Goal: Communication & Community: Participate in discussion

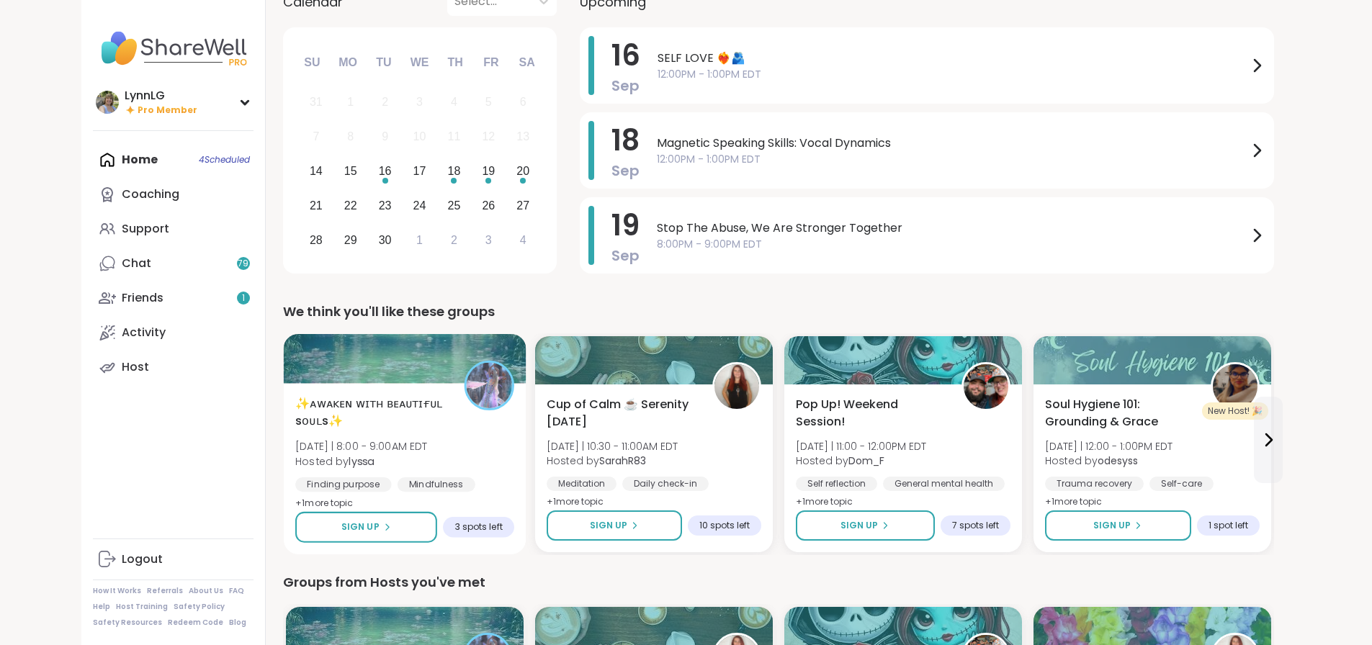
scroll to position [133, 0]
click at [388, 457] on div "✨ᴀᴡᴀᴋᴇɴ ᴡɪᴛʜ ʙᴇᴀᴜᴛɪғᴜʟ sᴏᴜʟs✨ [DATE] | 8:00 - 9:00AM EDT Hosted by lyssa Findin…" at bounding box center [404, 453] width 219 height 117
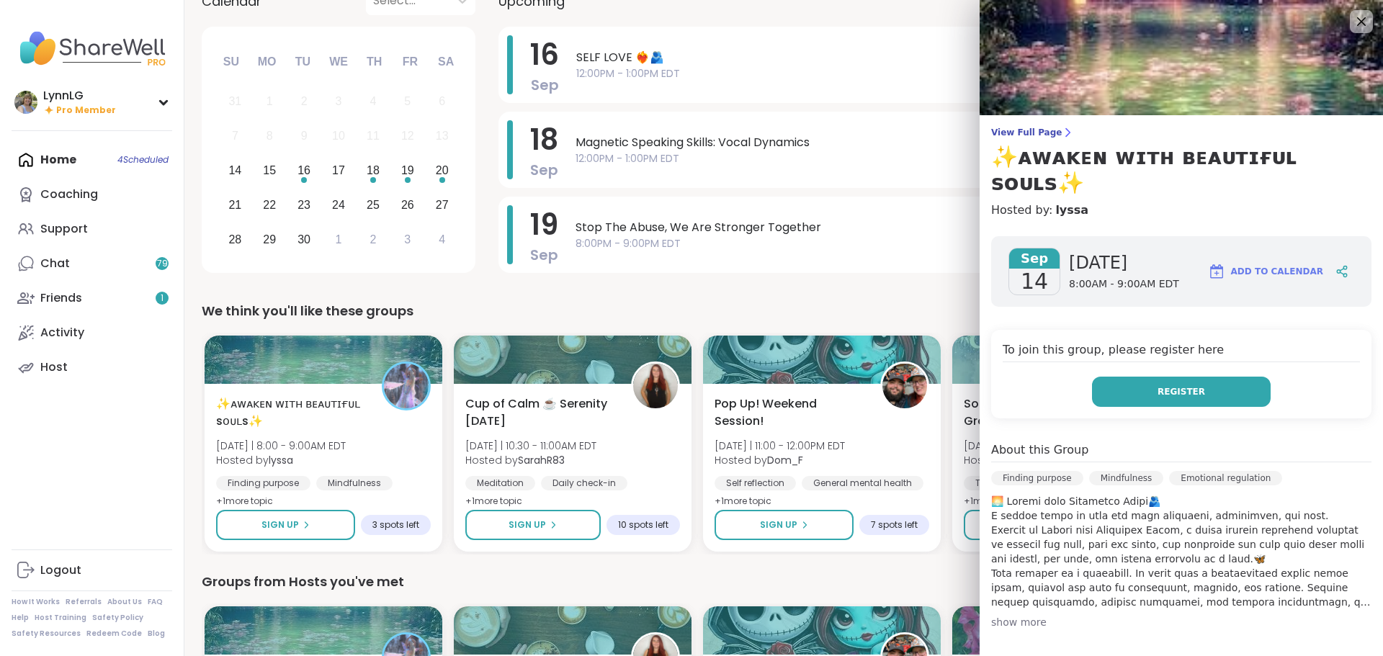
click at [1174, 385] on span "Register" at bounding box center [1181, 391] width 48 height 13
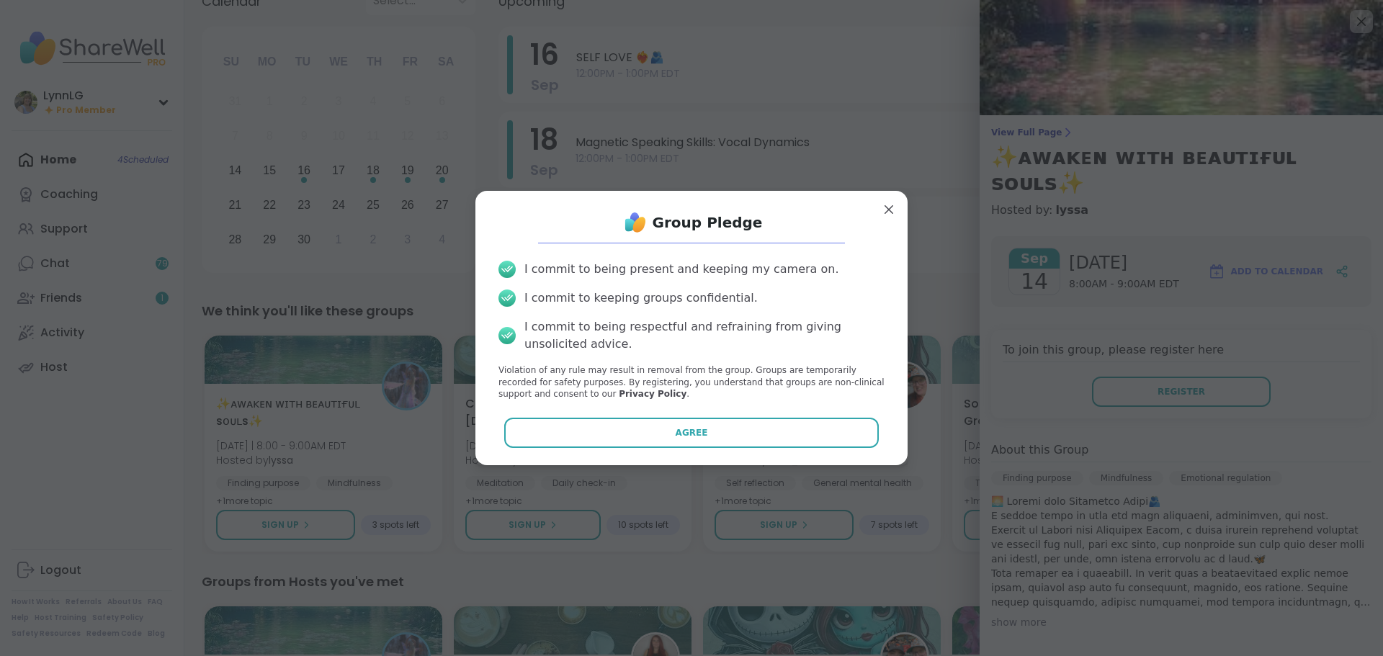
click at [737, 429] on button "Agree" at bounding box center [691, 433] width 375 height 30
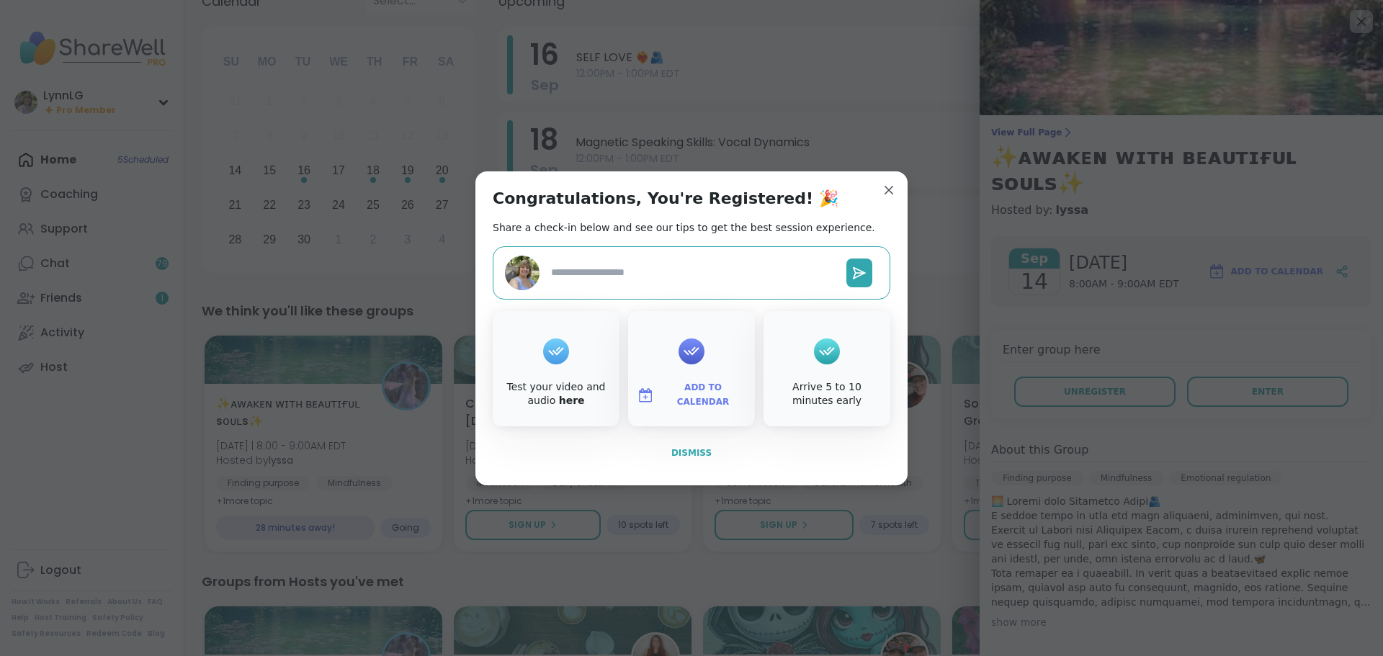
click at [675, 455] on span "Dismiss" at bounding box center [691, 453] width 40 height 10
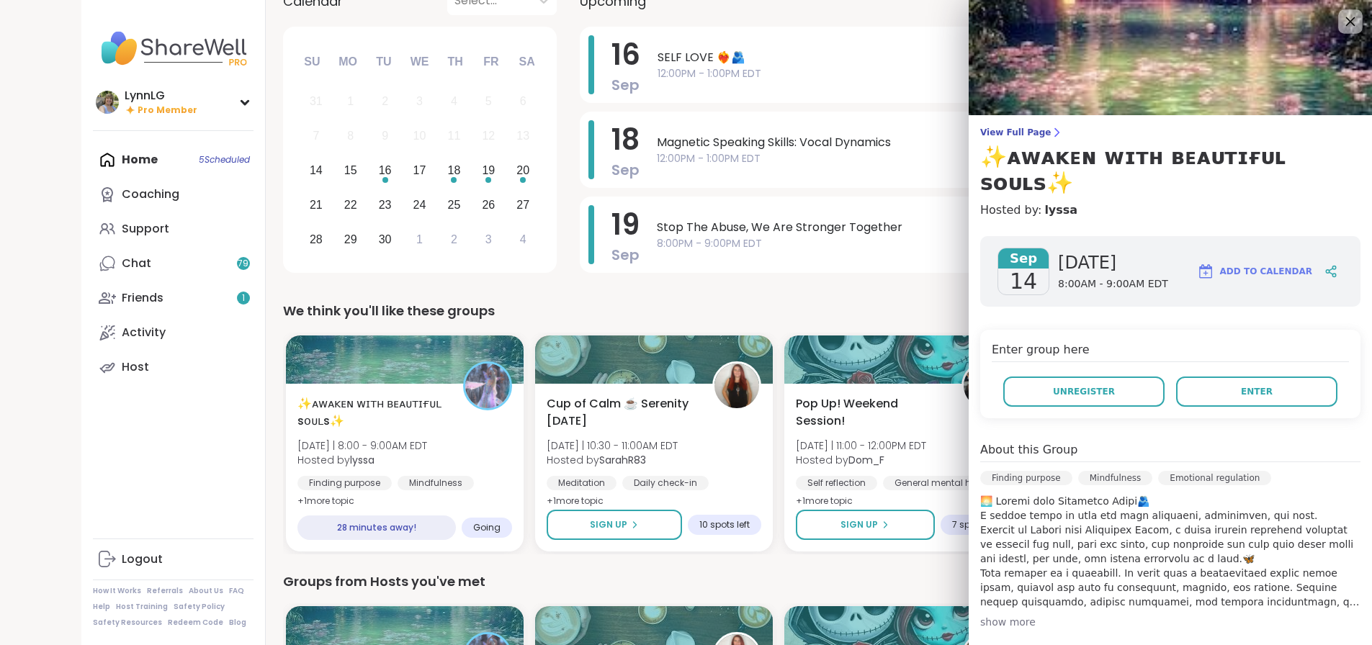
click at [1341, 27] on icon at bounding box center [1350, 21] width 18 height 18
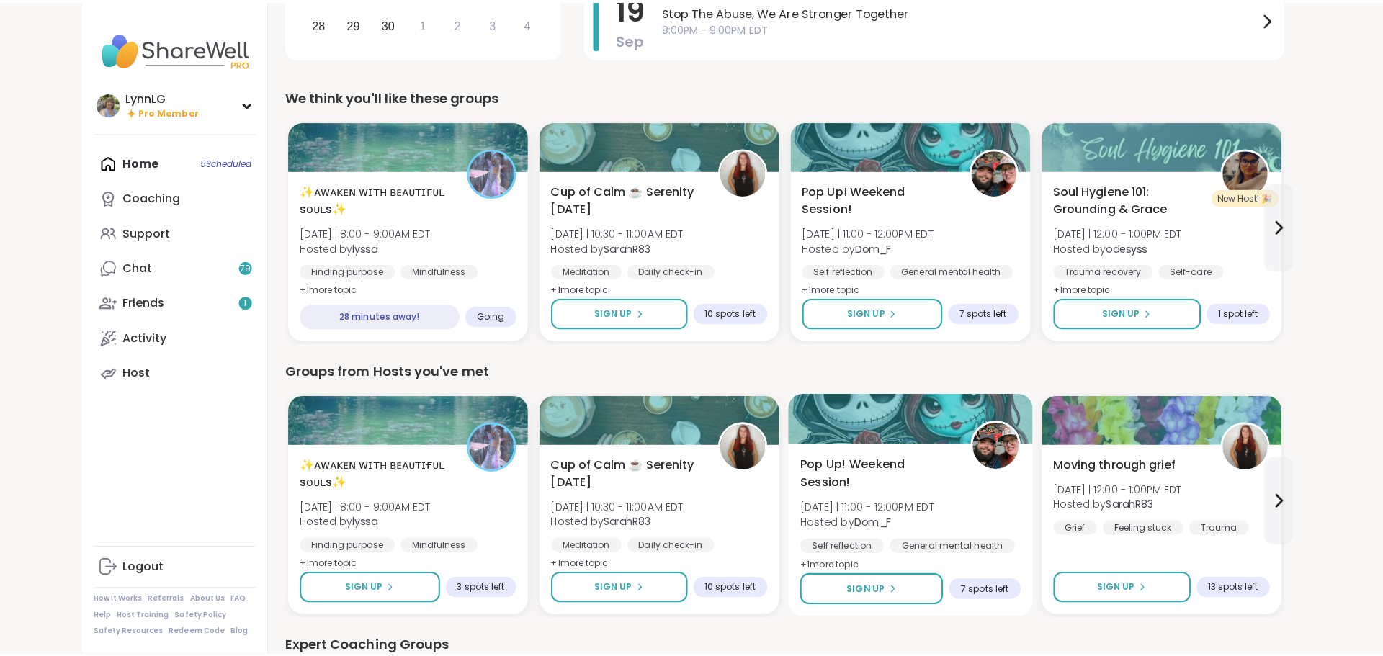
scroll to position [348, 0]
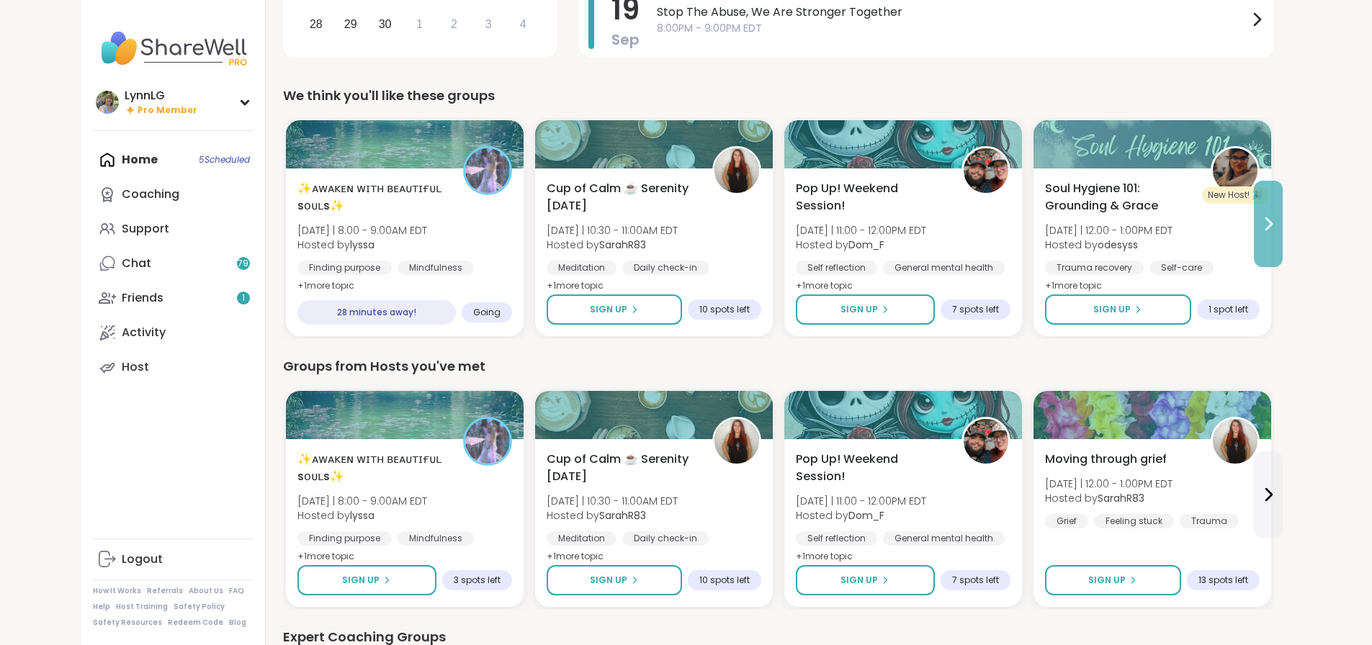
click at [1277, 220] on icon at bounding box center [1268, 223] width 17 height 17
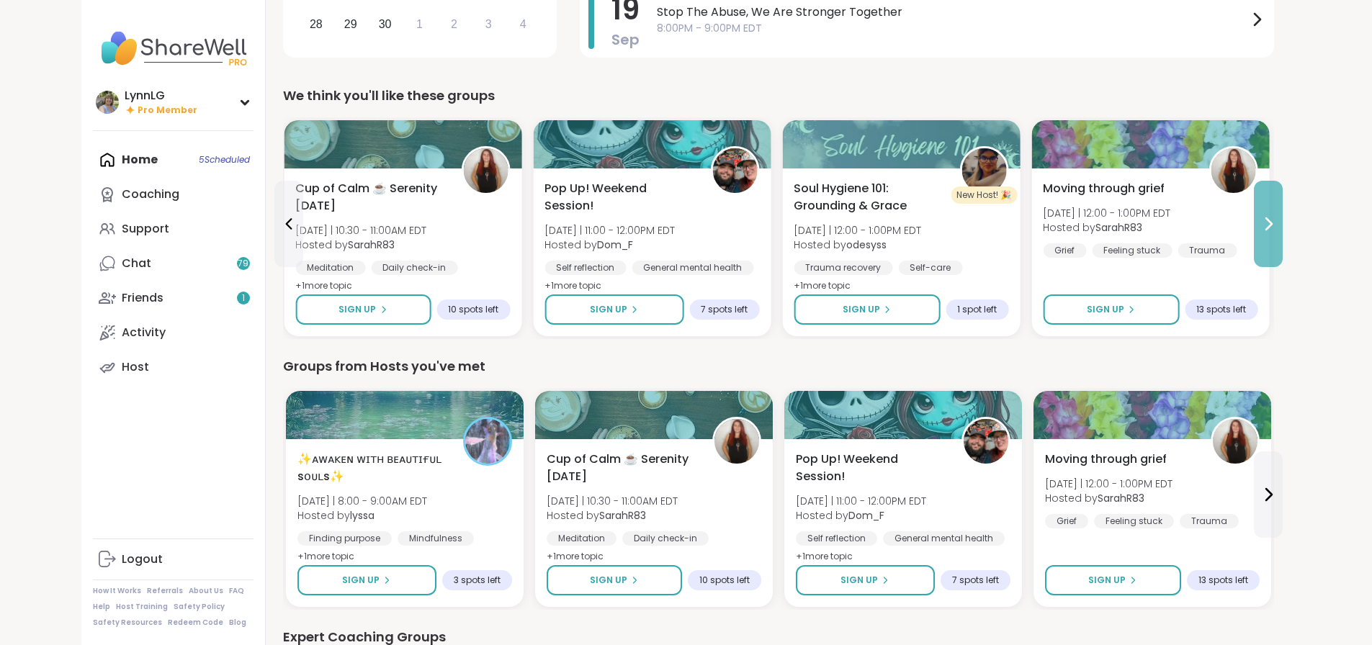
click at [1277, 220] on icon at bounding box center [1268, 223] width 17 height 17
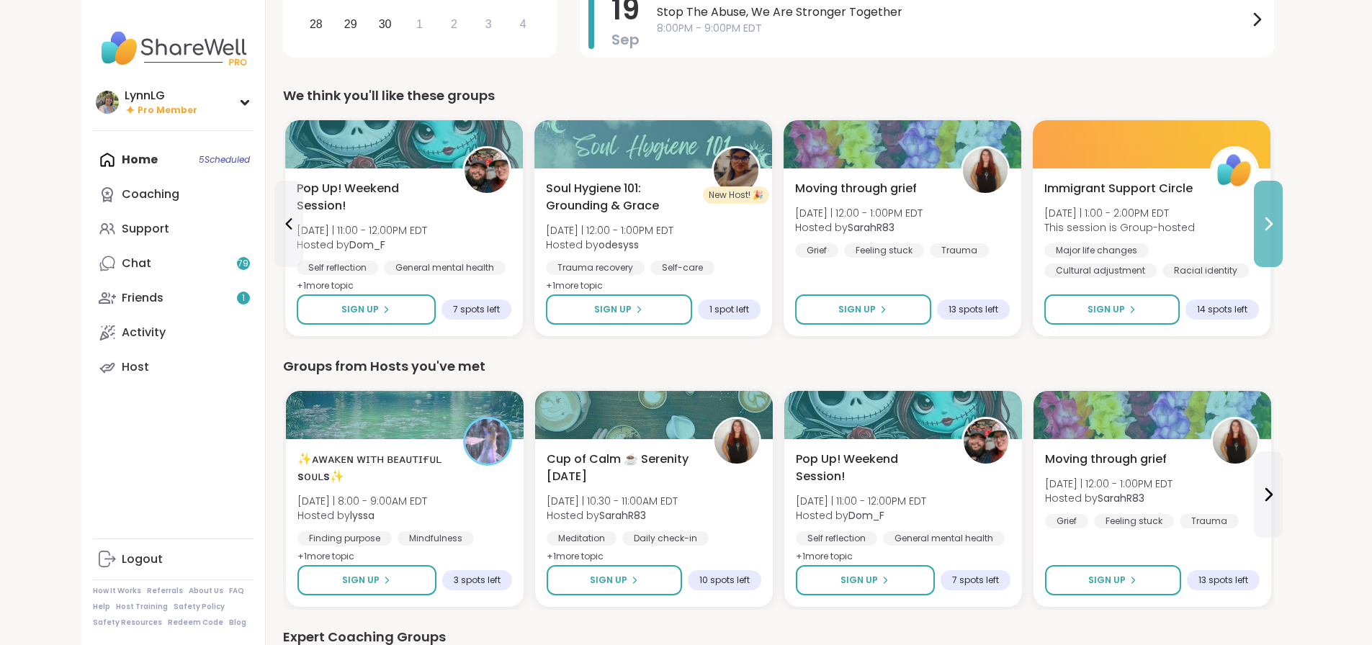
click at [1277, 220] on icon at bounding box center [1268, 223] width 17 height 17
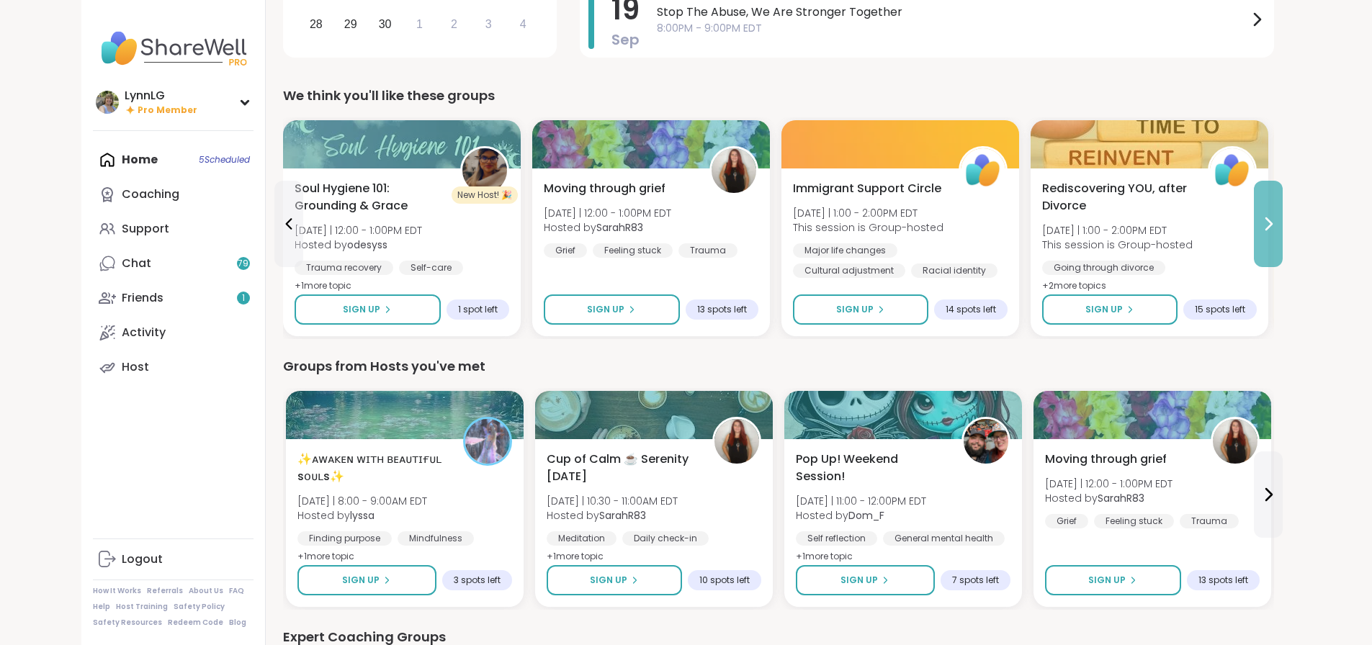
click at [1277, 220] on icon at bounding box center [1268, 223] width 17 height 17
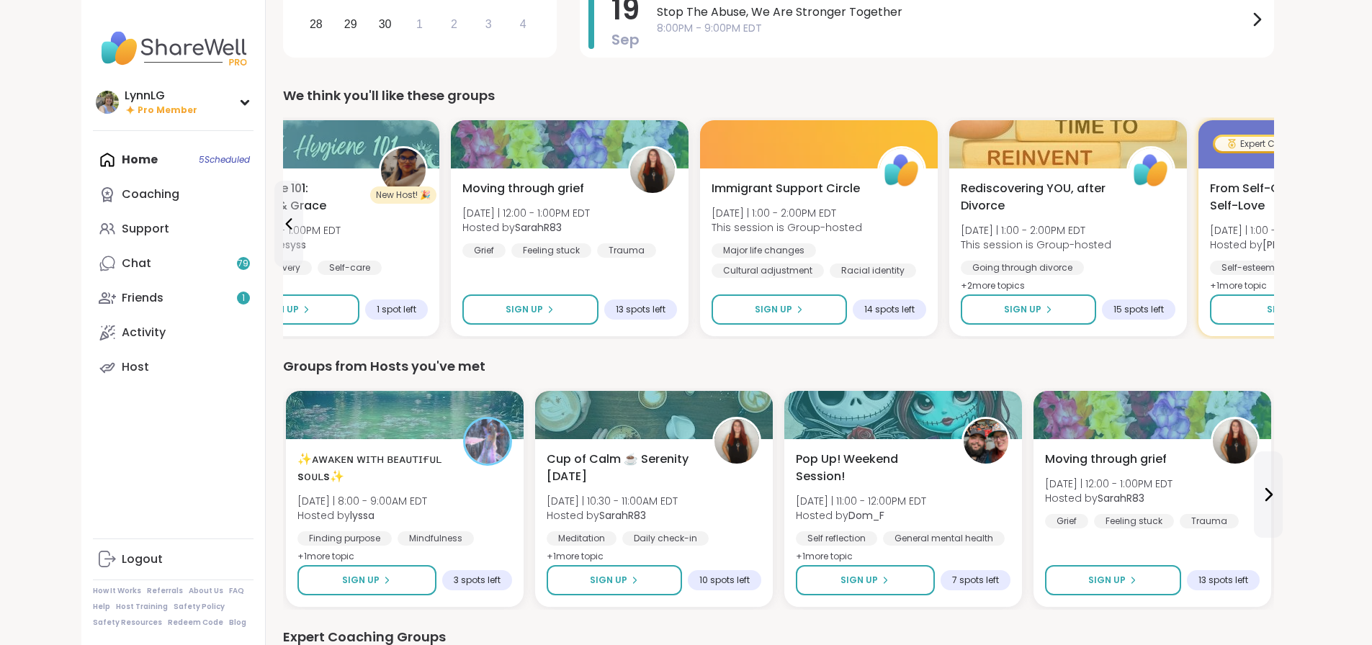
click at [1354, 220] on div "From Self-Criticism to Self-Love [DATE] | 1:00 - 2:00PM EDT Hosted by [PERSON_N…" at bounding box center [1318, 253] width 238 height 168
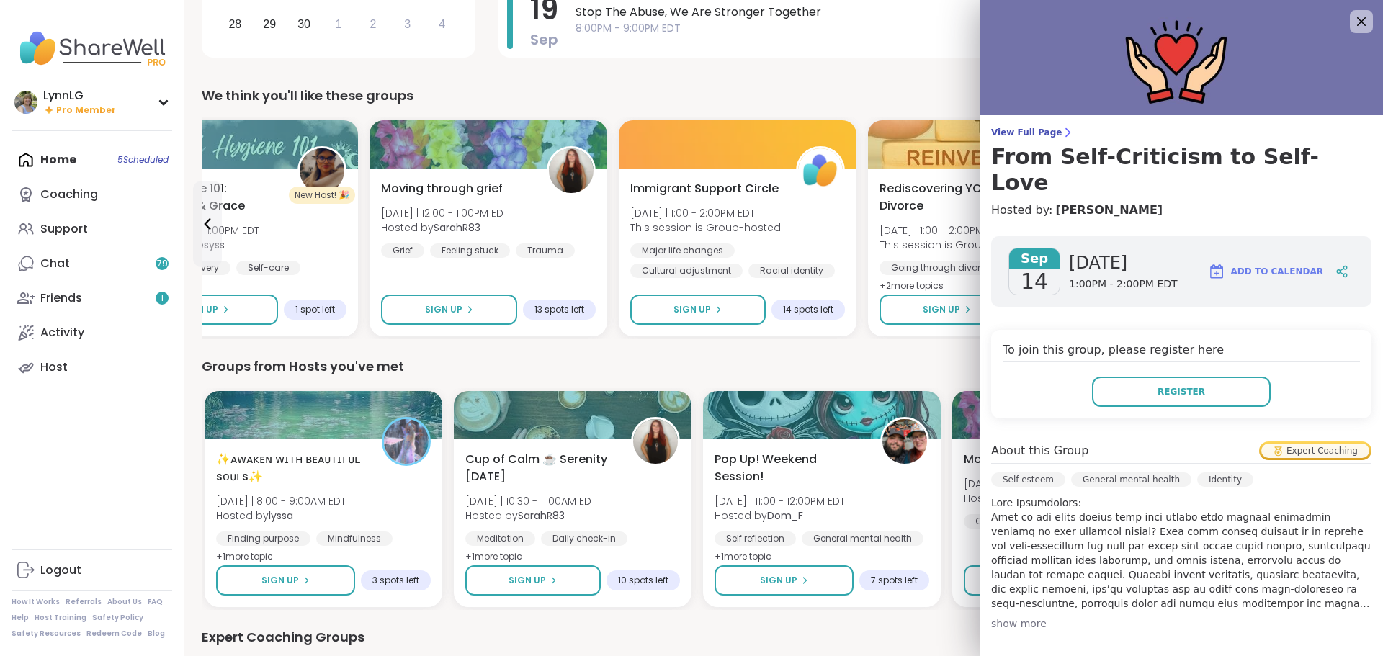
click at [1354, 225] on div "[DATE] [DATE] 1:00PM - 2:00PM EDT Add to Calendar To join this group, please re…" at bounding box center [1181, 565] width 403 height 681
click at [1349, 11] on div at bounding box center [1361, 21] width 24 height 24
click at [1357, 19] on icon at bounding box center [1361, 21] width 9 height 9
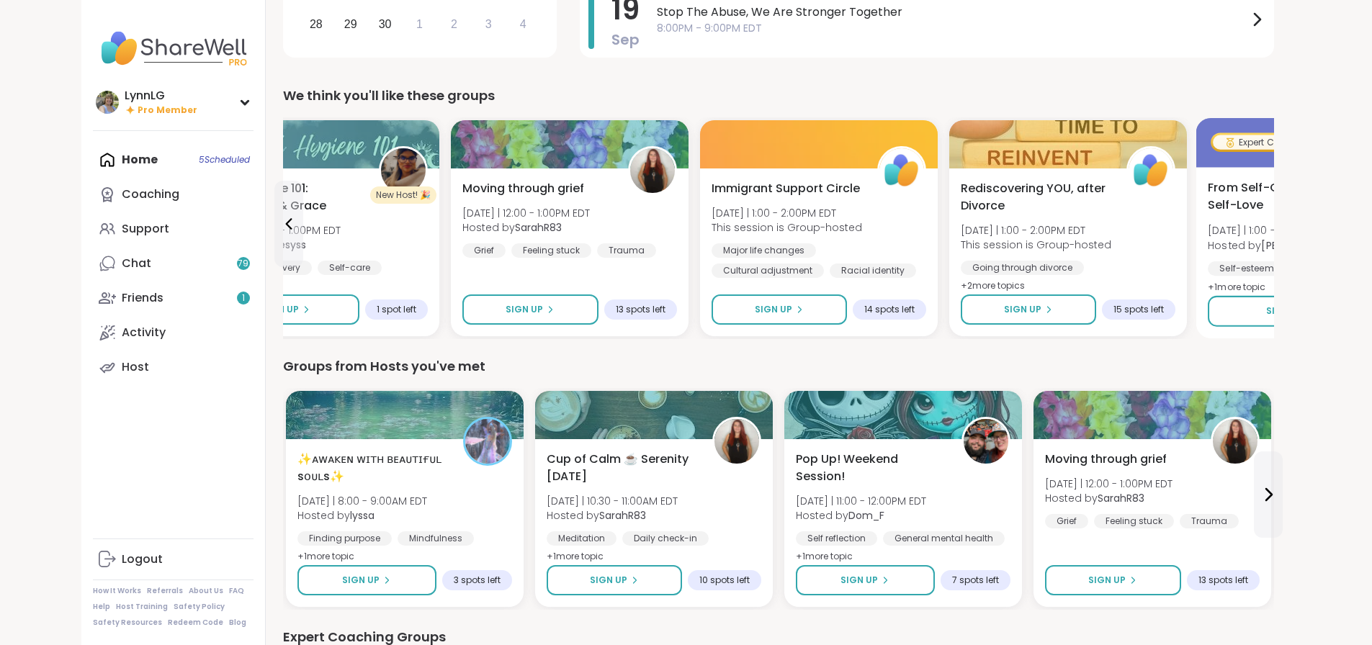
click at [1292, 221] on div "From Self-Criticism to Self-Love [DATE] | 1:00 - 2:00PM EDT Hosted by [PERSON_N…" at bounding box center [1317, 237] width 219 height 117
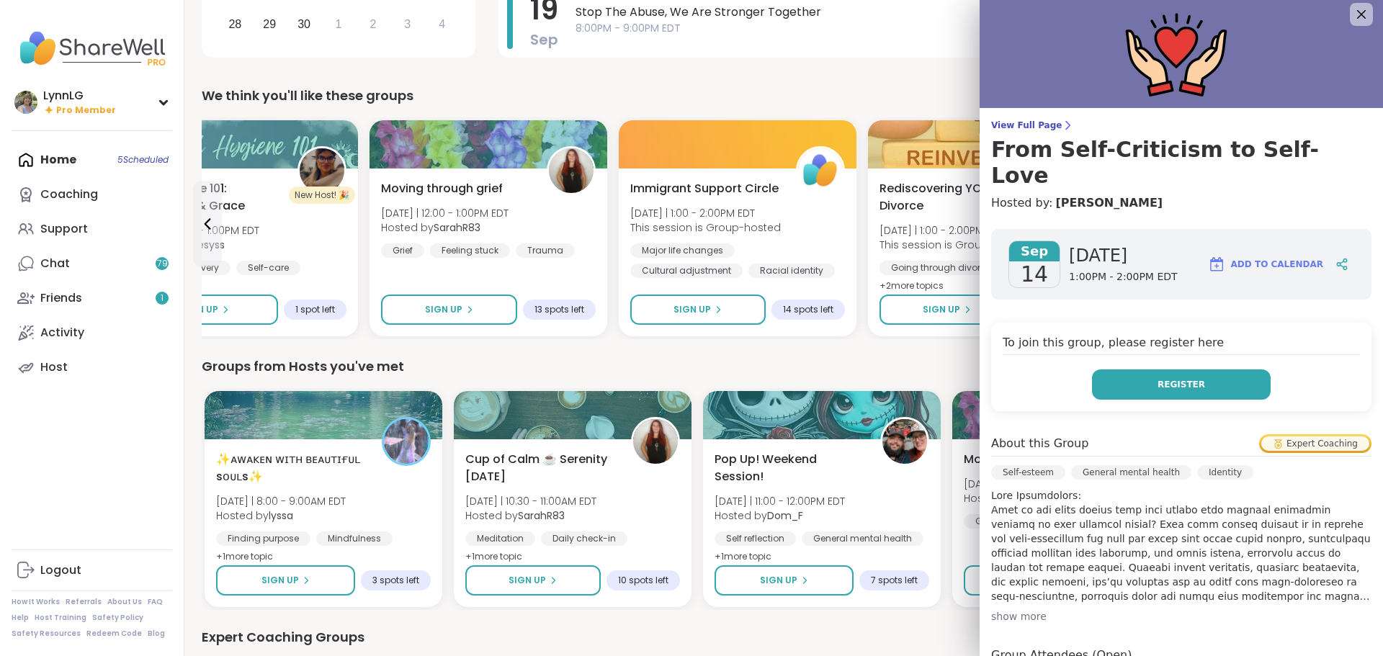
scroll to position [0, 0]
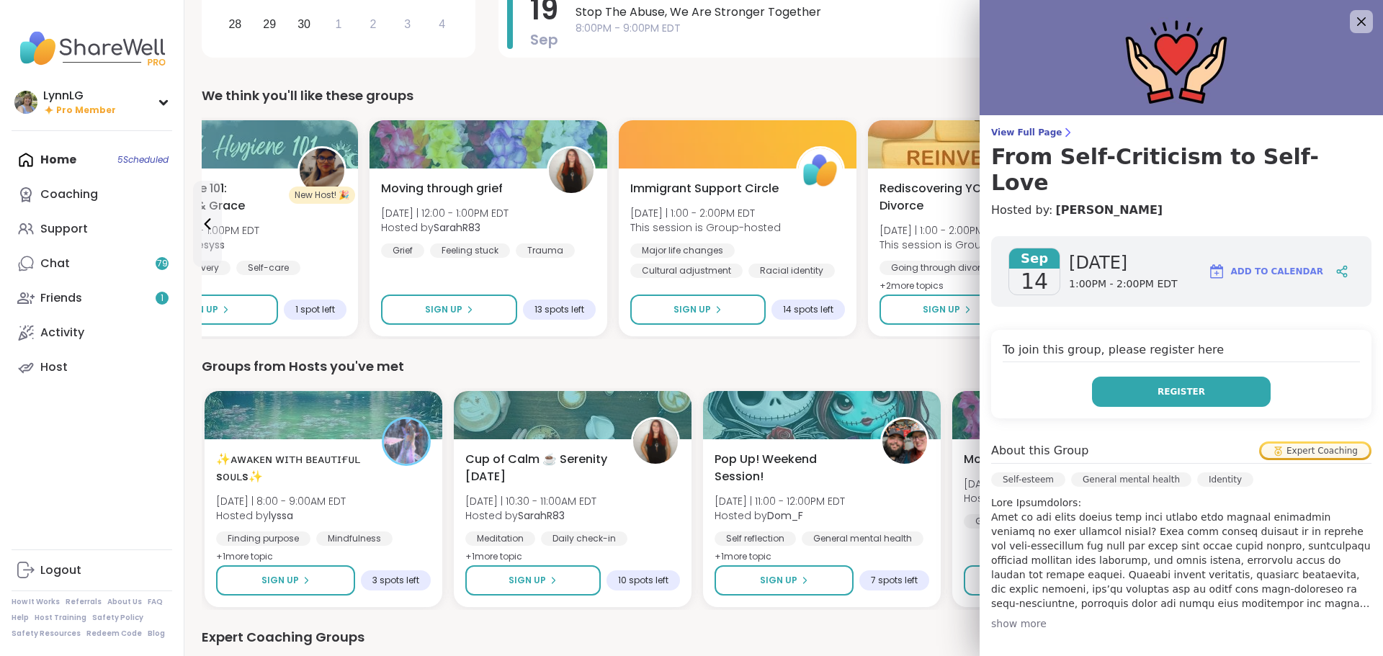
click at [1196, 377] on button "Register" at bounding box center [1181, 392] width 179 height 30
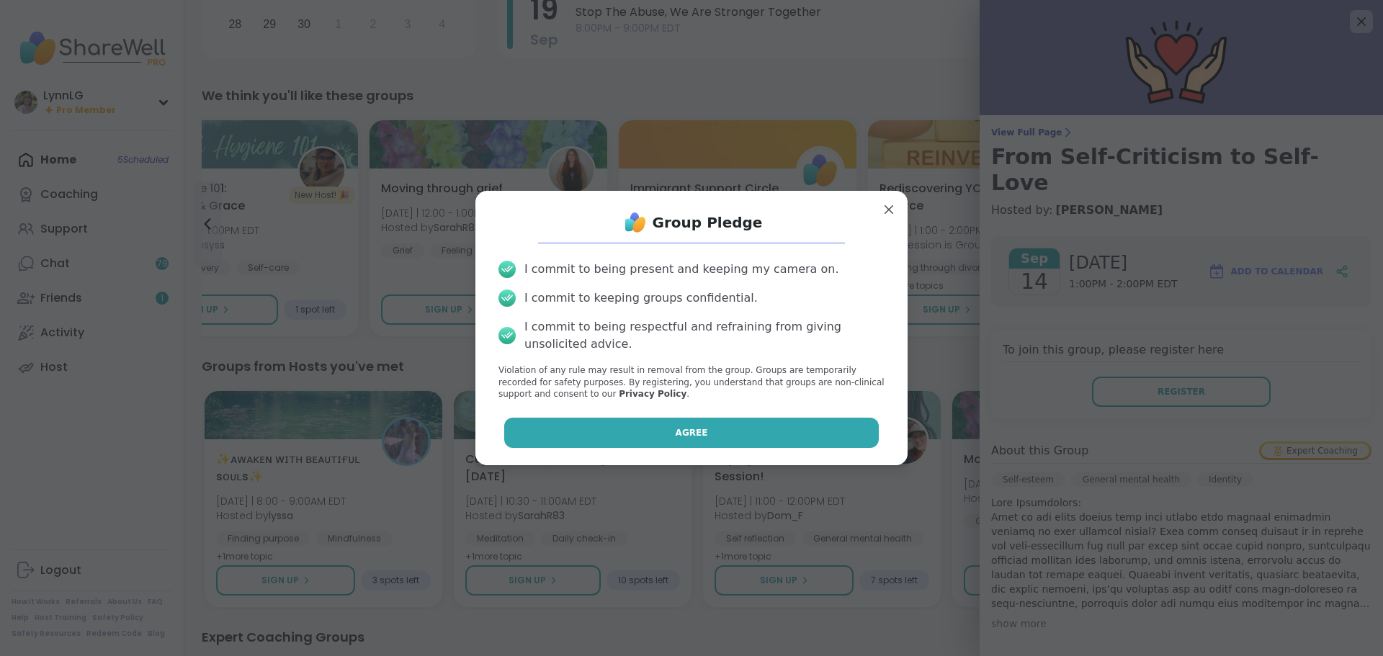
click at [679, 431] on span "Agree" at bounding box center [692, 432] width 32 height 13
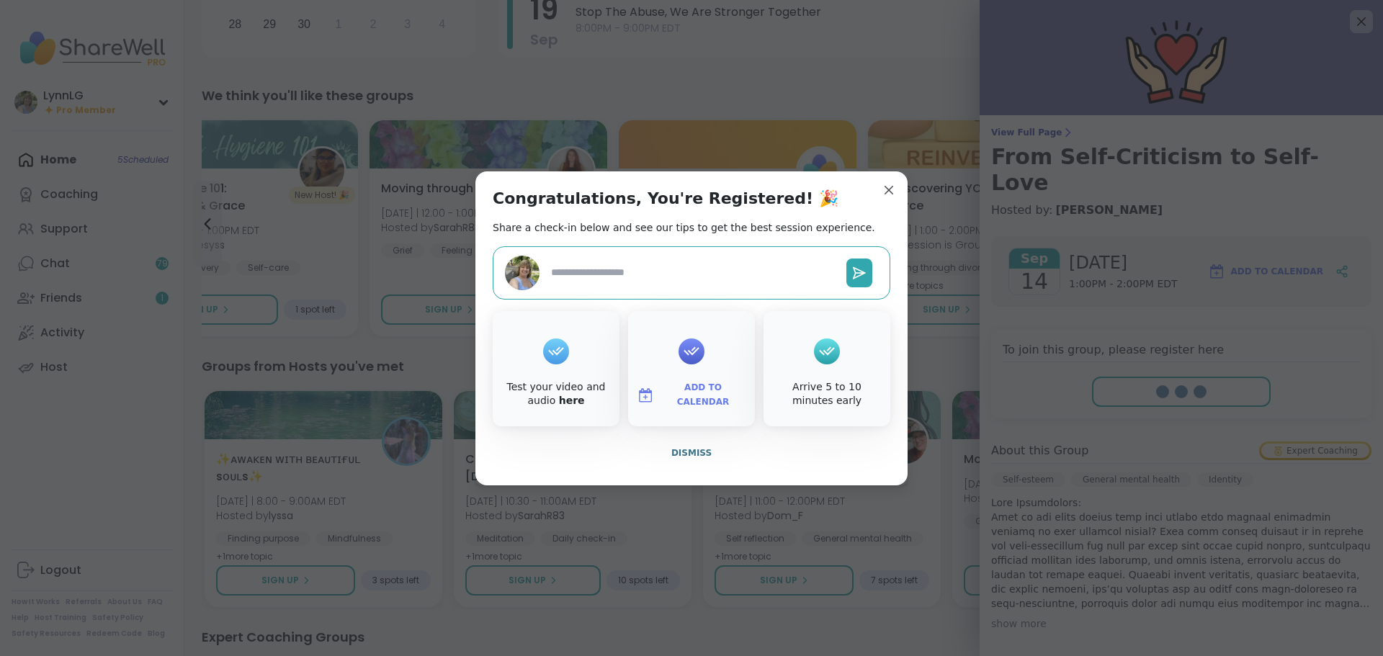
type textarea "*"
click at [683, 449] on span "Dismiss" at bounding box center [691, 453] width 40 height 10
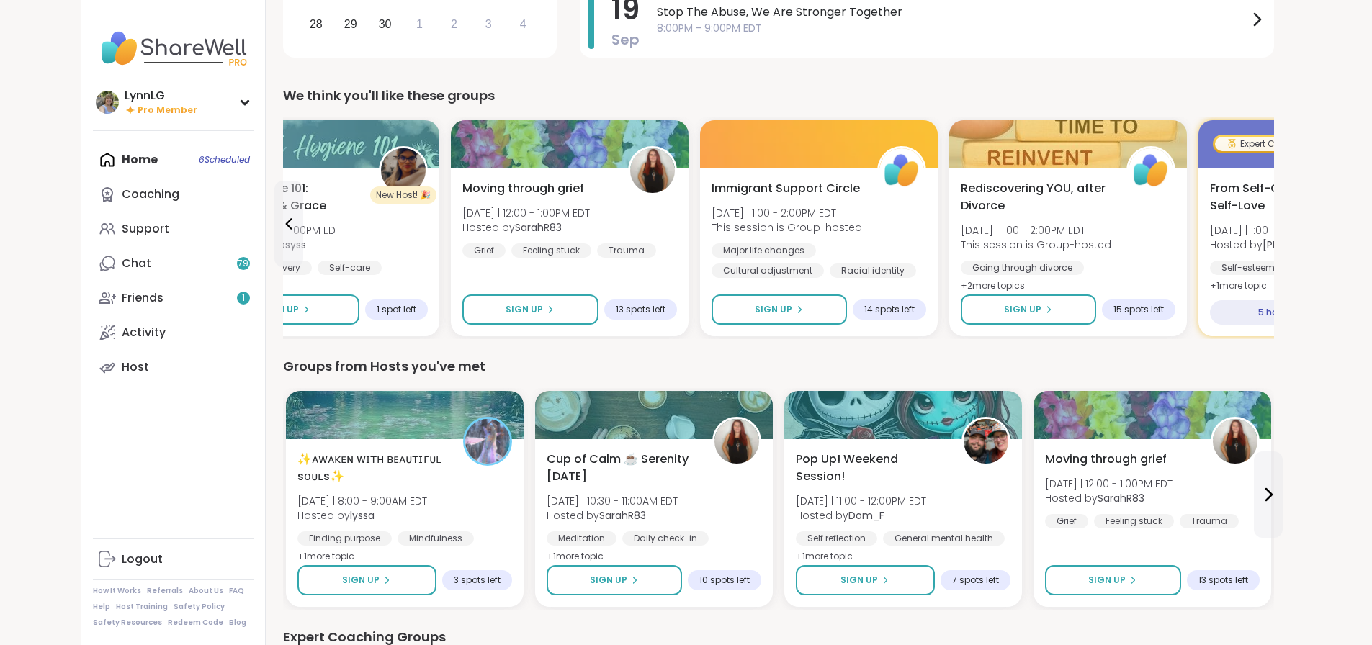
click at [753, 86] on div "We think you'll like these groups" at bounding box center [778, 96] width 991 height 20
click at [1277, 492] on icon at bounding box center [1268, 494] width 17 height 17
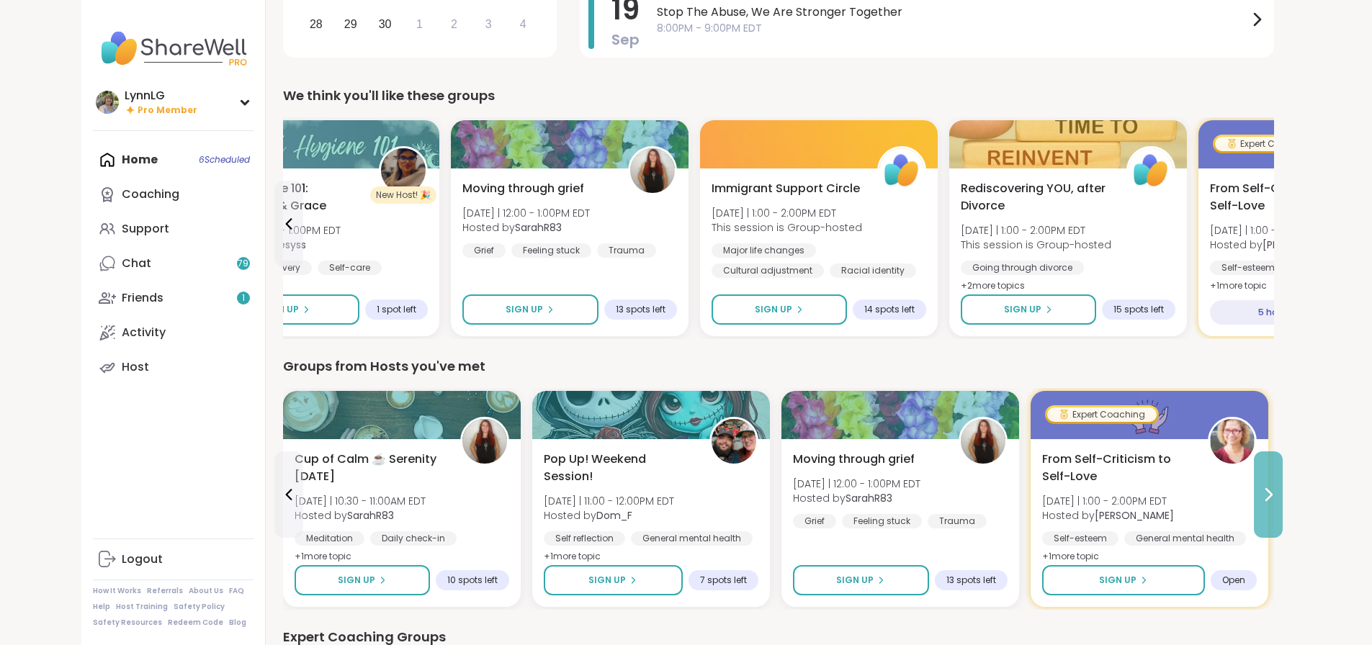
click at [1277, 492] on icon at bounding box center [1268, 494] width 17 height 17
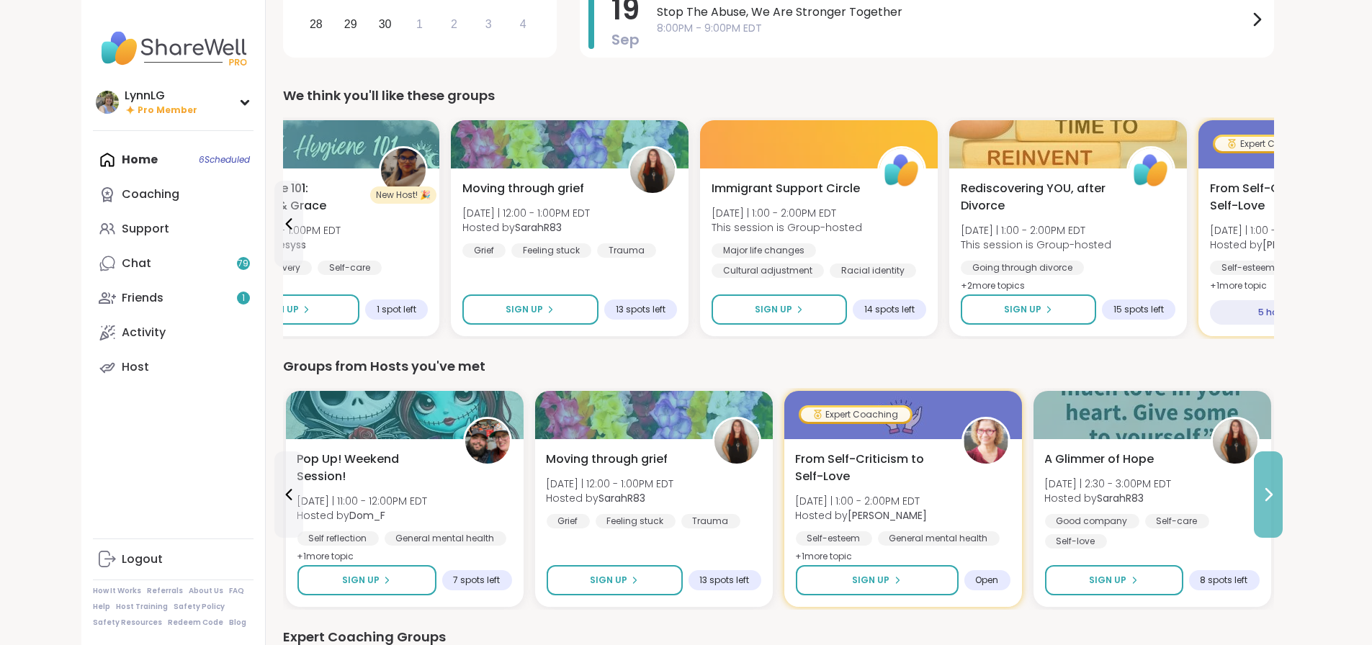
click at [1277, 492] on icon at bounding box center [1268, 494] width 17 height 17
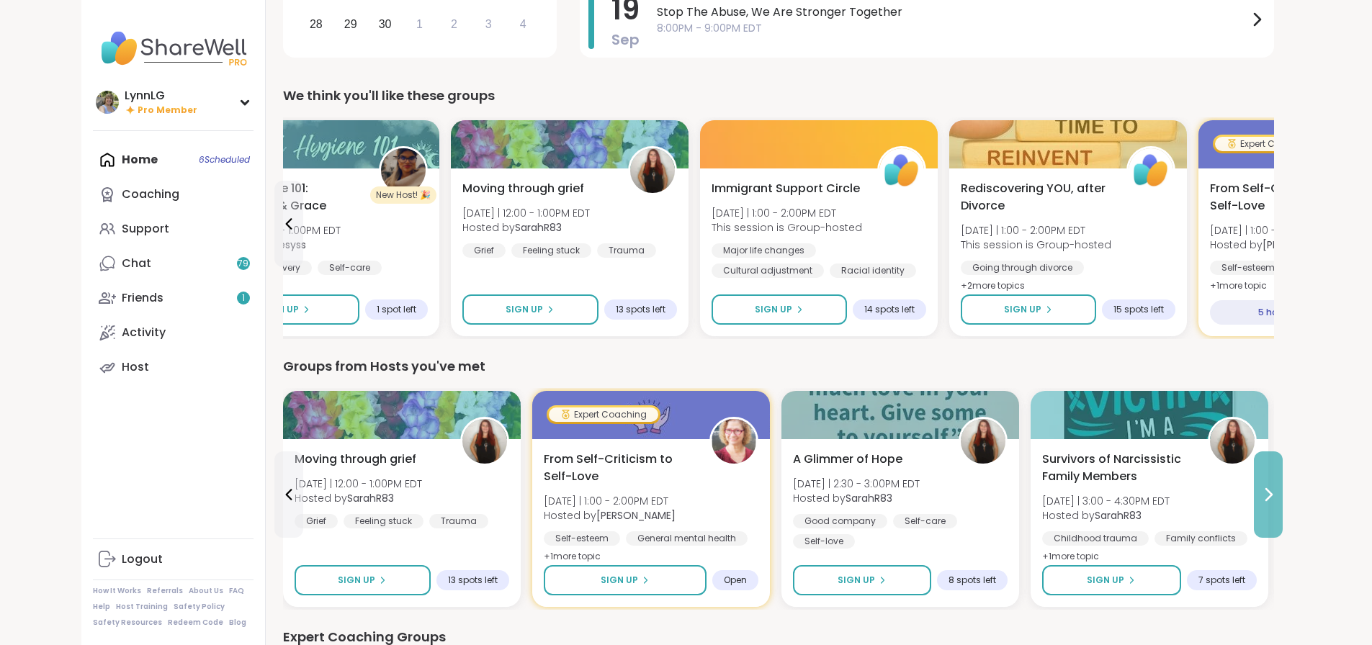
click at [1277, 492] on icon at bounding box center [1268, 494] width 17 height 17
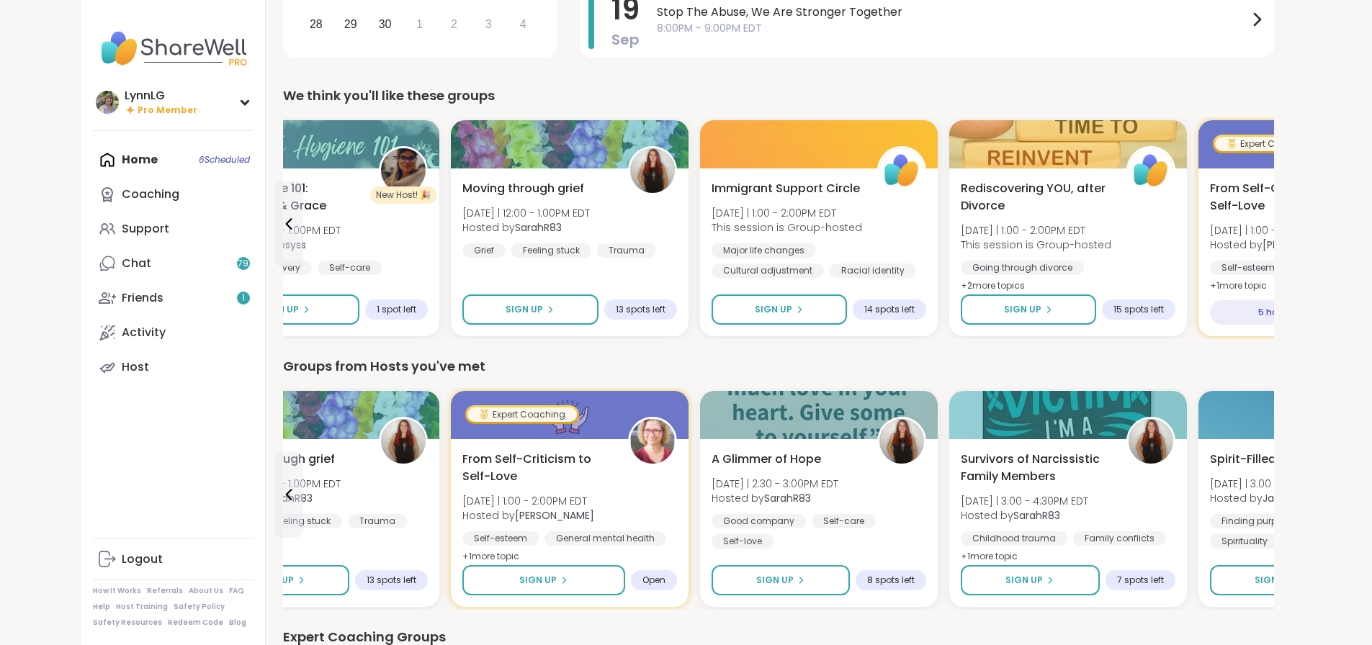
click at [1345, 492] on div "Spirit-Filled Sundays [DATE] | 3:00 - 4:00PM EDT Hosted by Jasmine95 Finding pu…" at bounding box center [1318, 523] width 238 height 168
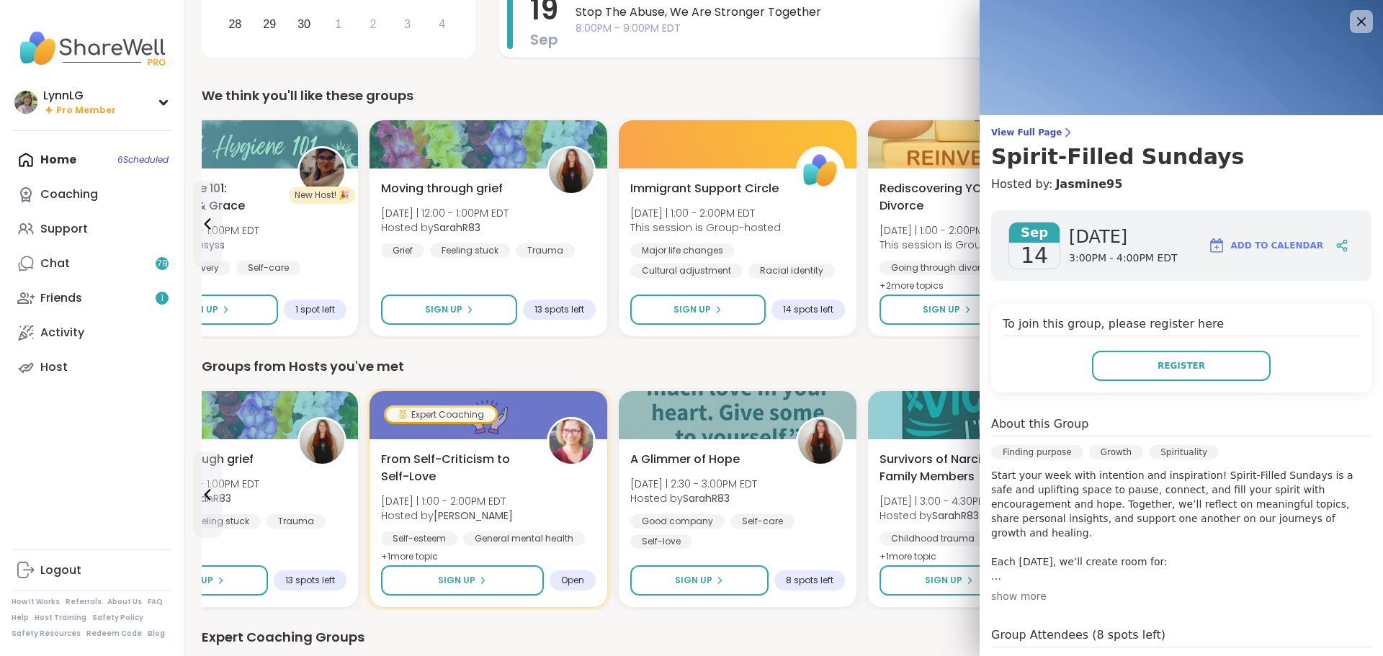
click at [835, 32] on span "8:00PM - 9:00PM EDT" at bounding box center [957, 28] width 764 height 15
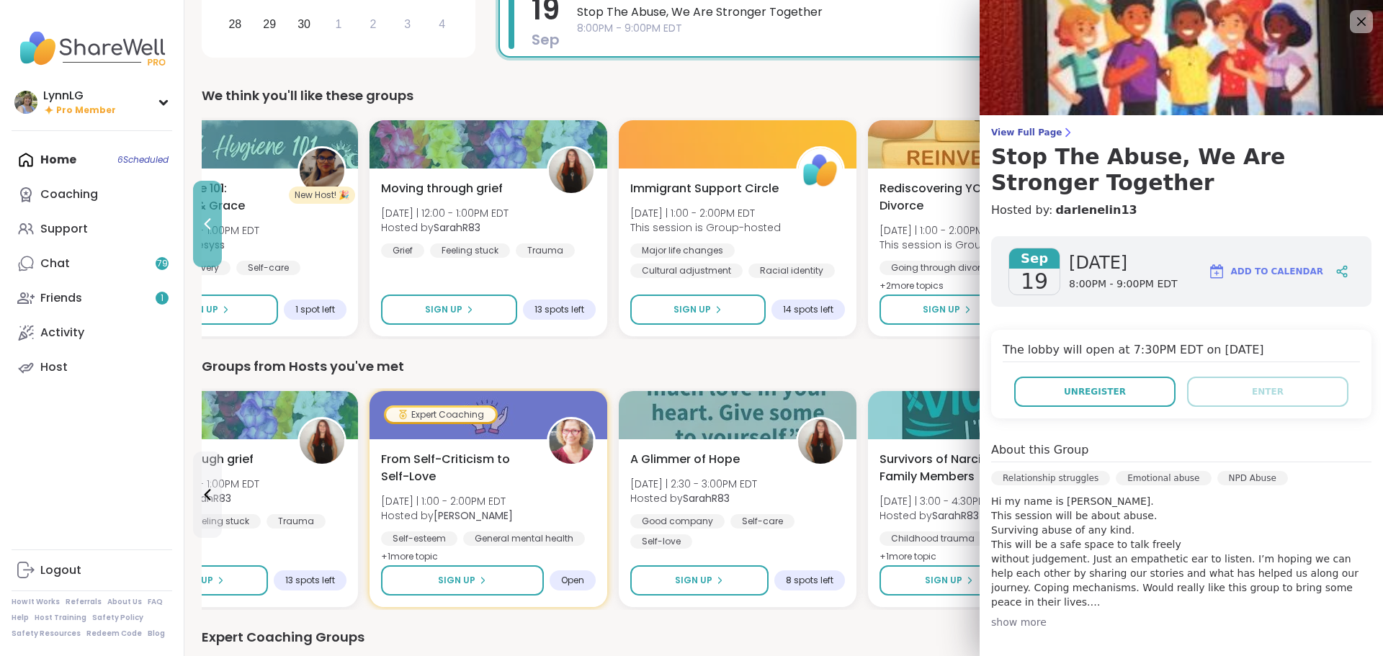
click at [205, 220] on icon at bounding box center [207, 223] width 17 height 17
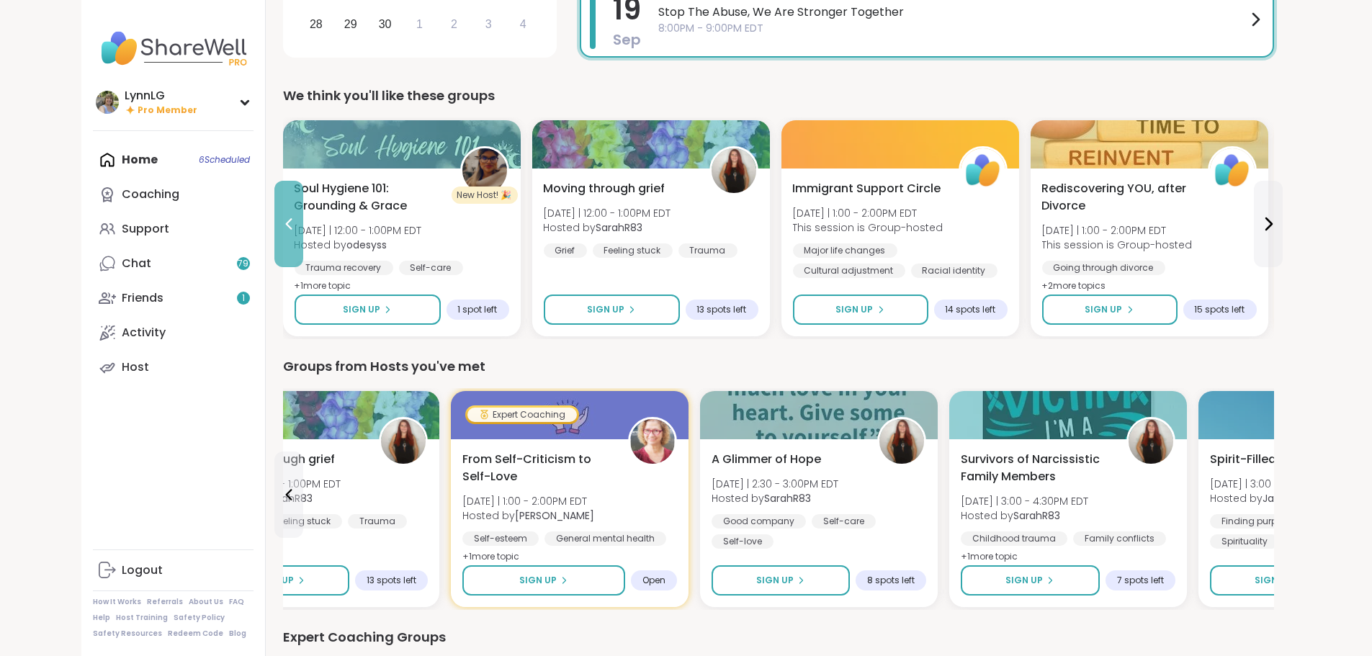
click at [280, 220] on icon at bounding box center [288, 223] width 17 height 17
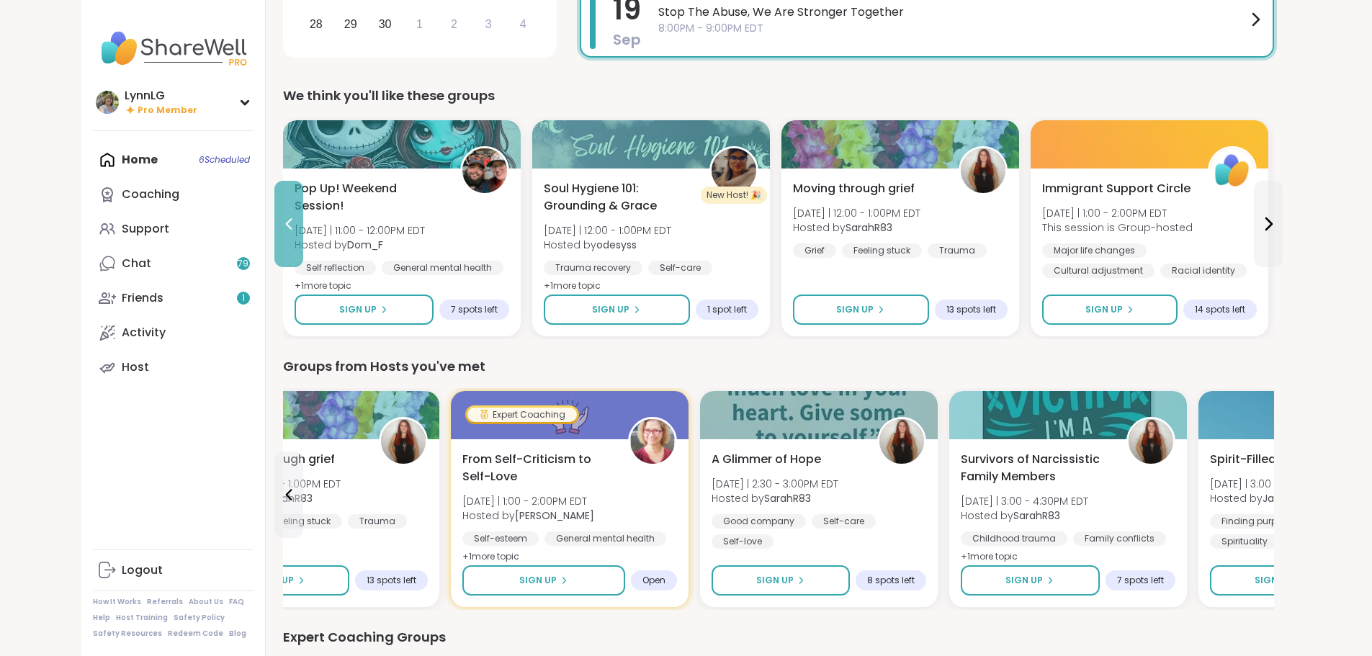
click at [280, 220] on icon at bounding box center [288, 223] width 17 height 17
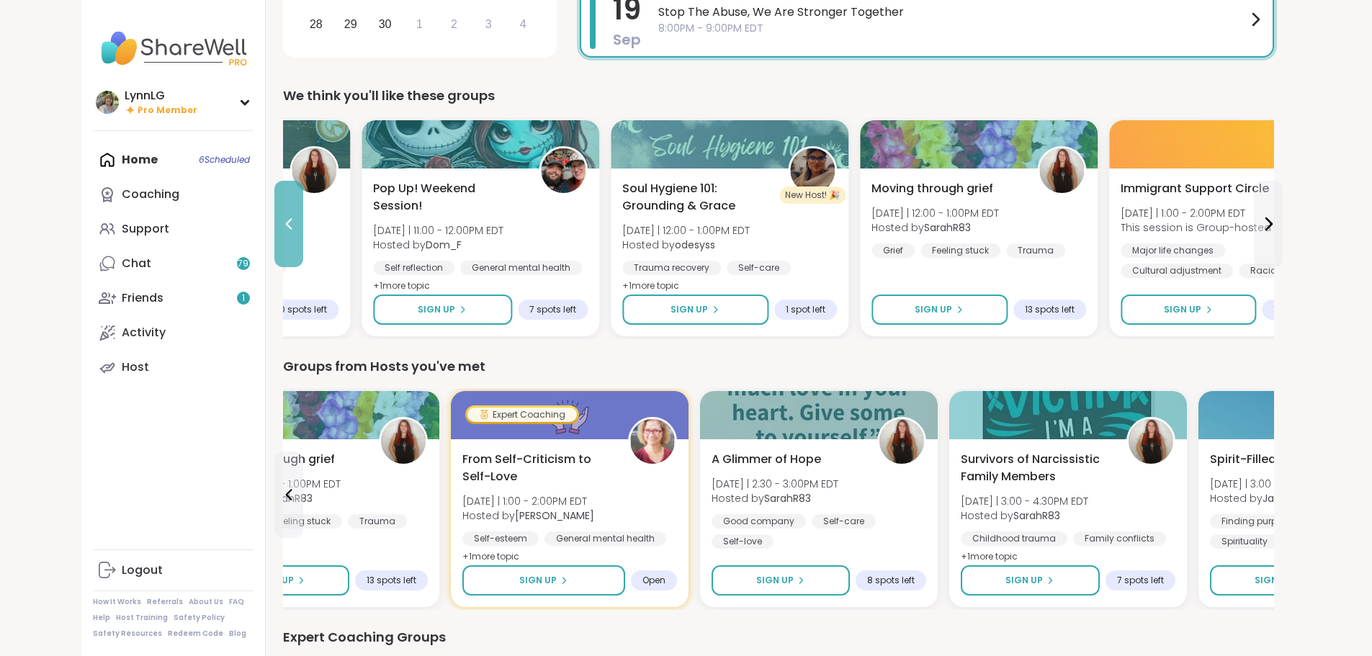
click at [280, 220] on icon at bounding box center [288, 223] width 17 height 17
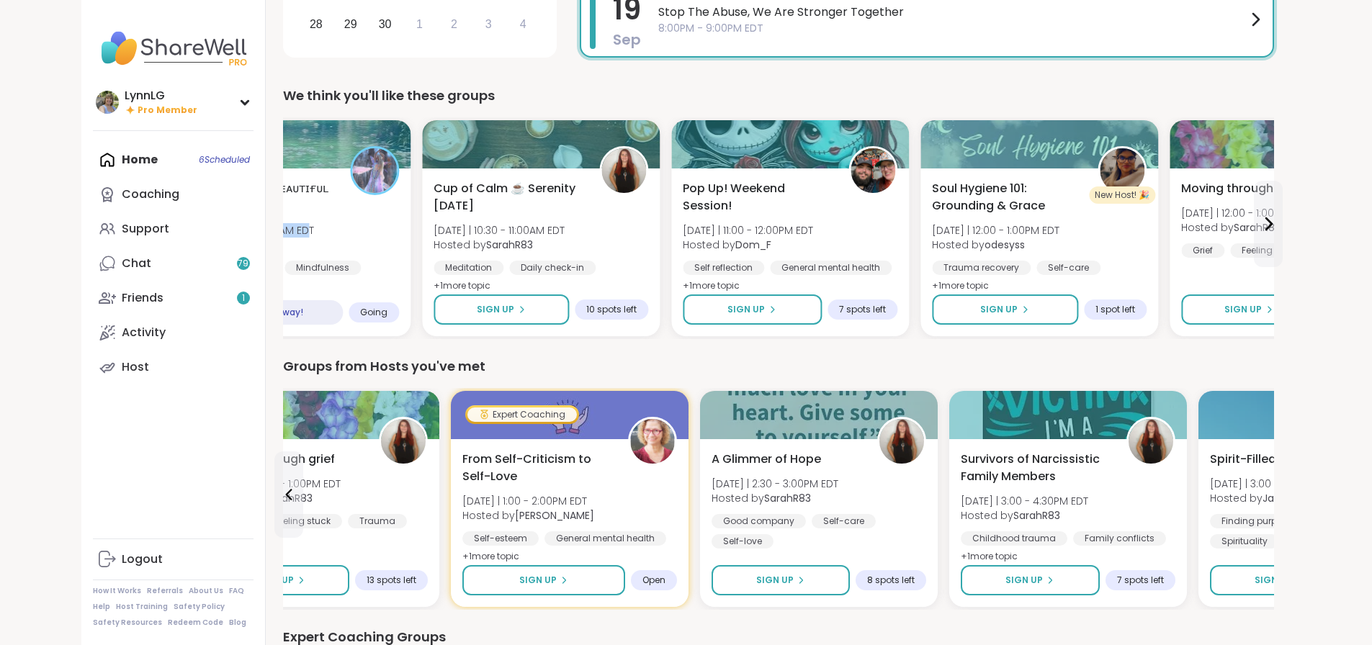
click at [205, 220] on div "✨ᴀᴡᴀᴋᴇɴ ᴡɪᴛʜ ʙᴇᴀᴜᴛɪғᴜʟ sᴏᴜʟs✨ [DATE] | 8:00 - 9:00AM EDT Hosted by lyssa Findin…" at bounding box center [291, 237] width 215 height 115
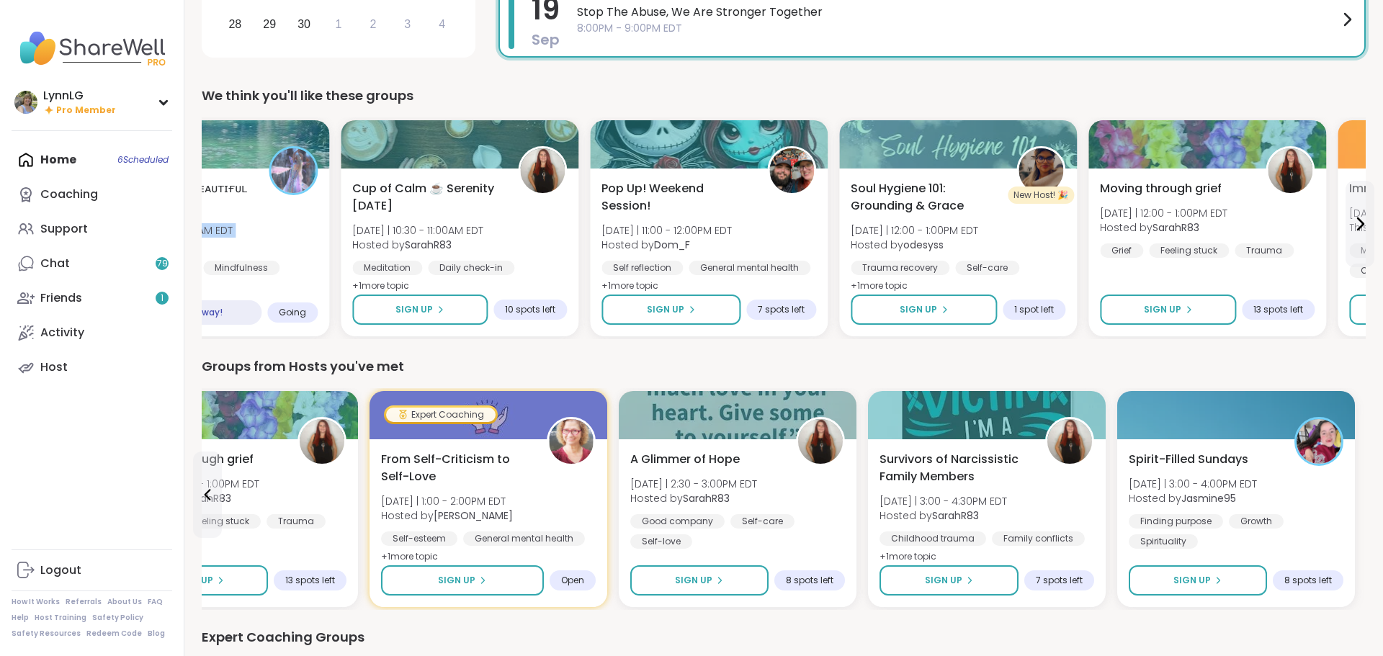
click at [205, 220] on div "✨ᴀᴡᴀᴋᴇɴ ᴡɪᴛʜ ʙᴇᴀᴜᴛɪғᴜʟ sᴏᴜʟs✨ [DATE] | 8:00 - 9:00AM EDT Hosted by lyssa Findin…" at bounding box center [210, 237] width 215 height 115
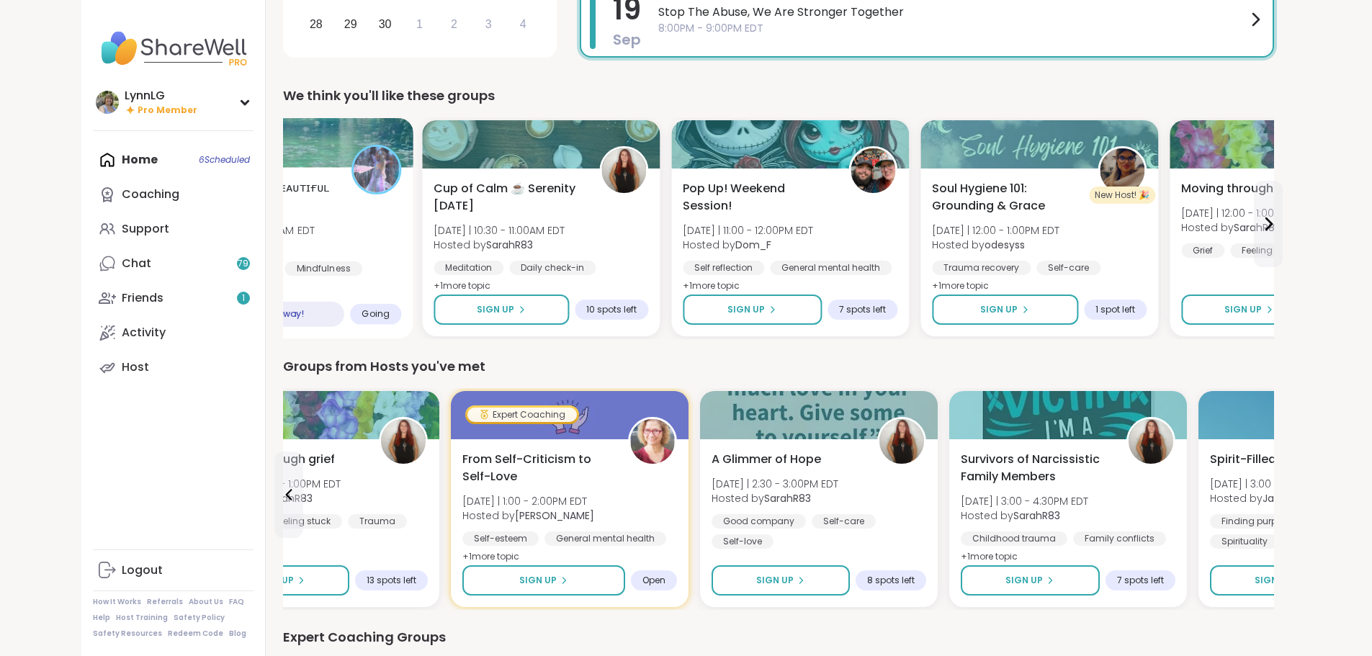
click at [285, 239] on div "✨ᴀᴡᴀᴋᴇɴ ᴡɪᴛʜ ʙᴇᴀᴜᴛɪғᴜʟ sᴏᴜʟs✨ [DATE] | 8:00 - 9:00AM EDT Hosted by lyssa Findin…" at bounding box center [291, 237] width 219 height 117
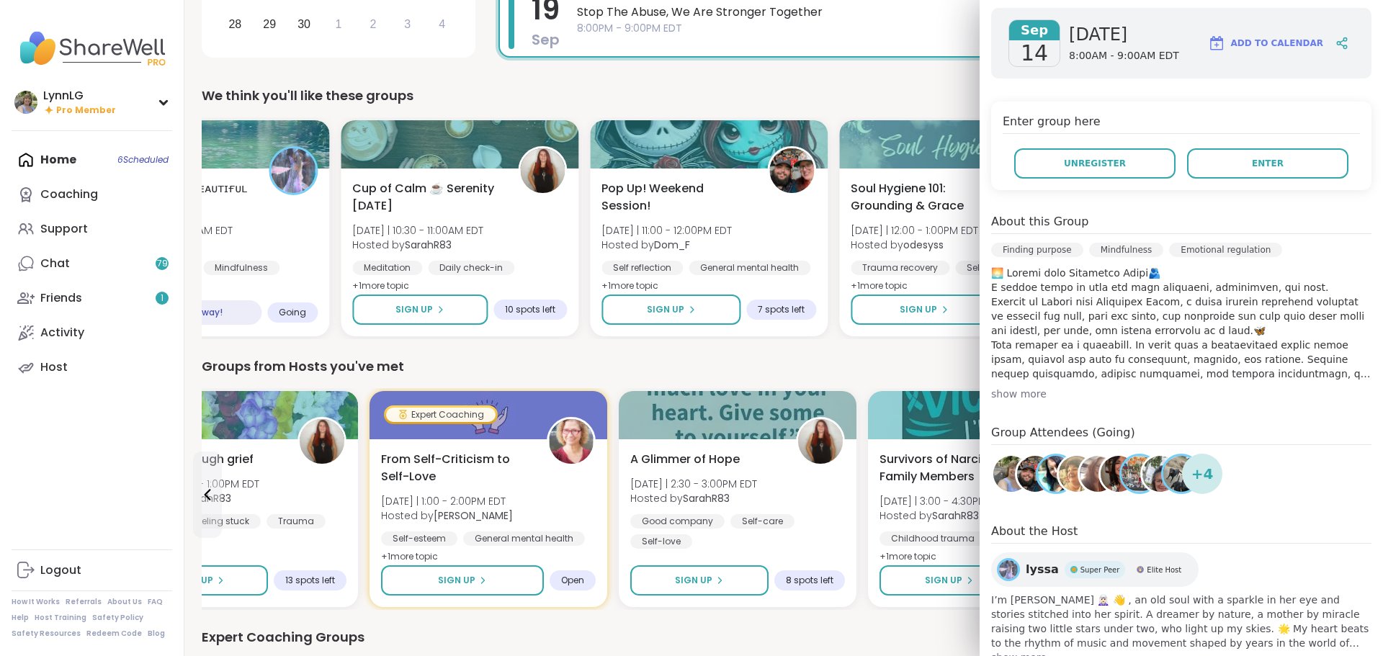
scroll to position [246, 0]
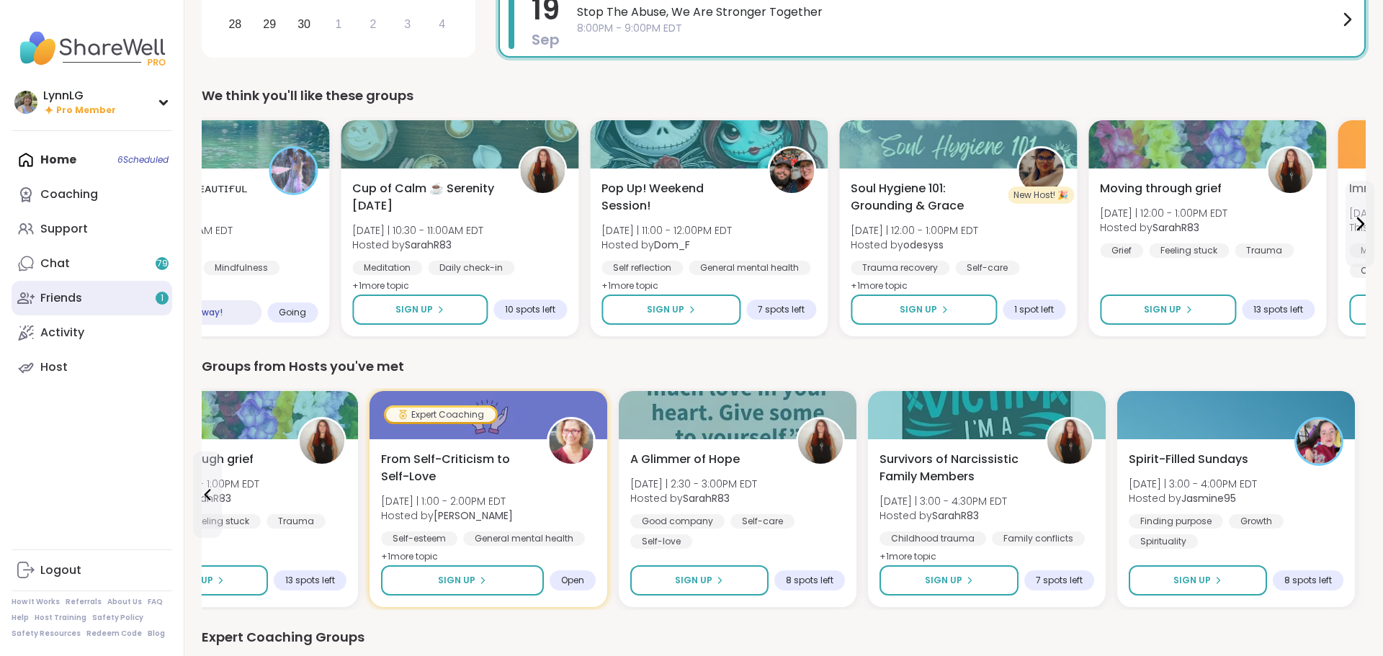
click at [93, 297] on link "Friends 1" at bounding box center [92, 298] width 161 height 35
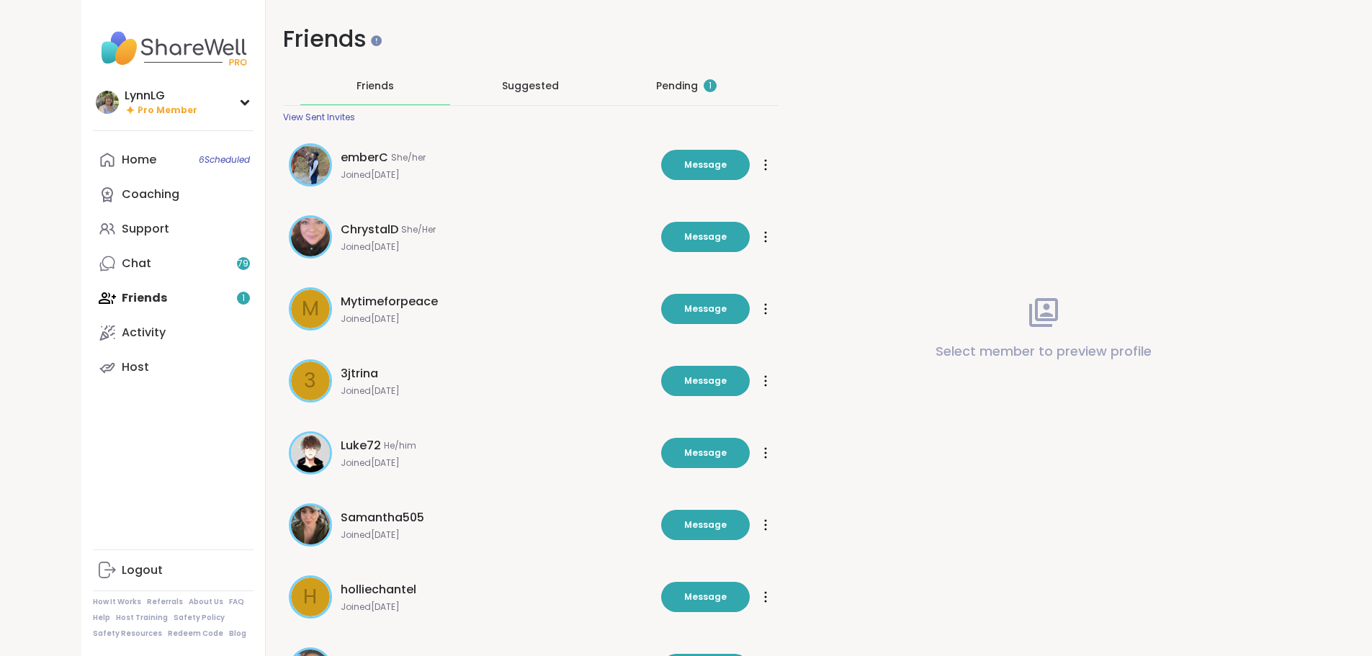
click at [663, 81] on div "Pending 1" at bounding box center [686, 86] width 61 height 14
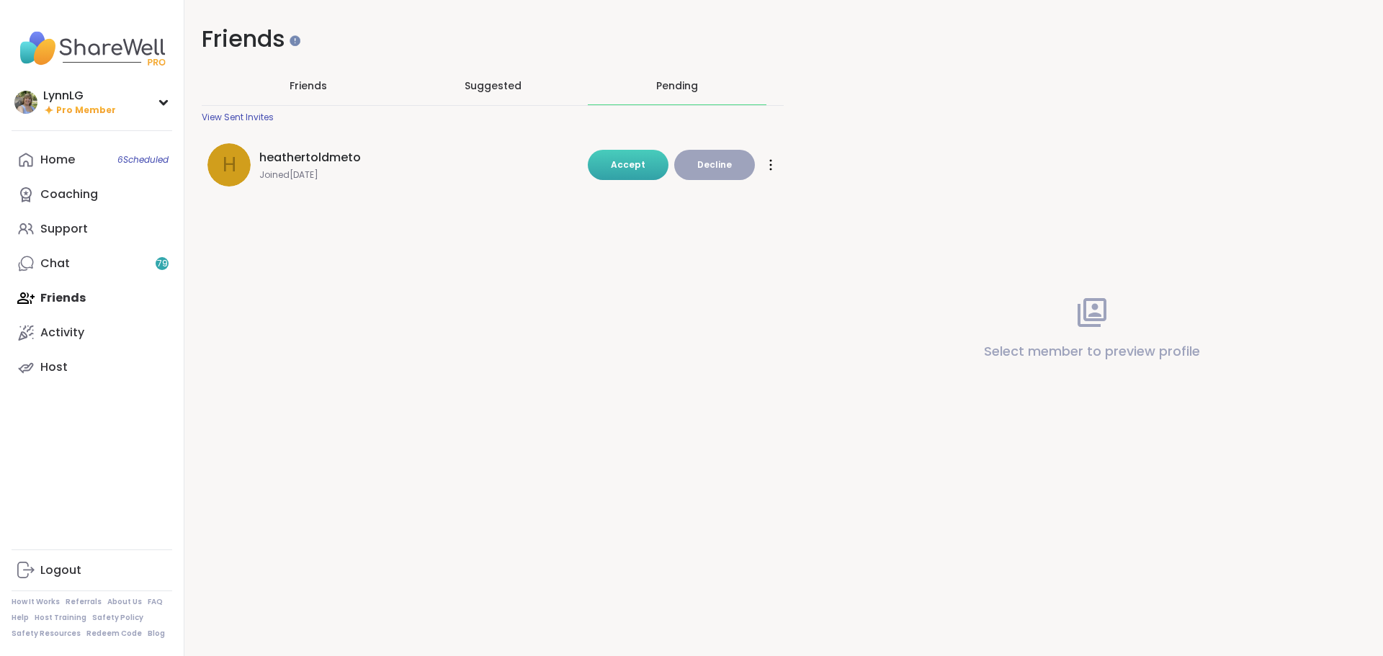
click at [629, 165] on span "Accept" at bounding box center [628, 164] width 35 height 12
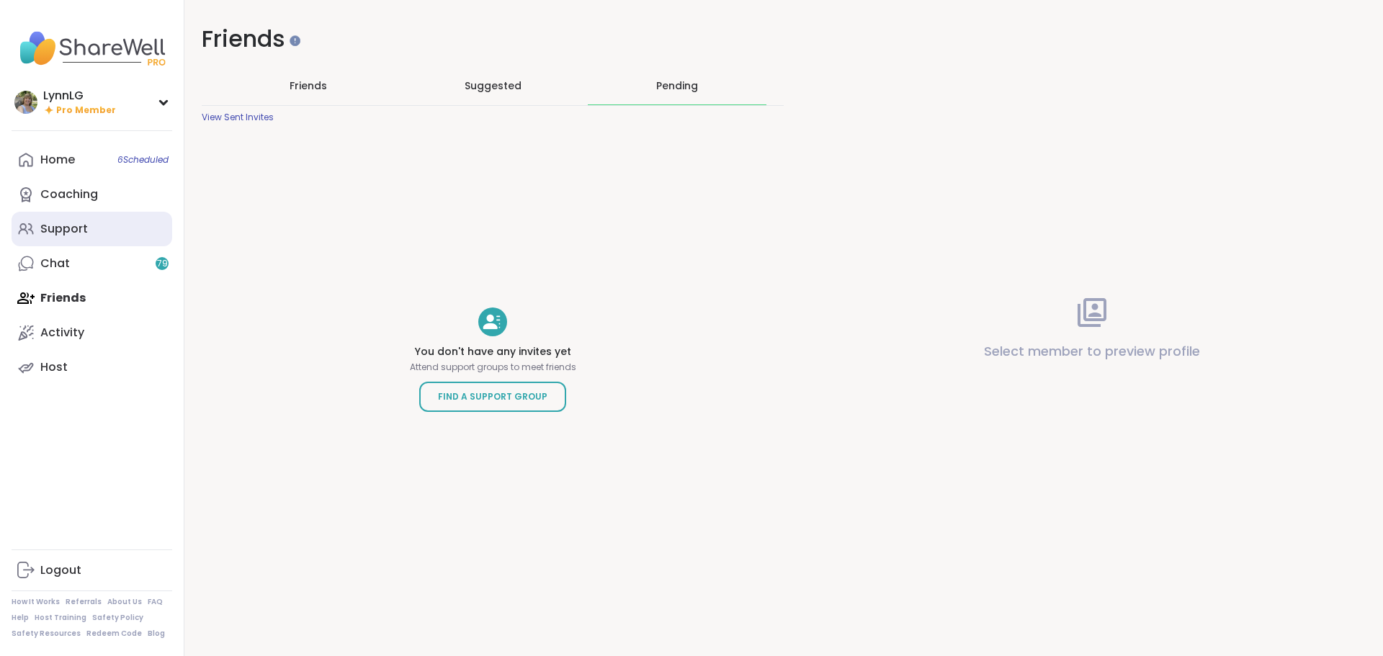
click at [81, 228] on div "Support" at bounding box center [64, 229] width 48 height 16
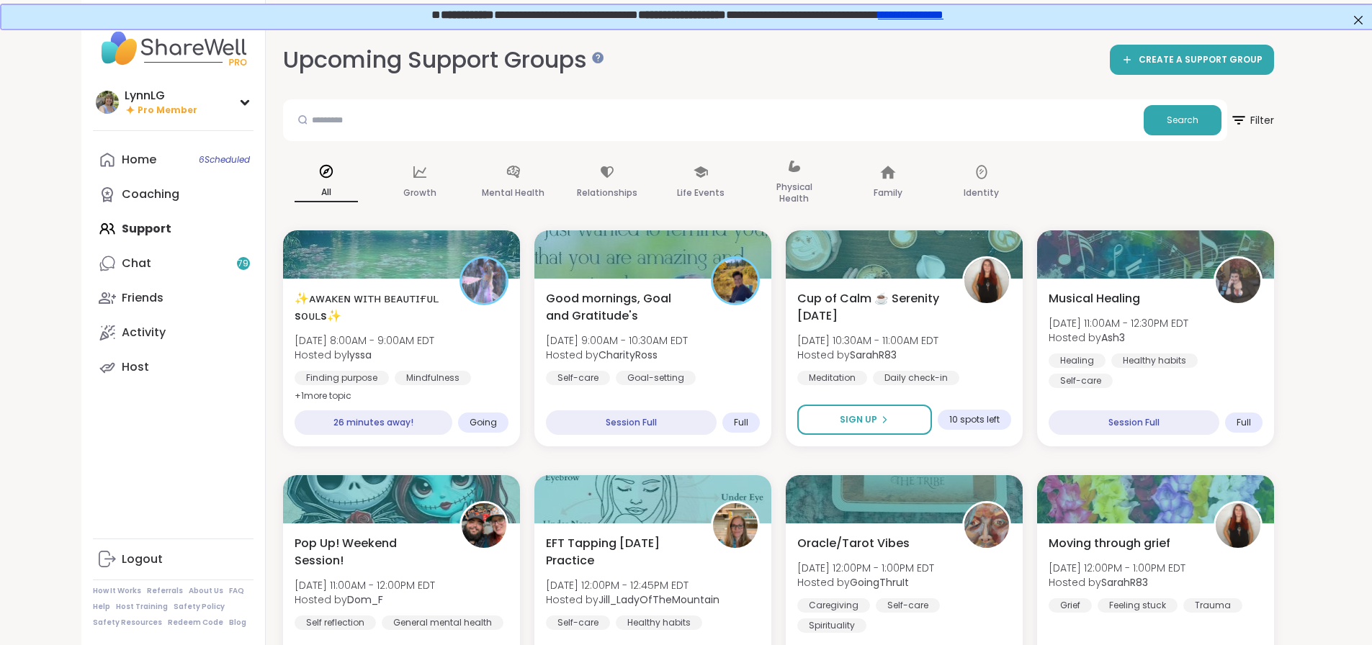
click at [942, 19] on link "**********" at bounding box center [910, 13] width 66 height 11
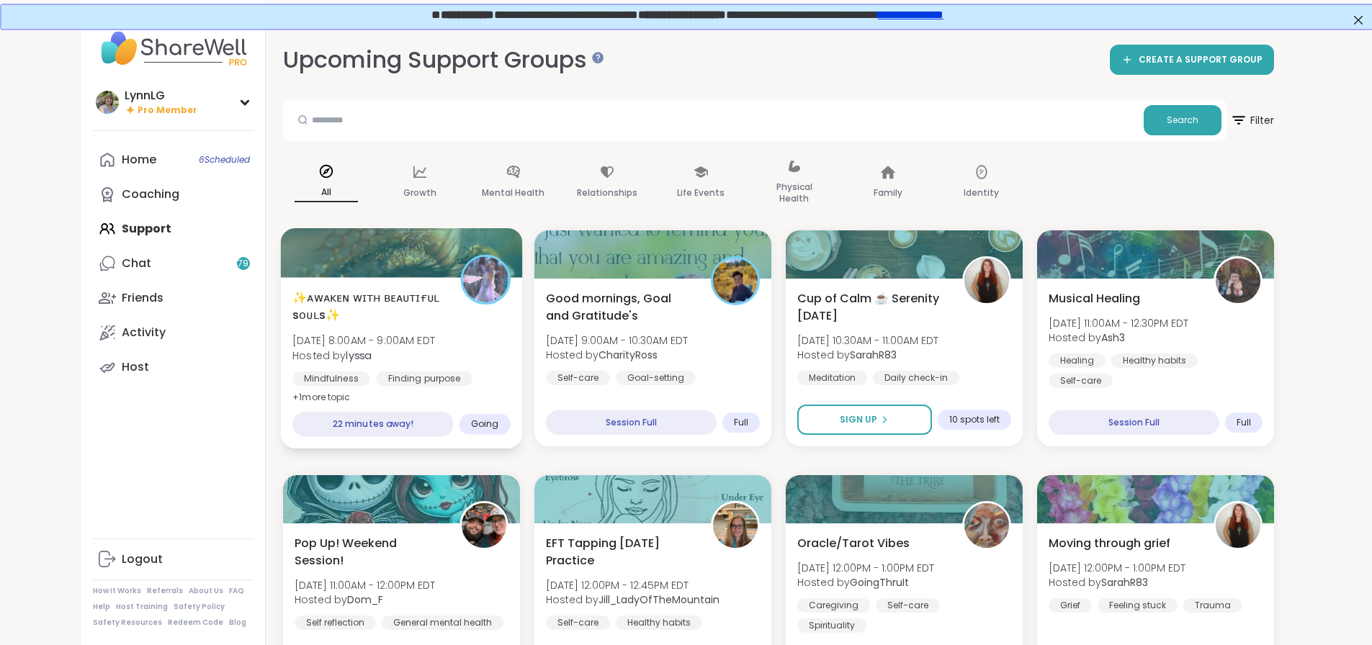
click at [406, 350] on div "✨ᴀᴡᴀᴋᴇɴ ᴡɪᴛʜ ʙᴇᴀᴜᴛɪғᴜʟ sᴏᴜʟs✨ [DATE] 8:00AM - 9:00AM EDT Hosted by lyssa Mindfu…" at bounding box center [401, 347] width 218 height 117
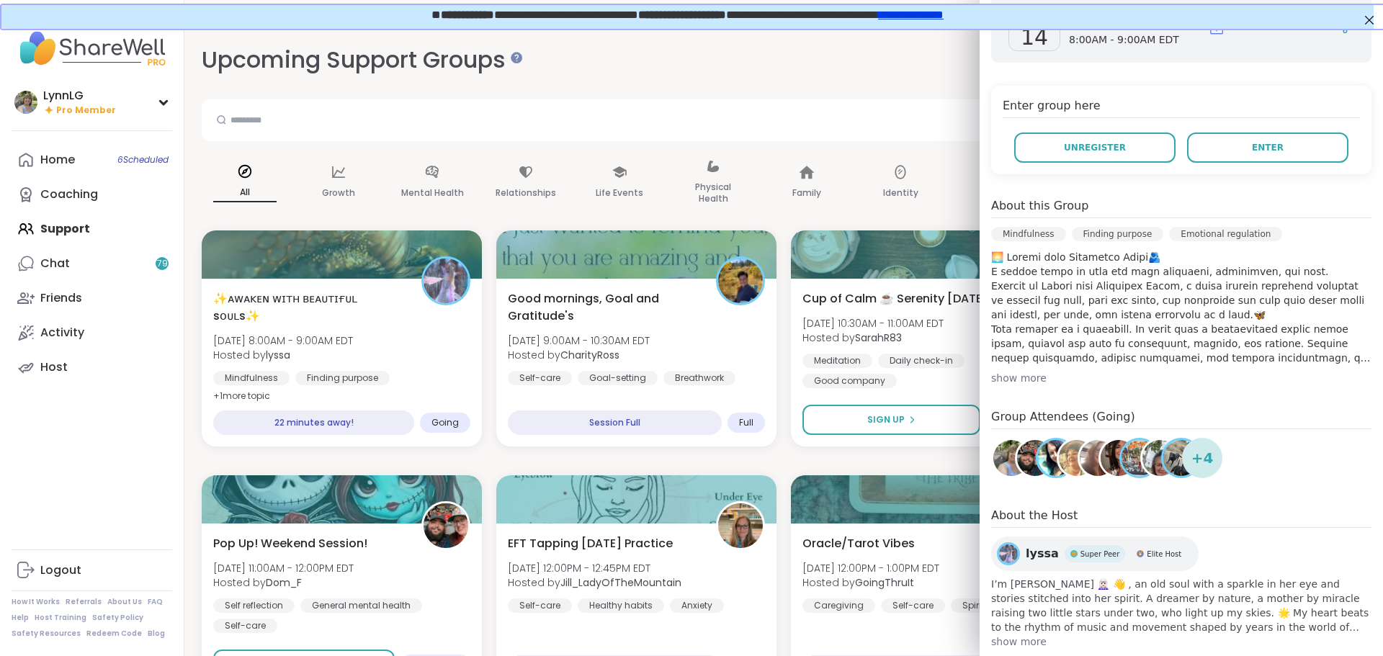
scroll to position [246, 0]
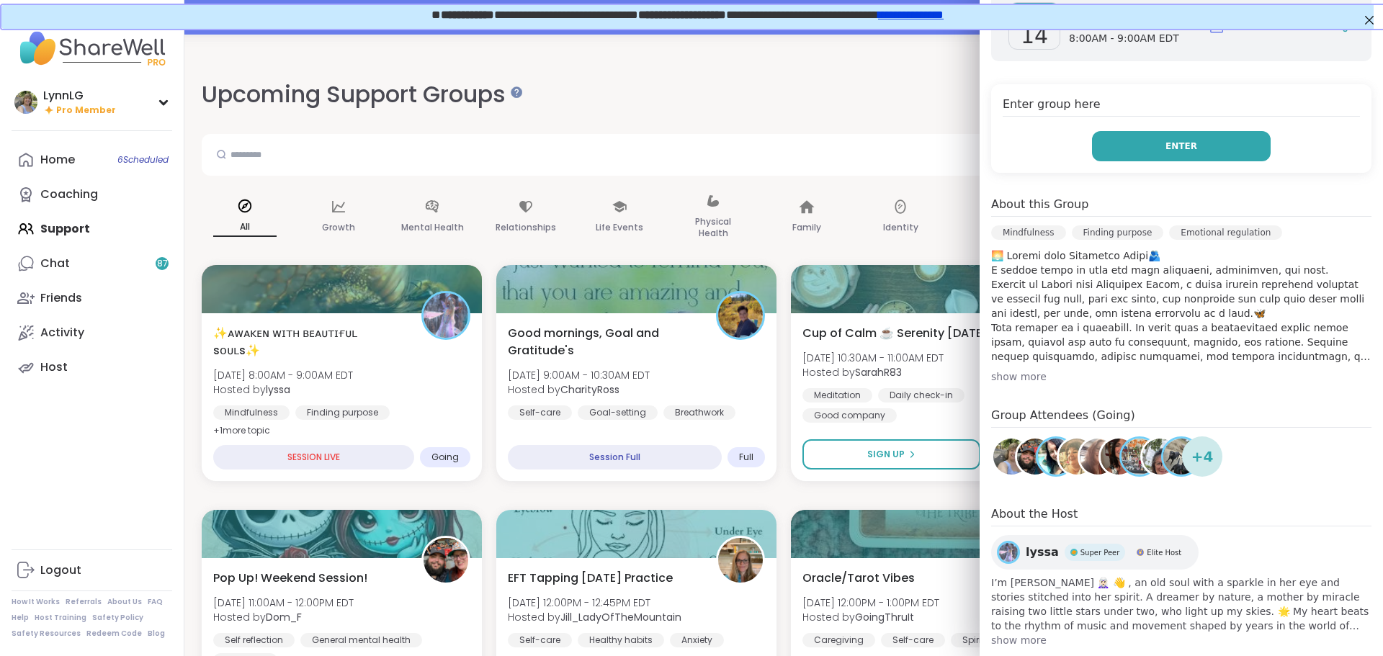
click at [1113, 131] on button "Enter" at bounding box center [1181, 146] width 179 height 30
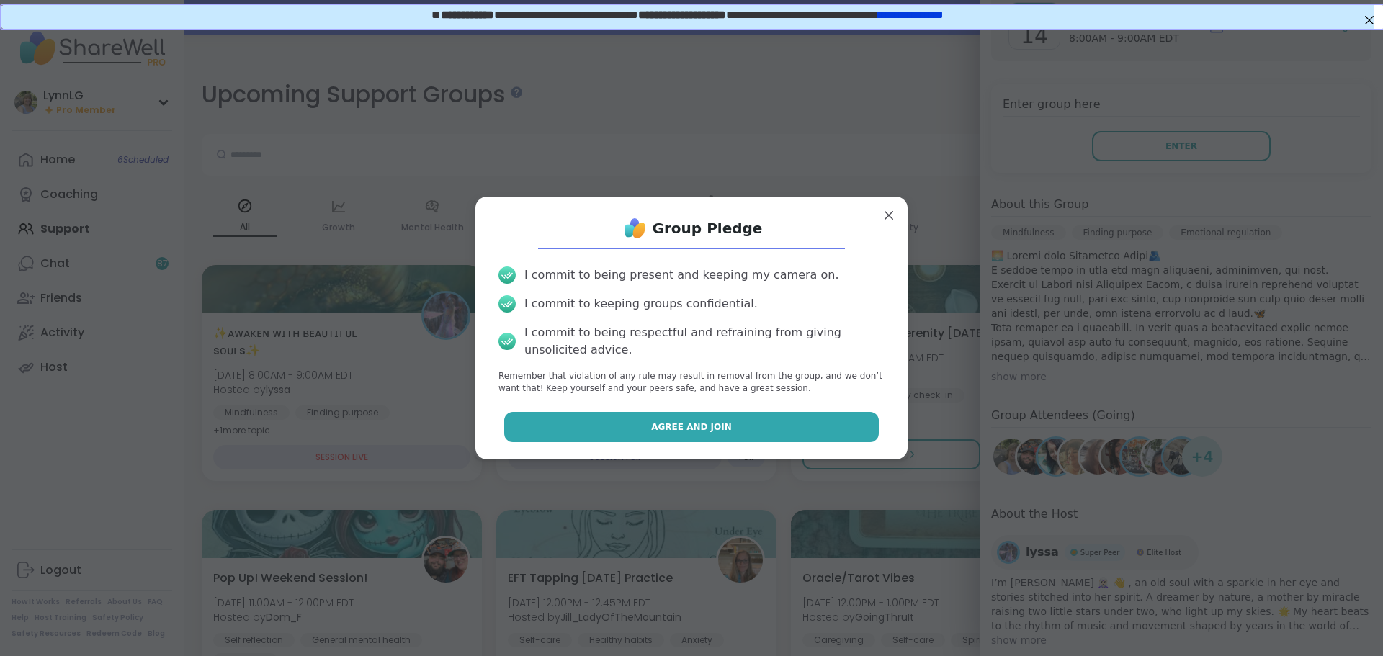
click at [641, 434] on button "Agree and Join" at bounding box center [691, 427] width 375 height 30
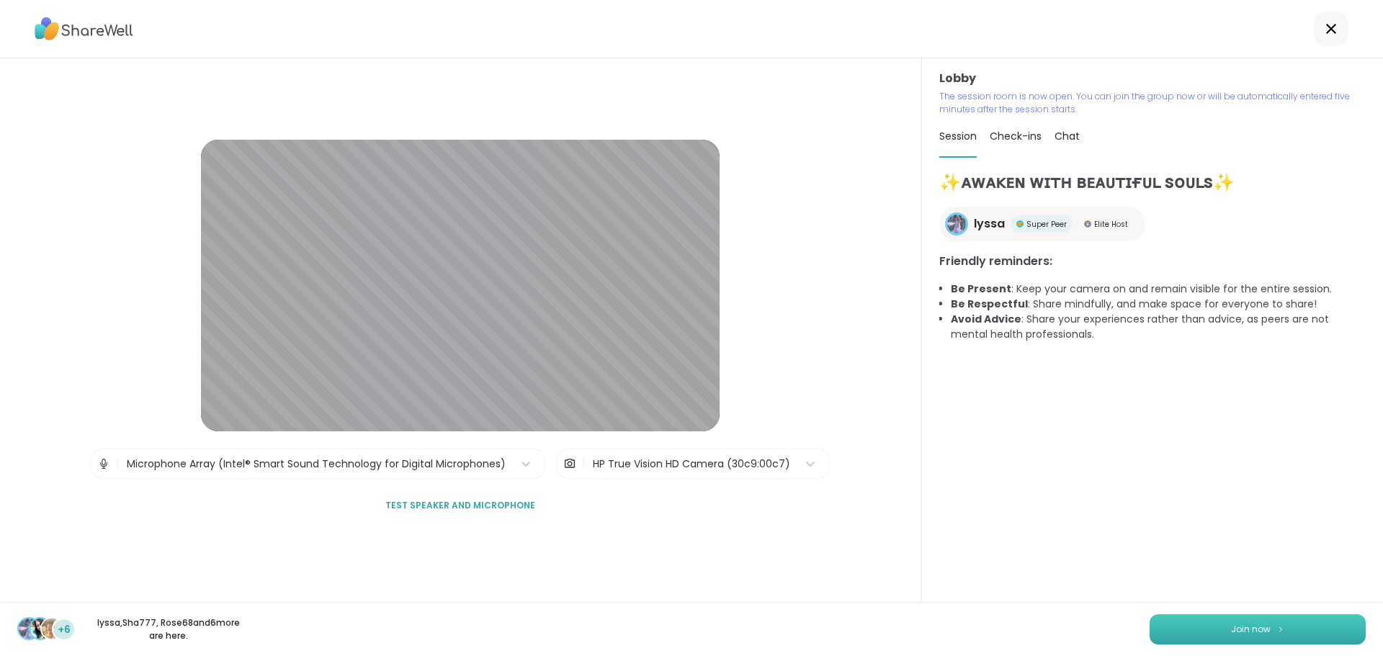
click at [1199, 629] on button "Join now" at bounding box center [1258, 629] width 216 height 30
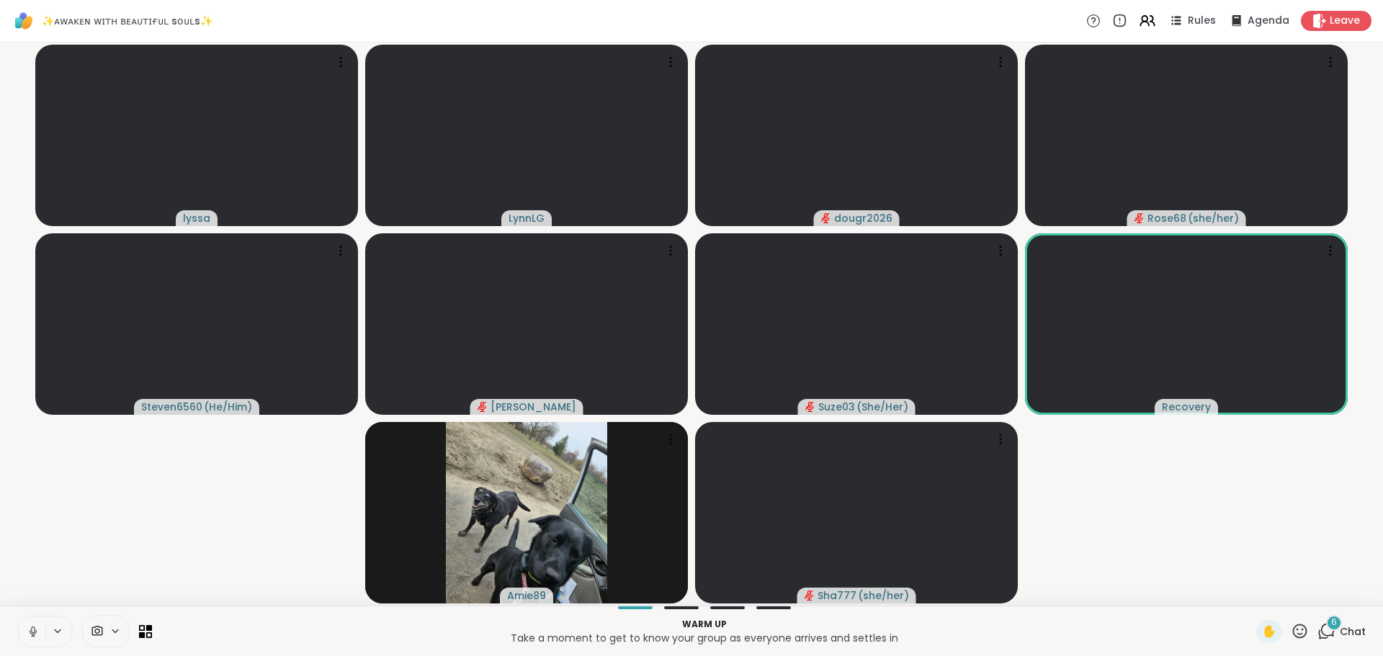
click at [31, 638] on button at bounding box center [31, 632] width 27 height 30
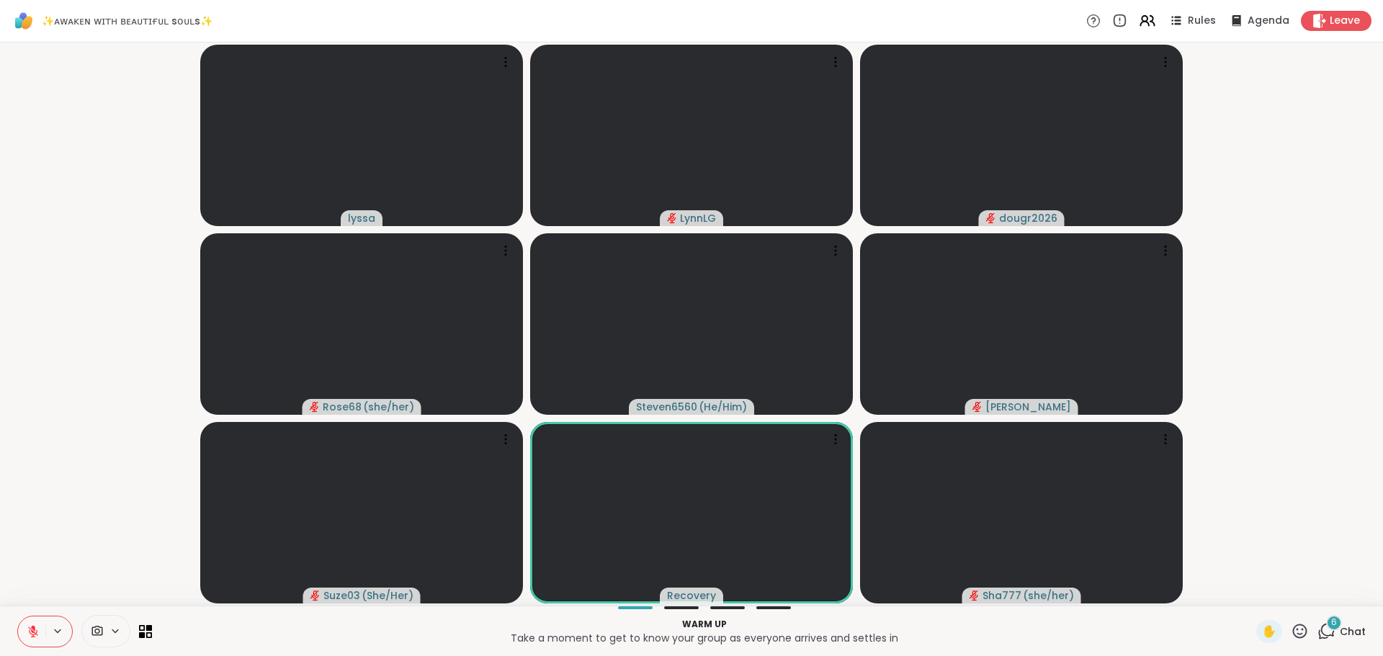
click at [1349, 633] on span "Chat" at bounding box center [1353, 631] width 26 height 14
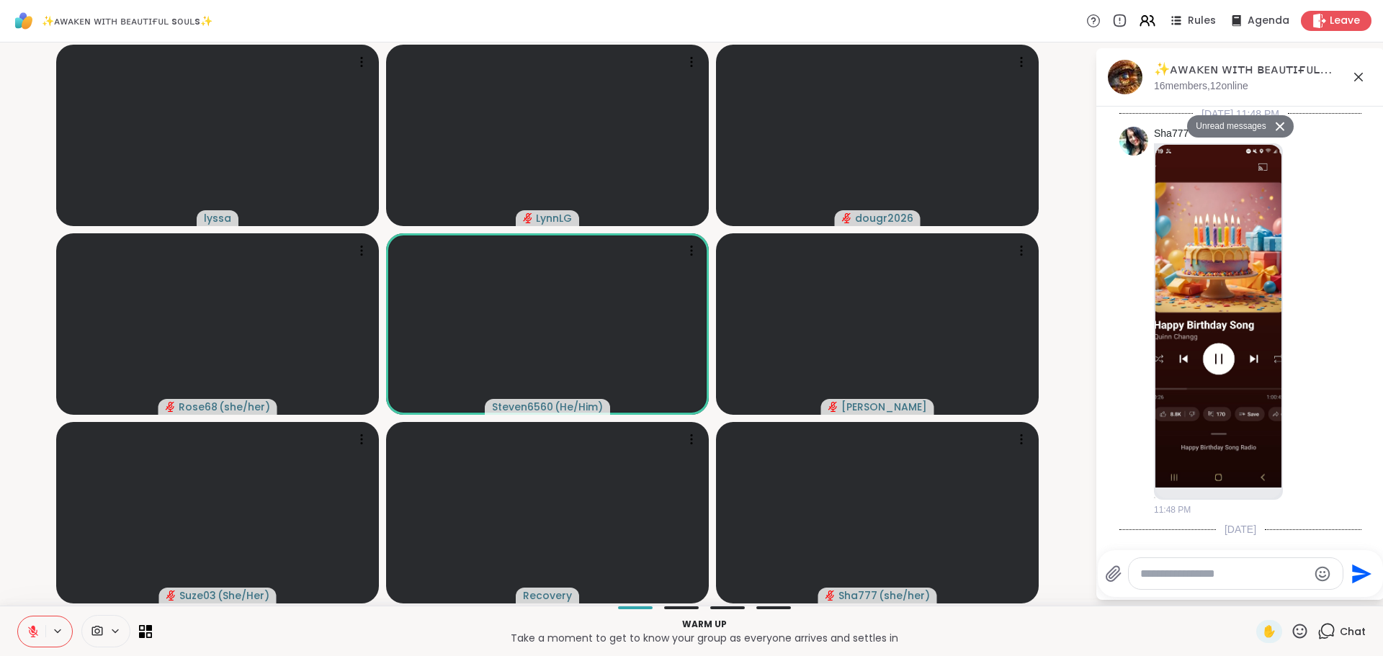
scroll to position [1832, 0]
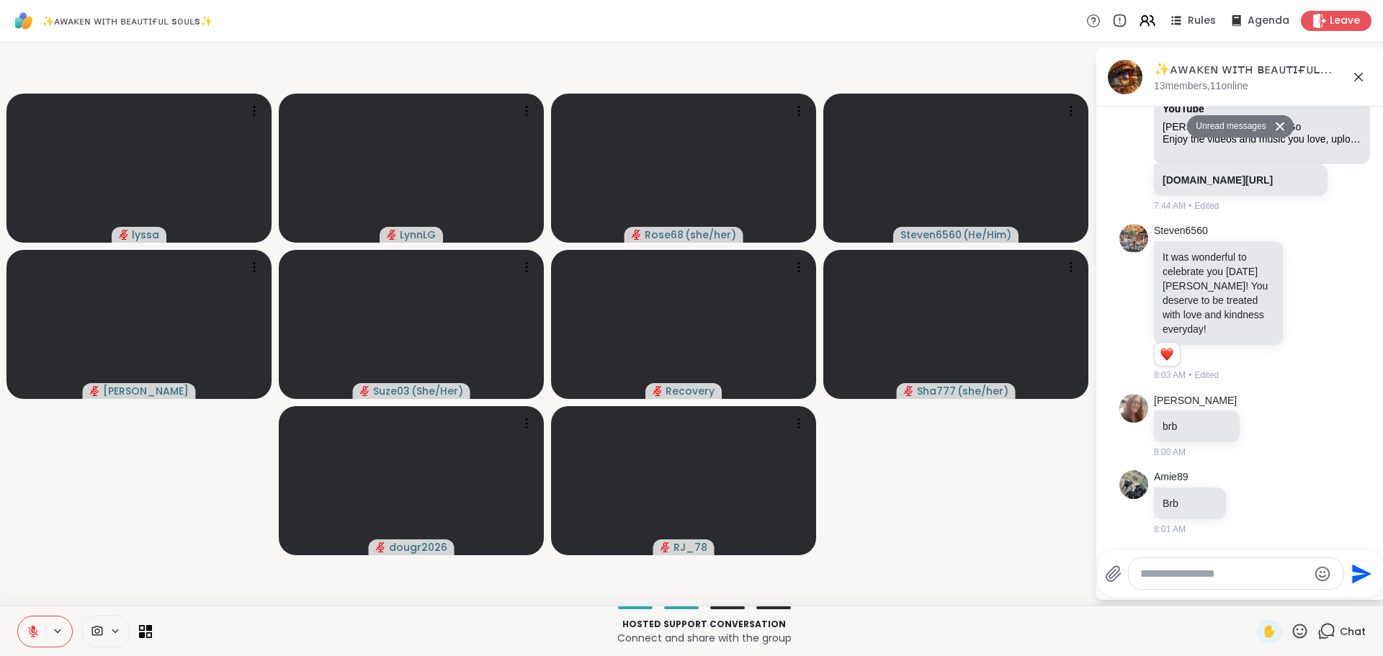
click at [36, 634] on icon at bounding box center [33, 632] width 10 height 10
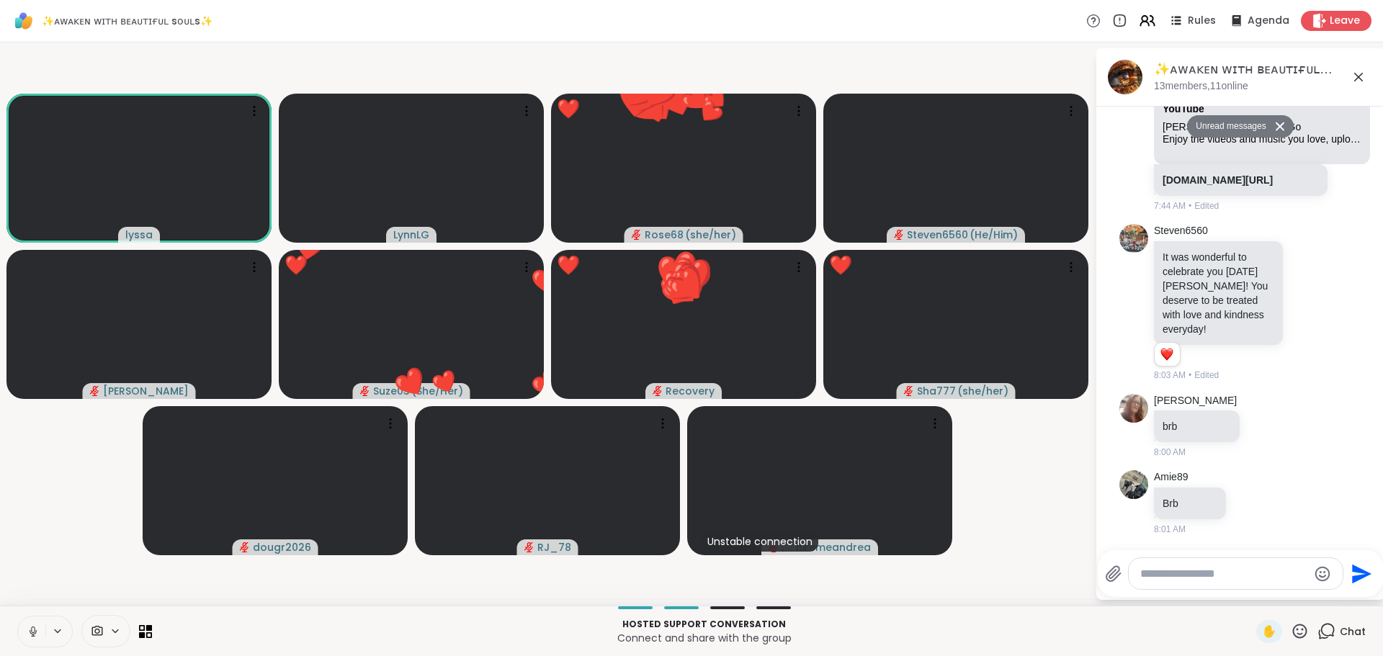
click at [31, 638] on button at bounding box center [31, 632] width 27 height 30
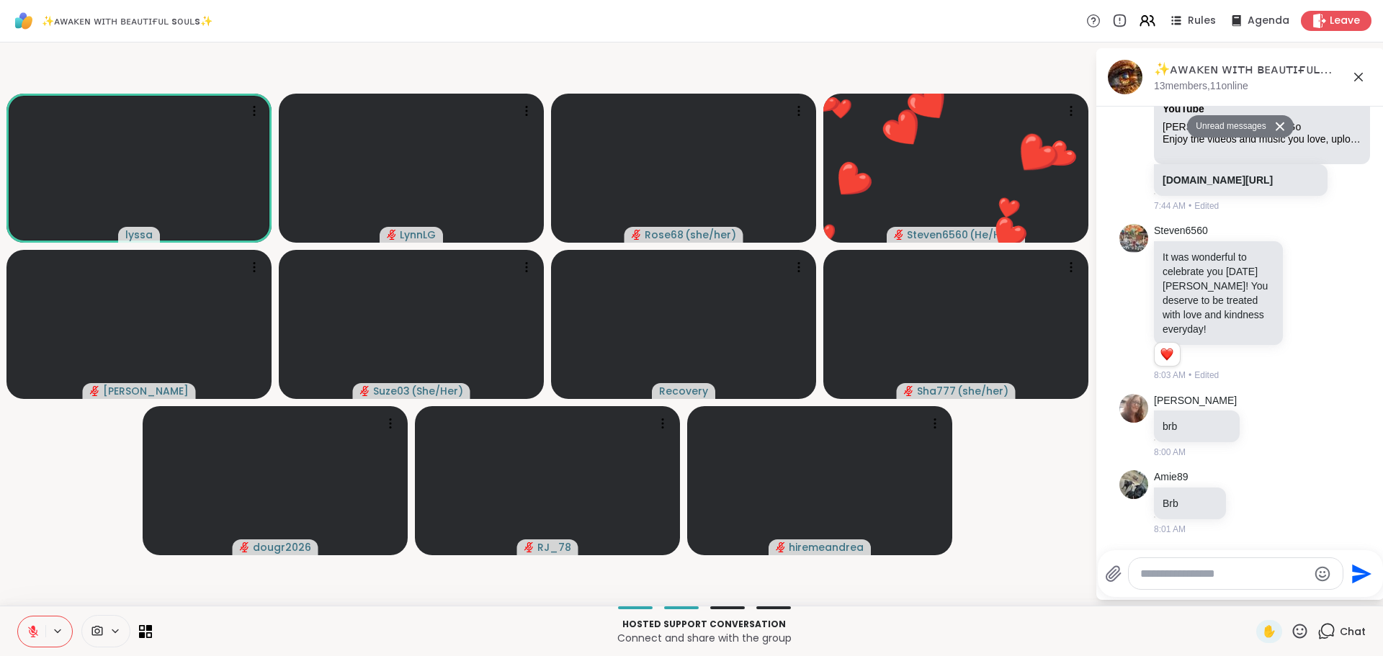
click at [30, 637] on icon at bounding box center [33, 631] width 13 height 13
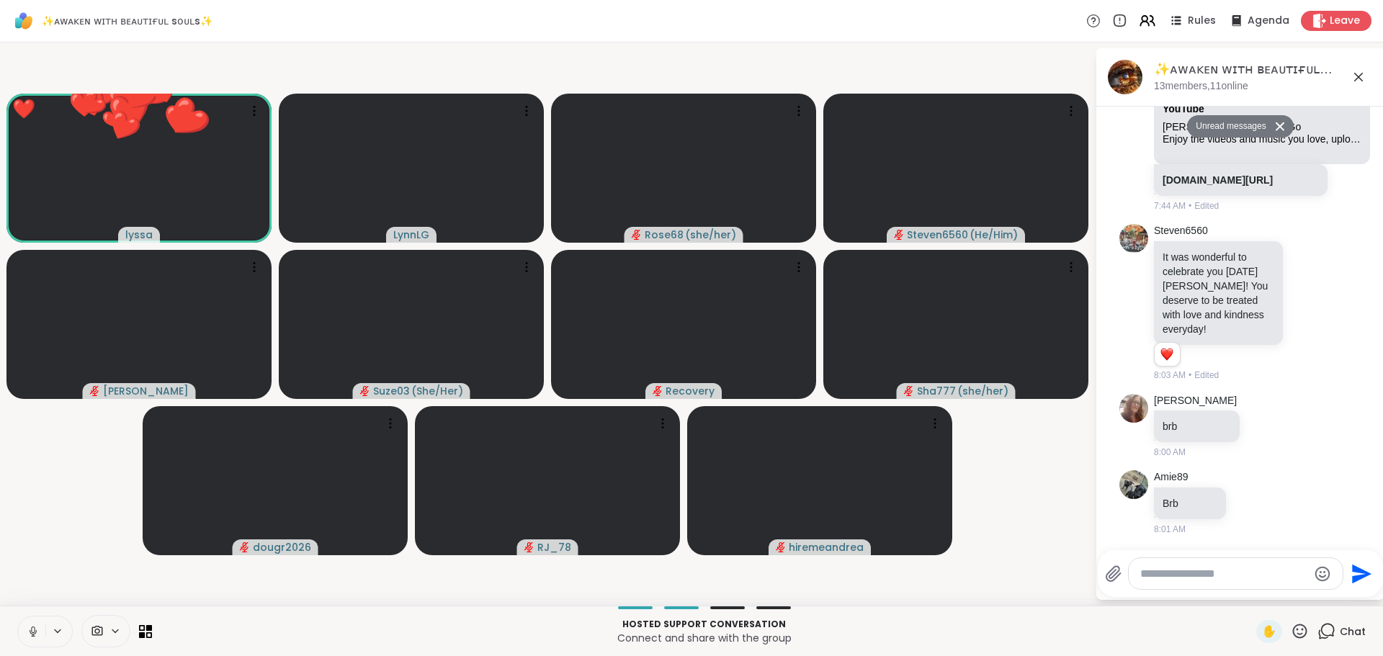
click at [30, 639] on button at bounding box center [31, 632] width 27 height 30
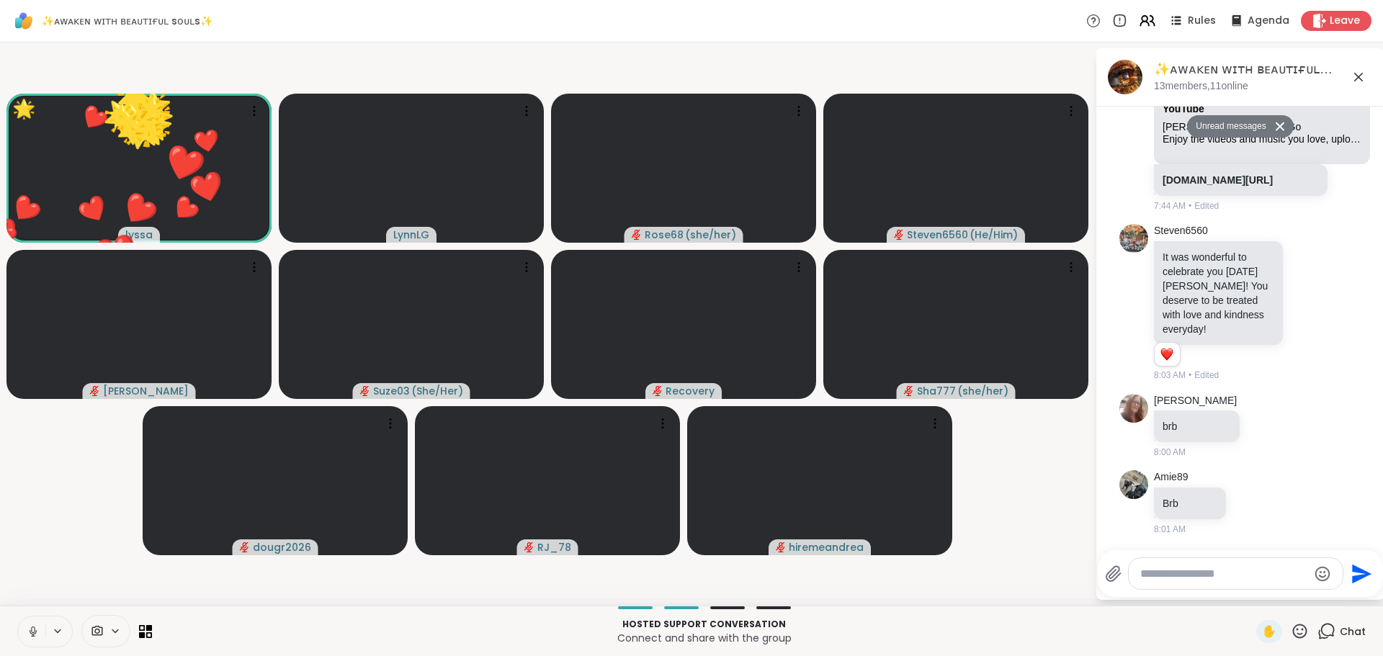
click at [30, 639] on button at bounding box center [31, 632] width 27 height 30
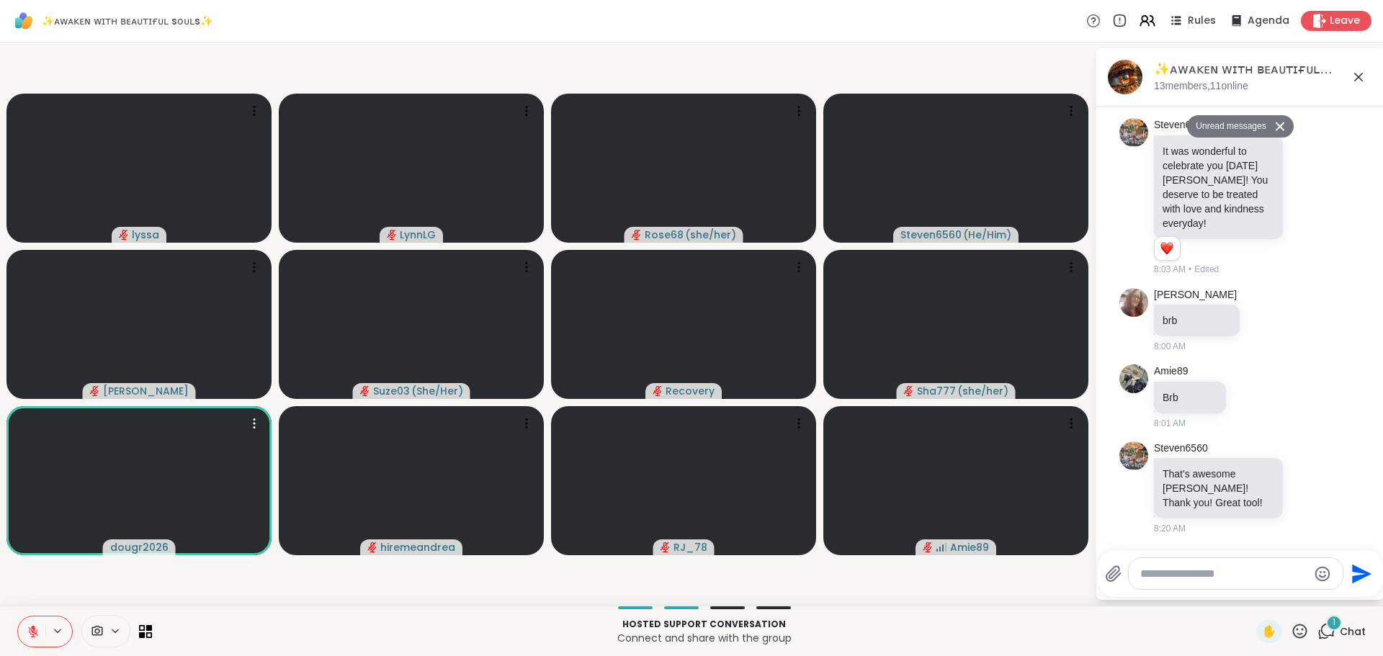
scroll to position [1903, 0]
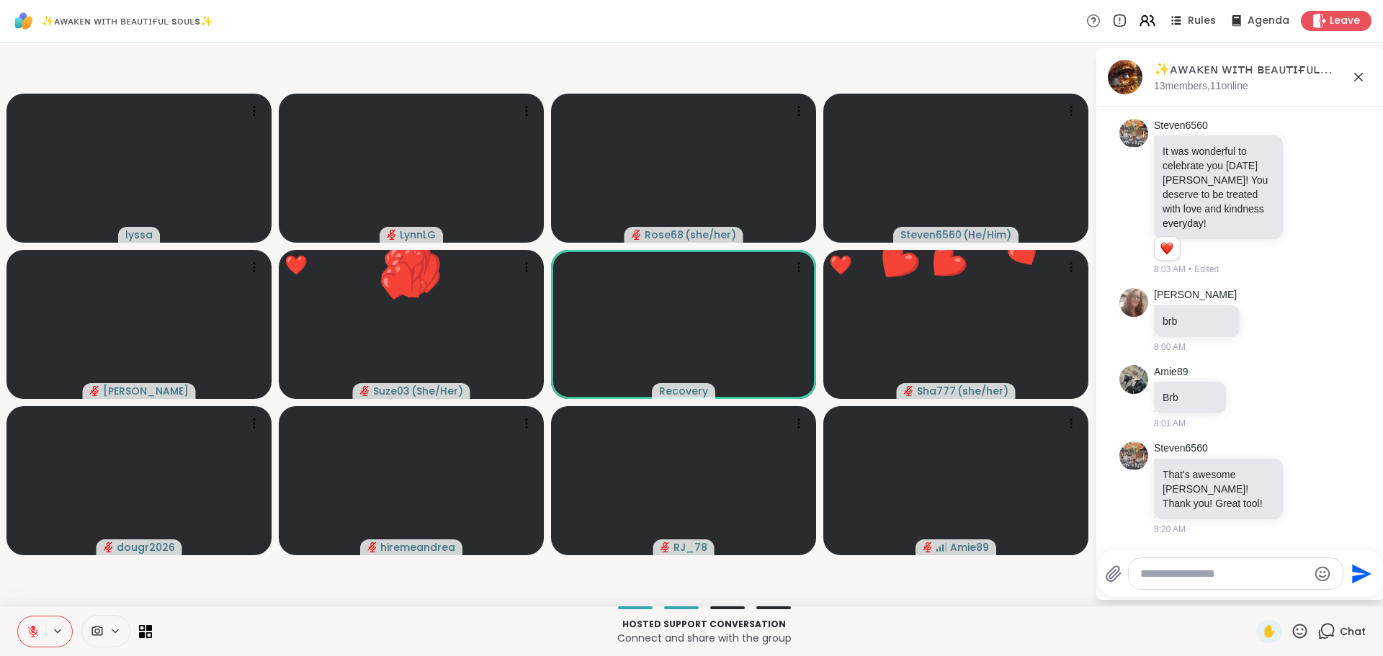
click at [1189, 578] on textarea "Type your message" at bounding box center [1224, 574] width 168 height 14
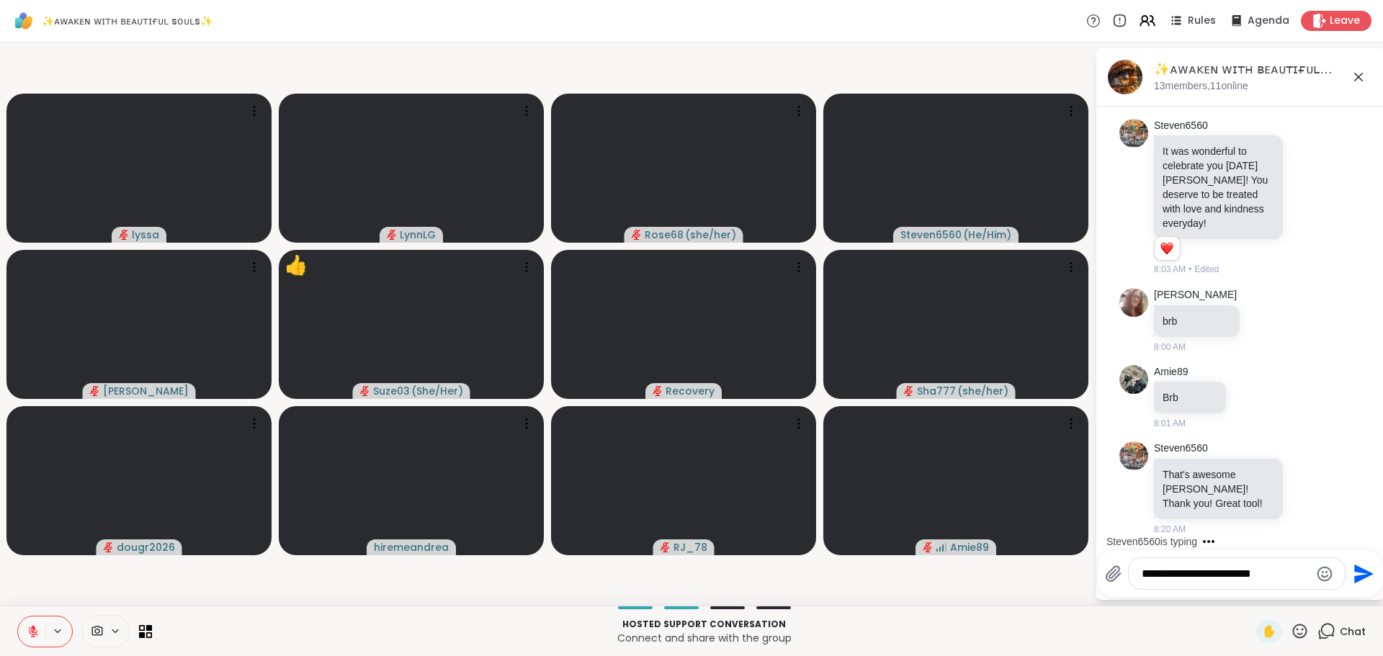
type textarea "**********"
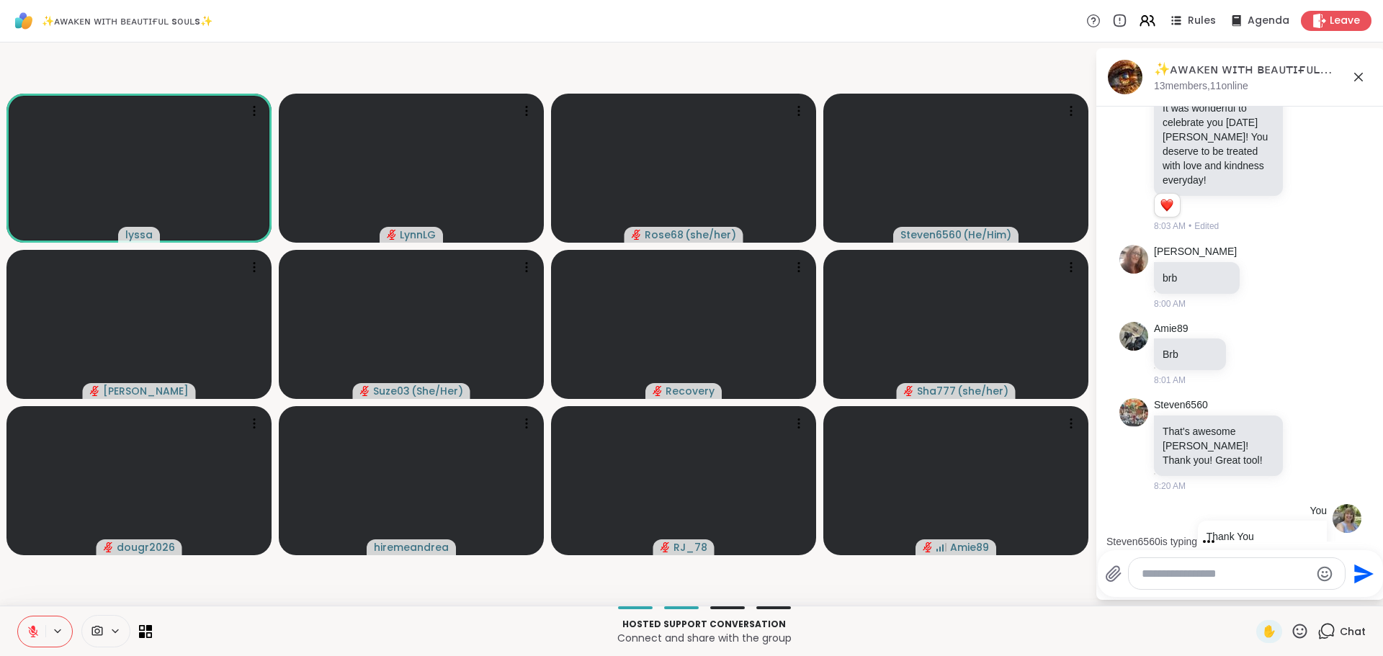
scroll to position [1994, 0]
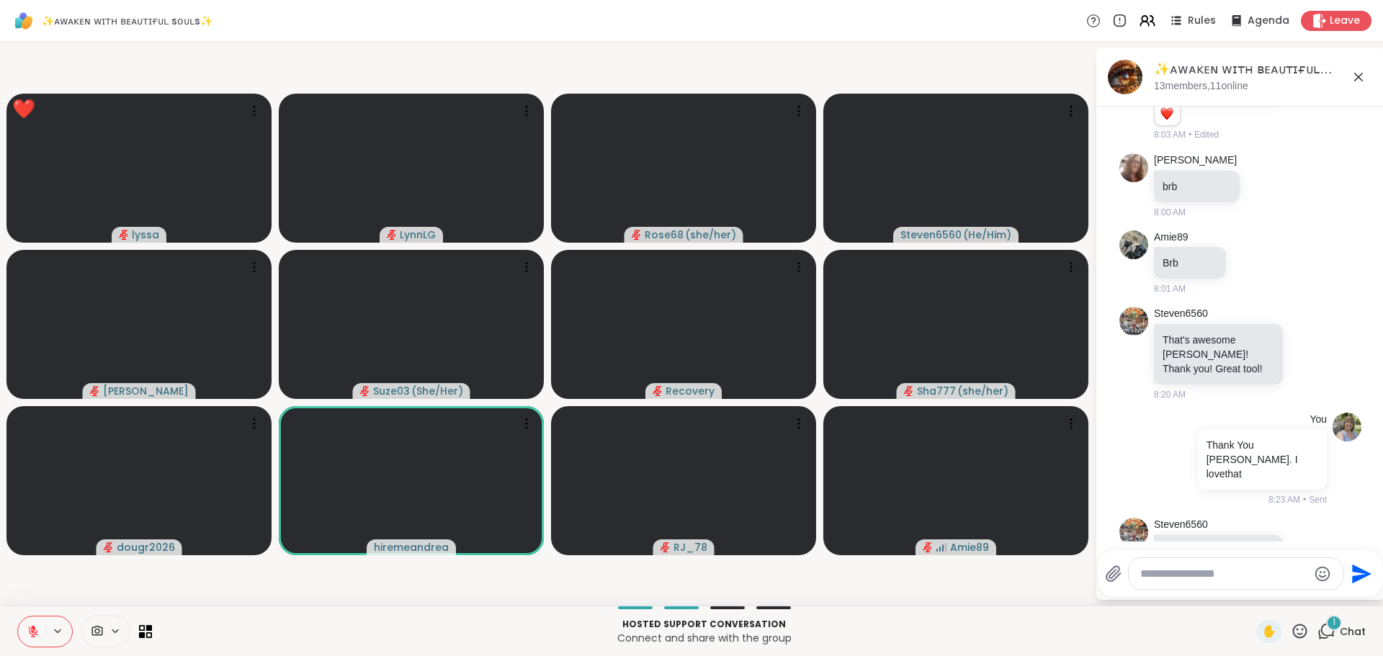
scroll to position [2085, 0]
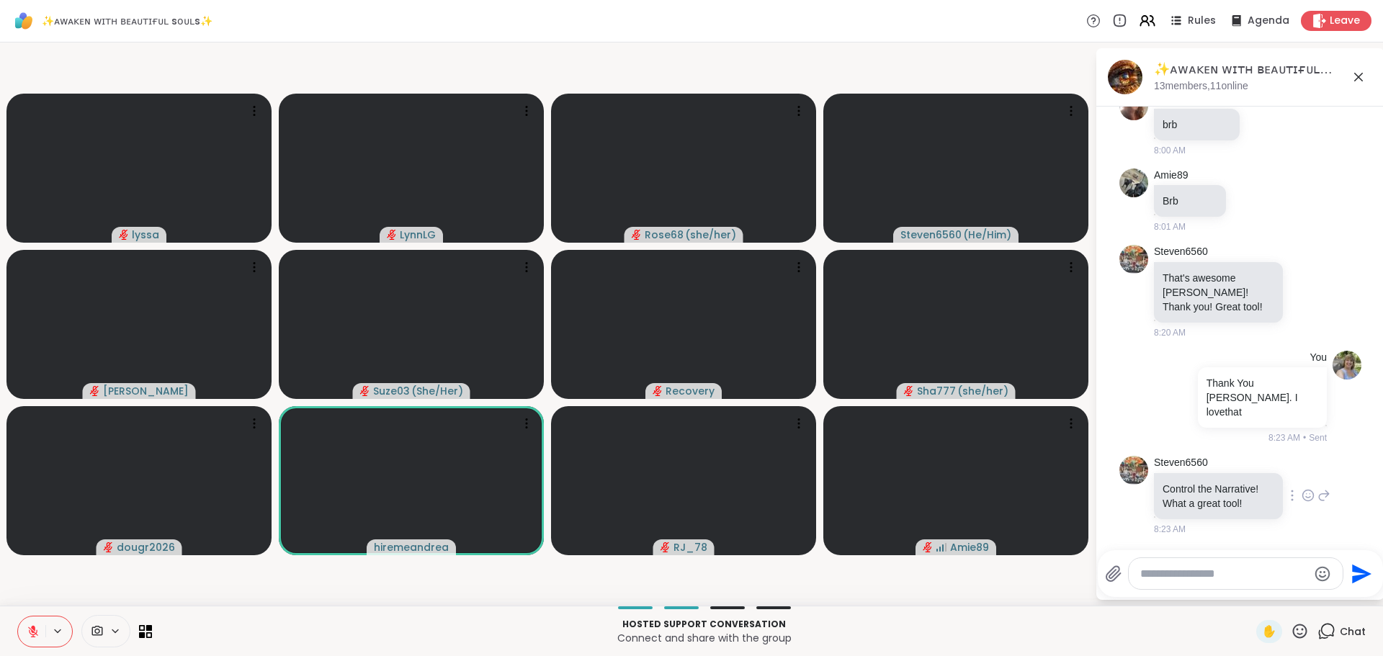
click at [1302, 501] on icon at bounding box center [1308, 495] width 13 height 14
click at [1302, 474] on div "Select Reaction: Heart" at bounding box center [1308, 472] width 13 height 13
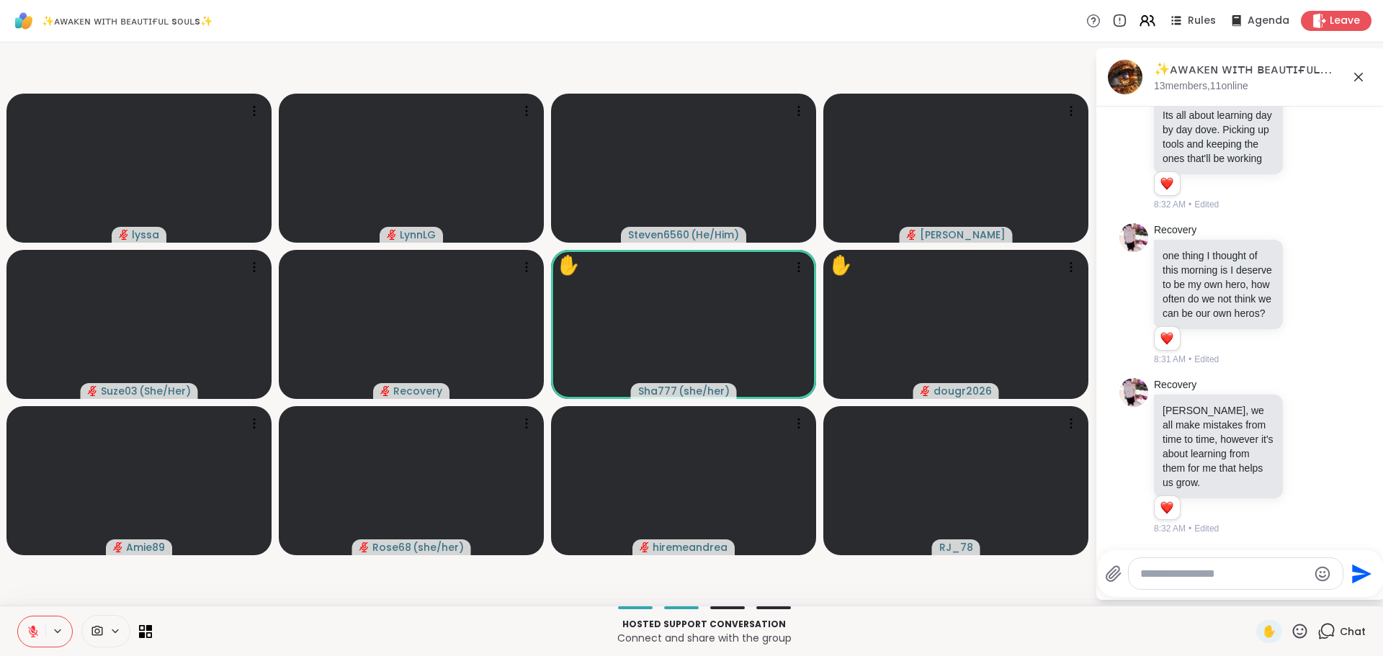
scroll to position [3892, 0]
click at [1262, 635] on span "✋" at bounding box center [1269, 631] width 14 height 17
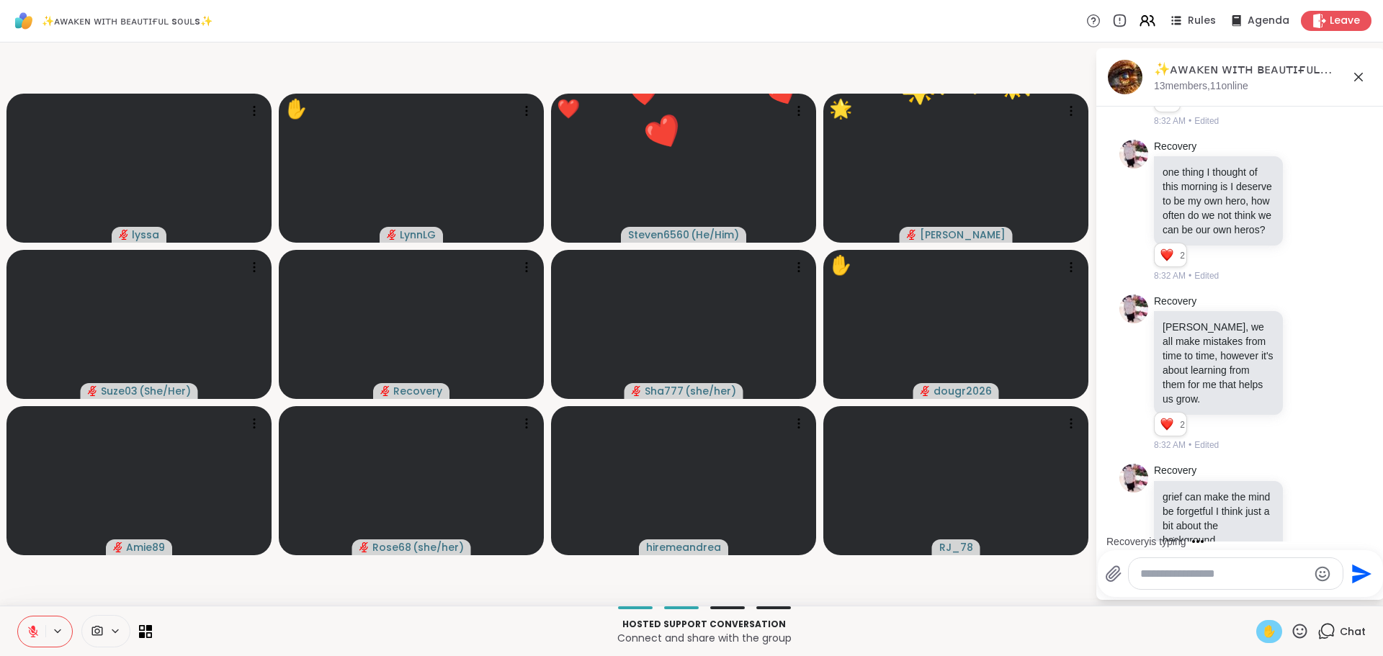
scroll to position [4033, 0]
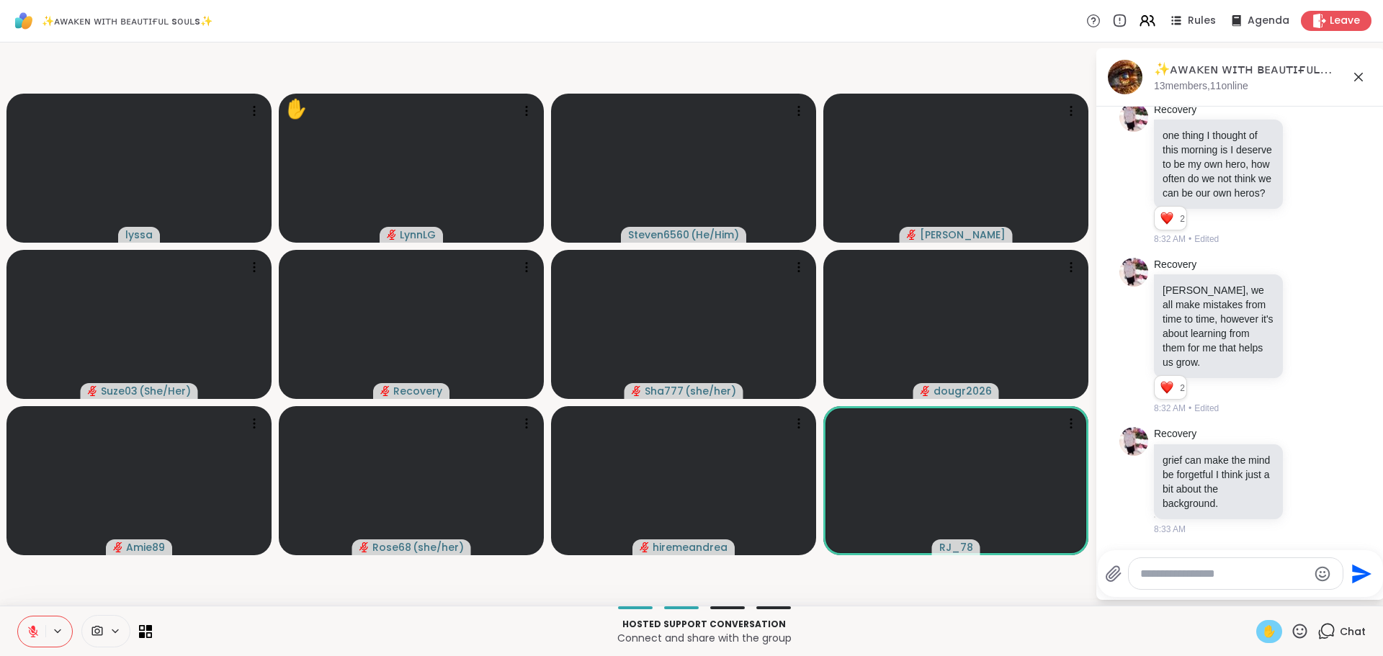
click at [1262, 633] on span "✋" at bounding box center [1269, 631] width 14 height 17
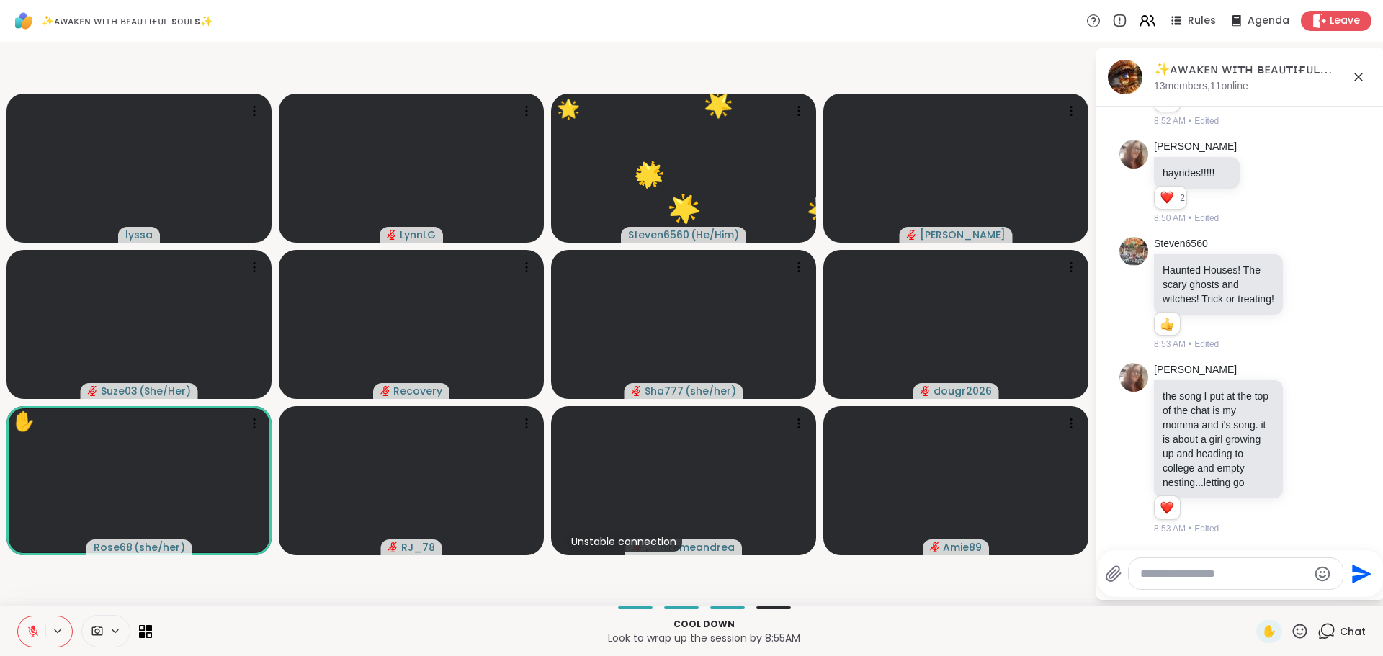
scroll to position [6068, 0]
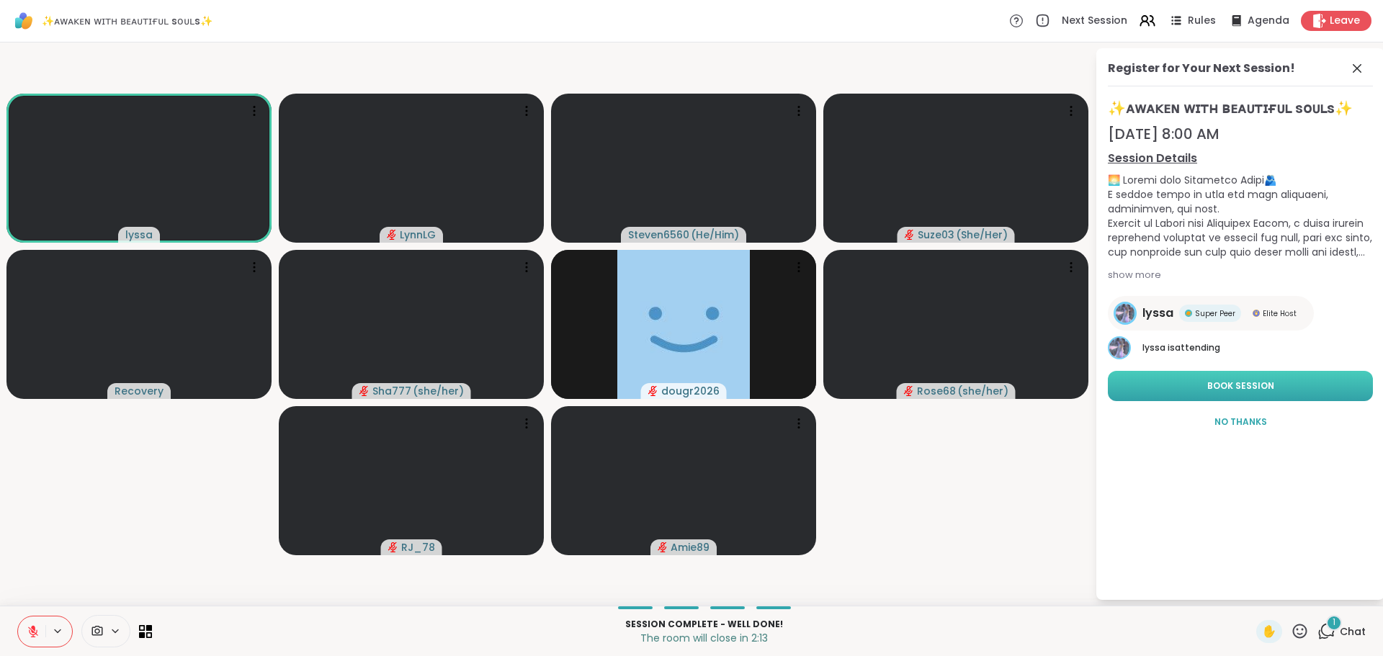
click at [1289, 384] on button "Book Session" at bounding box center [1240, 386] width 265 height 30
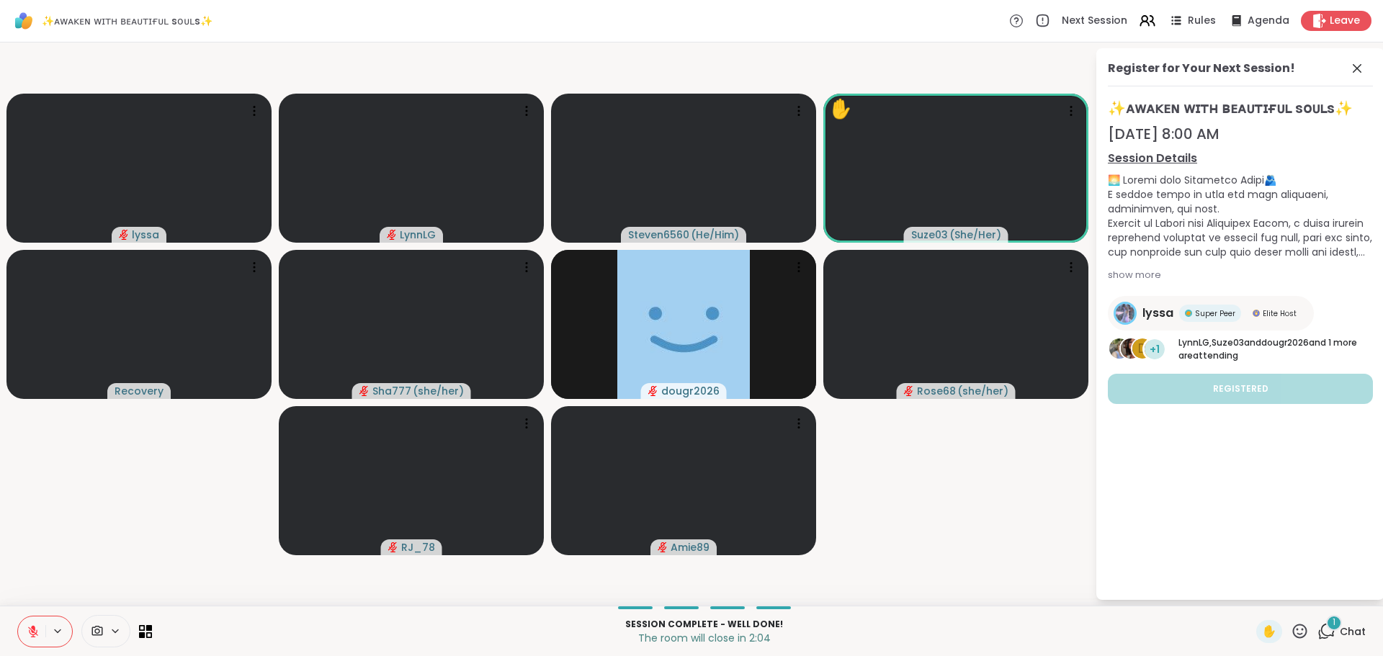
click at [1344, 631] on span "Chat" at bounding box center [1353, 631] width 26 height 14
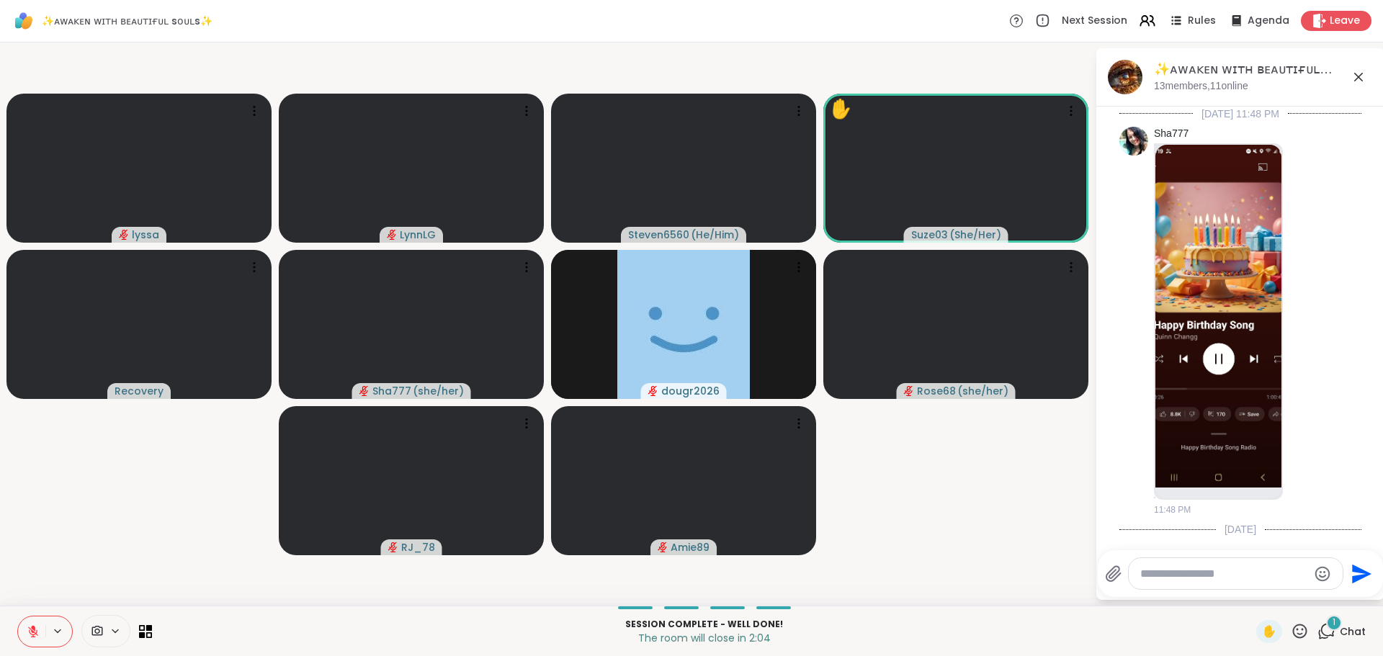
scroll to position [6208, 0]
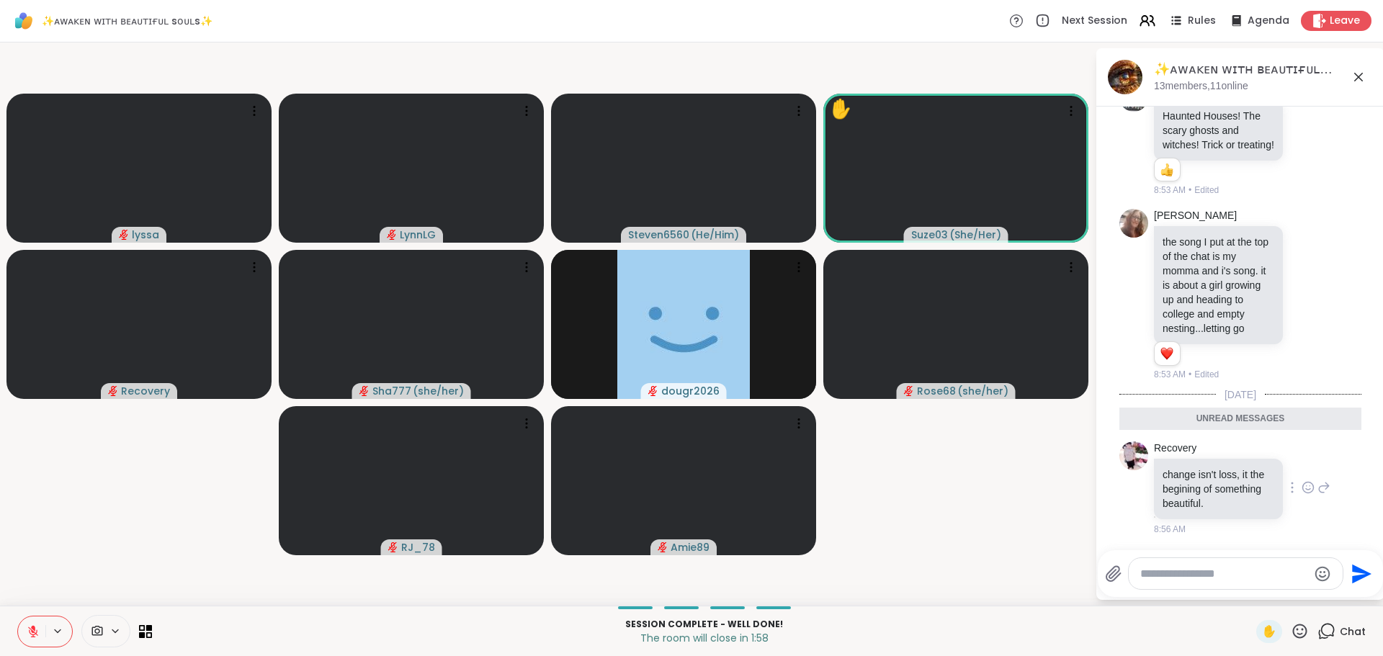
click at [1302, 488] on icon at bounding box center [1308, 487] width 13 height 14
click at [1302, 469] on div "Select Reaction: Heart" at bounding box center [1308, 464] width 13 height 13
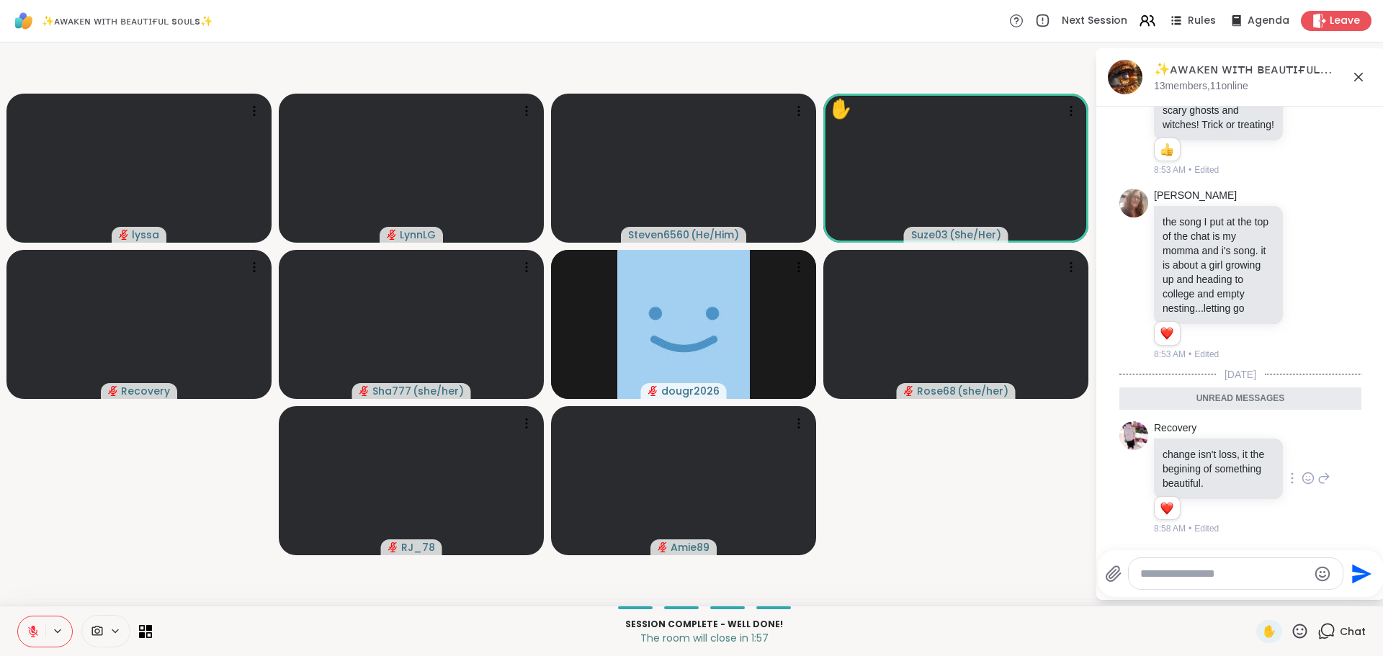
scroll to position [6228, 0]
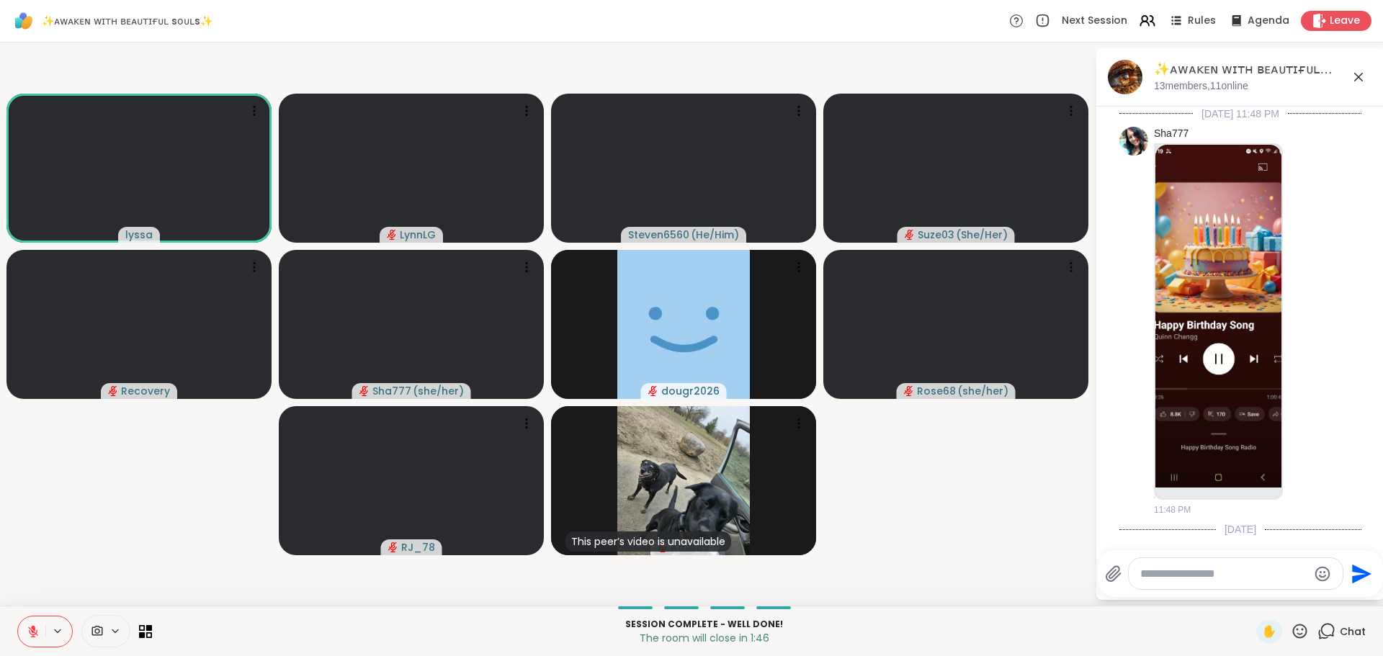
scroll to position [6228, 0]
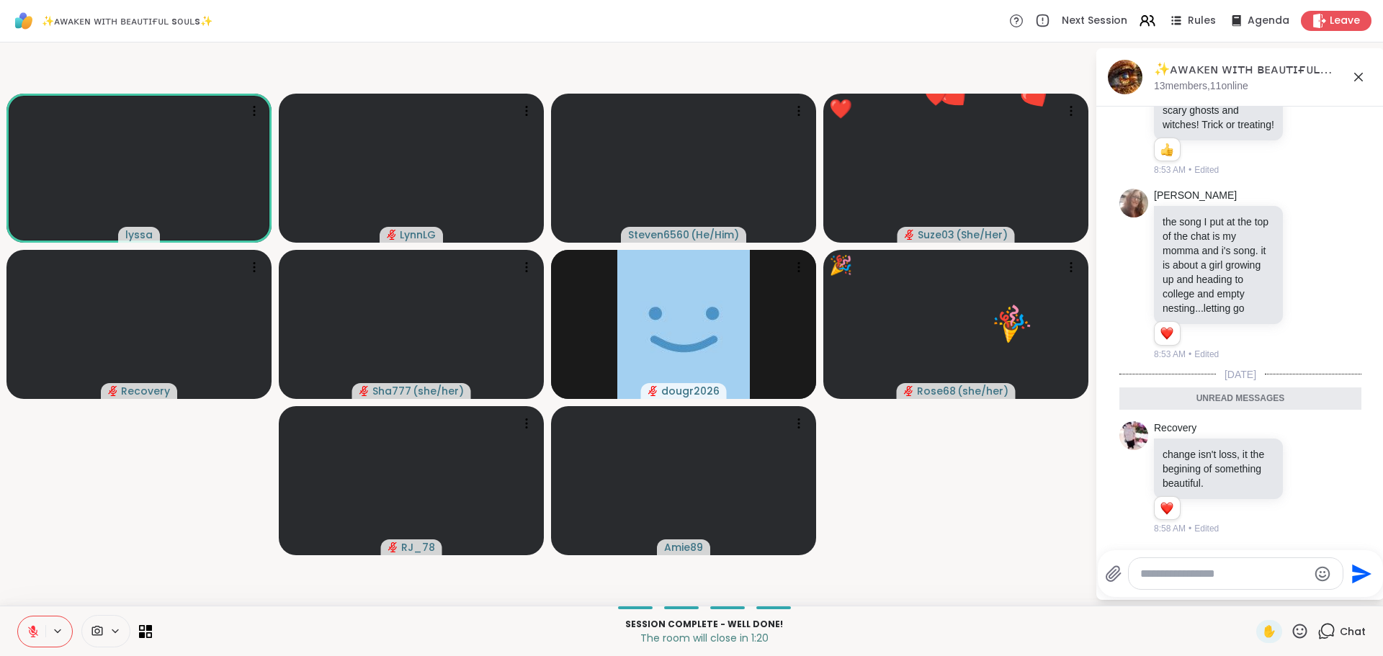
click at [1173, 571] on textarea "Type your message" at bounding box center [1224, 574] width 168 height 14
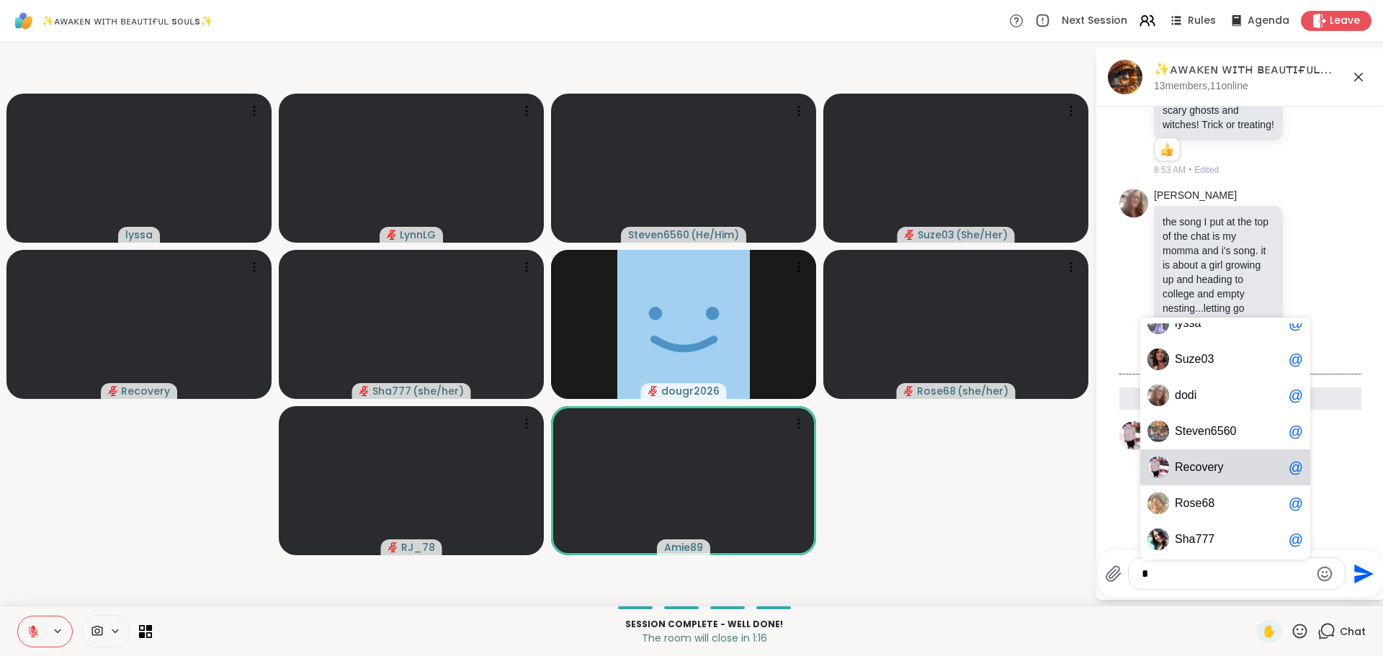
scroll to position [22, 0]
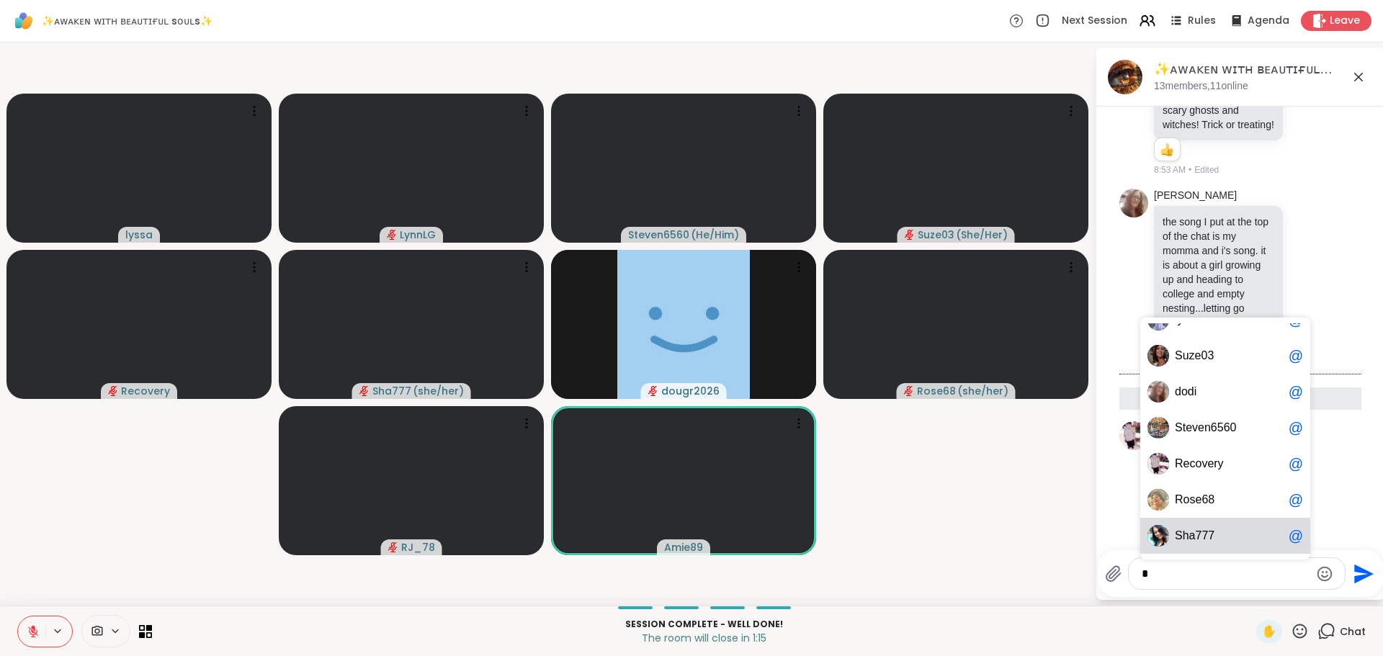
click at [1201, 532] on span "7" at bounding box center [1204, 536] width 6 height 14
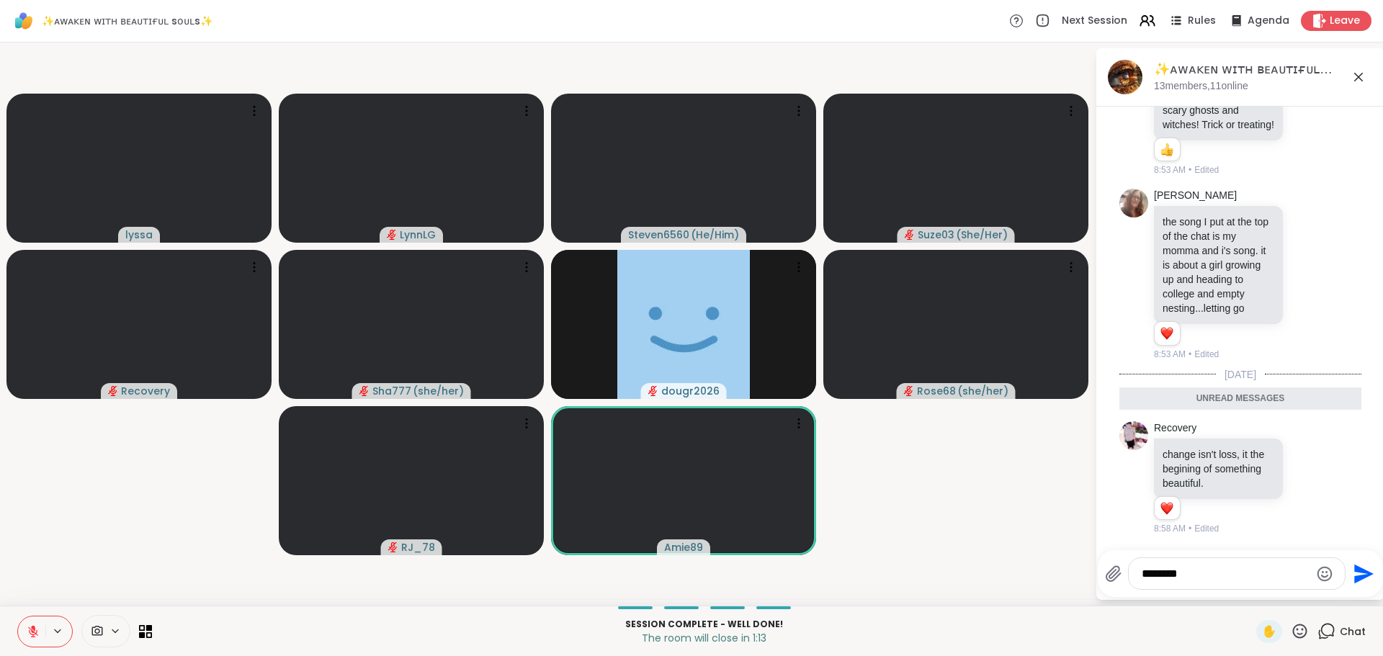
click at [1213, 571] on textarea "*******" at bounding box center [1226, 574] width 168 height 14
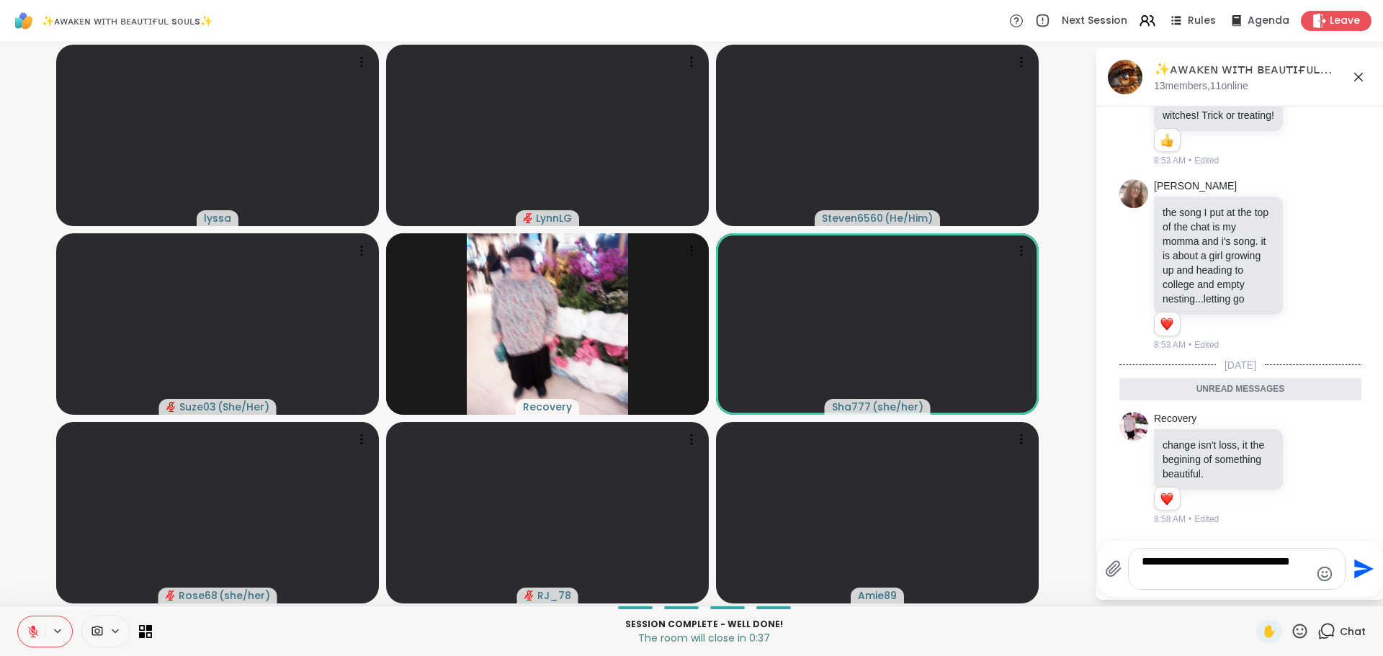
type textarea "**********"
click at [1355, 565] on icon "Send" at bounding box center [1363, 569] width 19 height 19
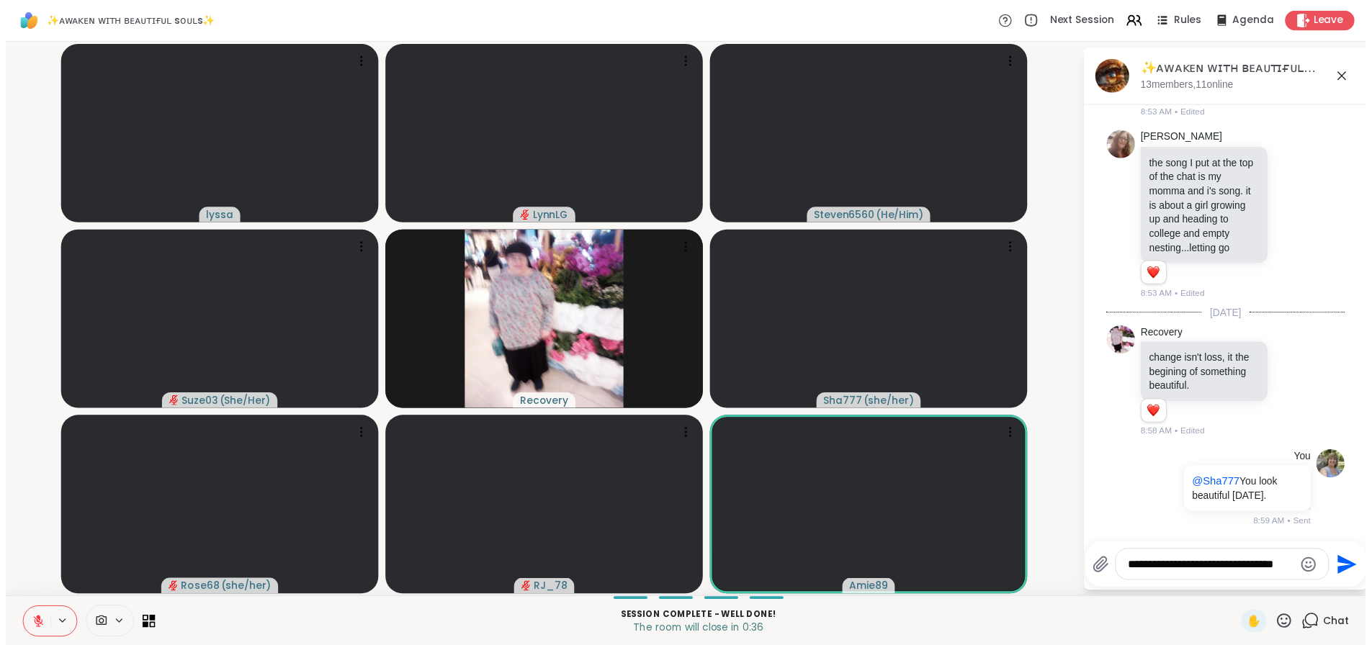
scroll to position [6285, 0]
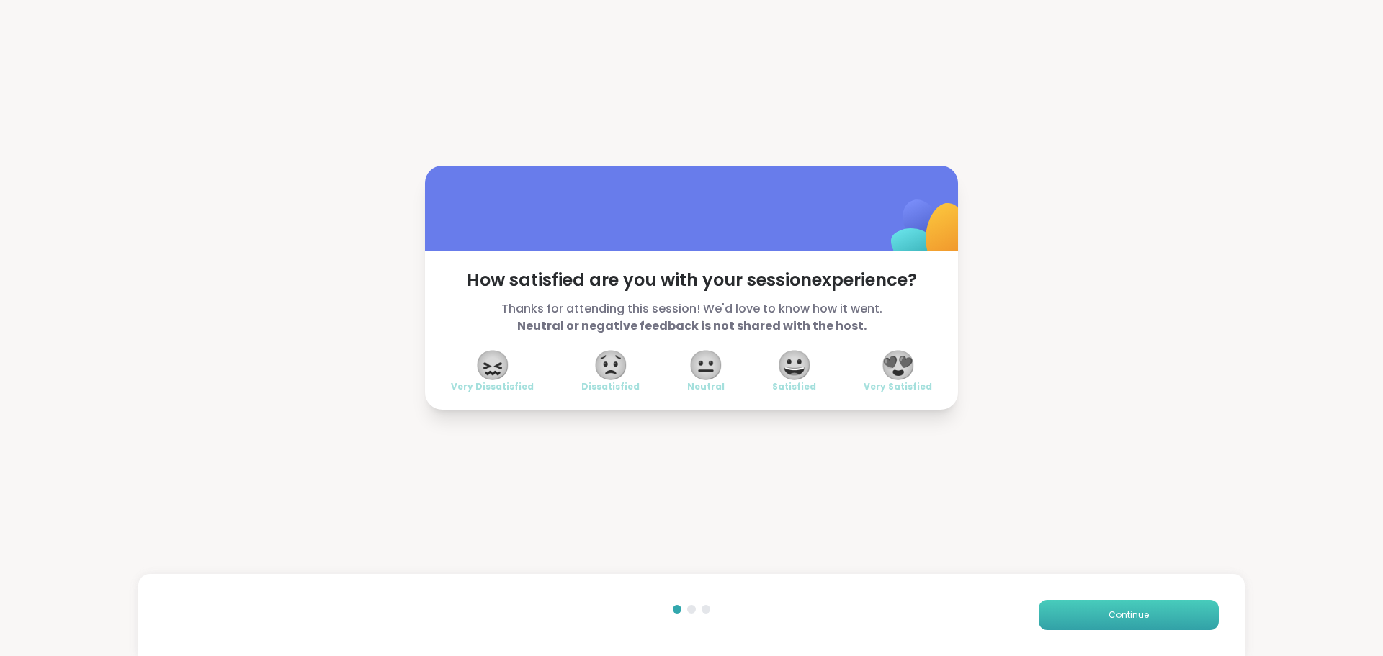
click at [1108, 614] on span "Continue" at bounding box center [1128, 615] width 40 height 13
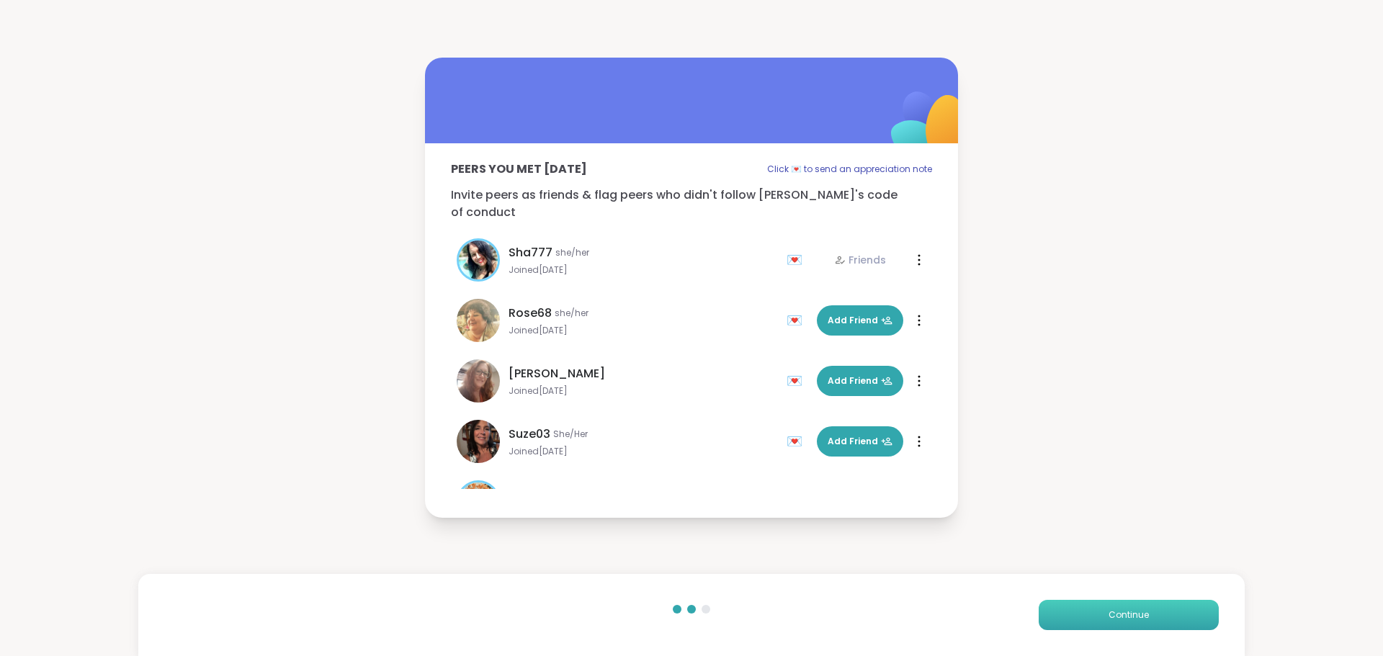
click at [1108, 616] on span "Continue" at bounding box center [1128, 615] width 40 height 13
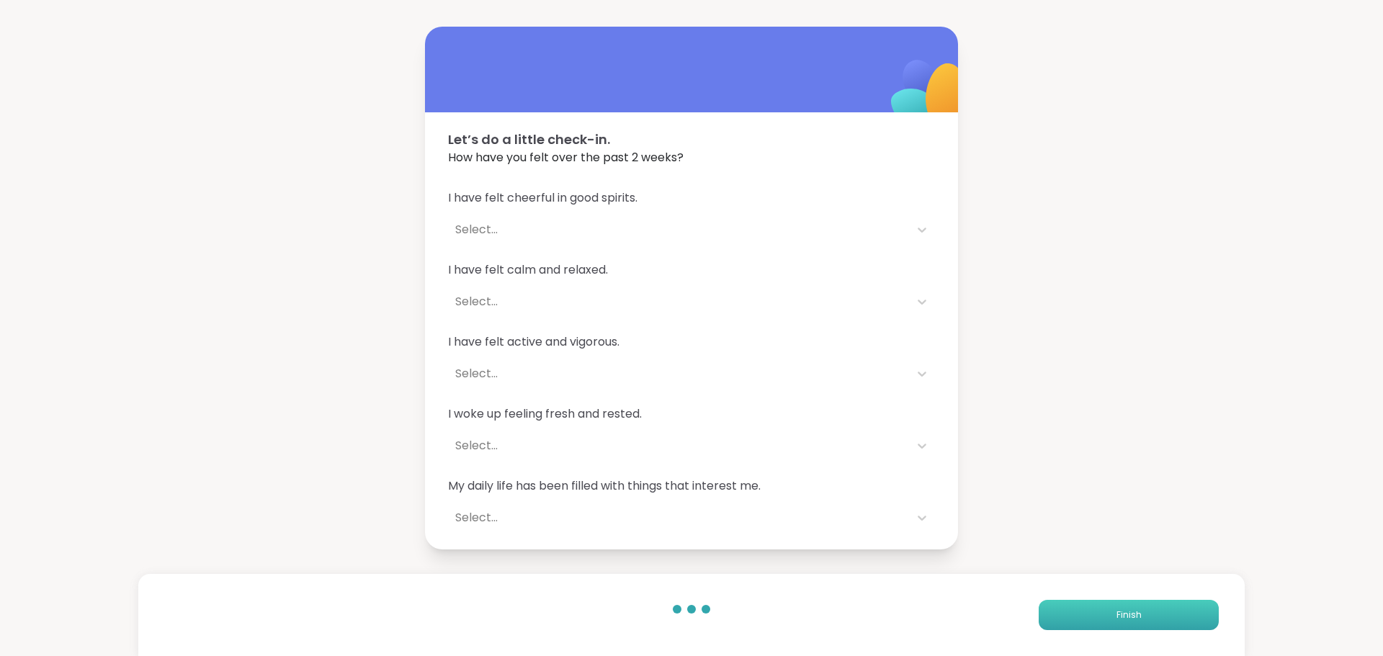
click at [1103, 616] on button "Finish" at bounding box center [1129, 615] width 180 height 30
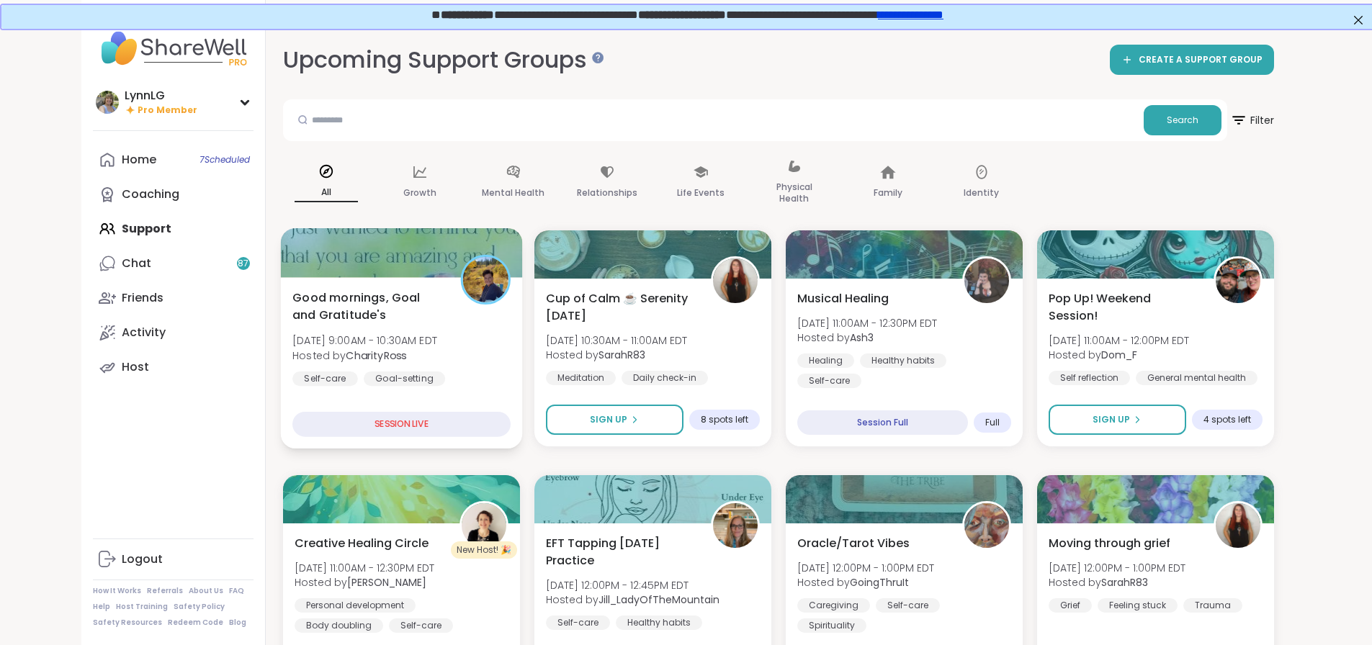
click at [431, 333] on div "Good mornings, Goal and Gratitude's Sun, Sep 14 | 9:00AM - 10:30AM EDT Hosted b…" at bounding box center [401, 347] width 218 height 117
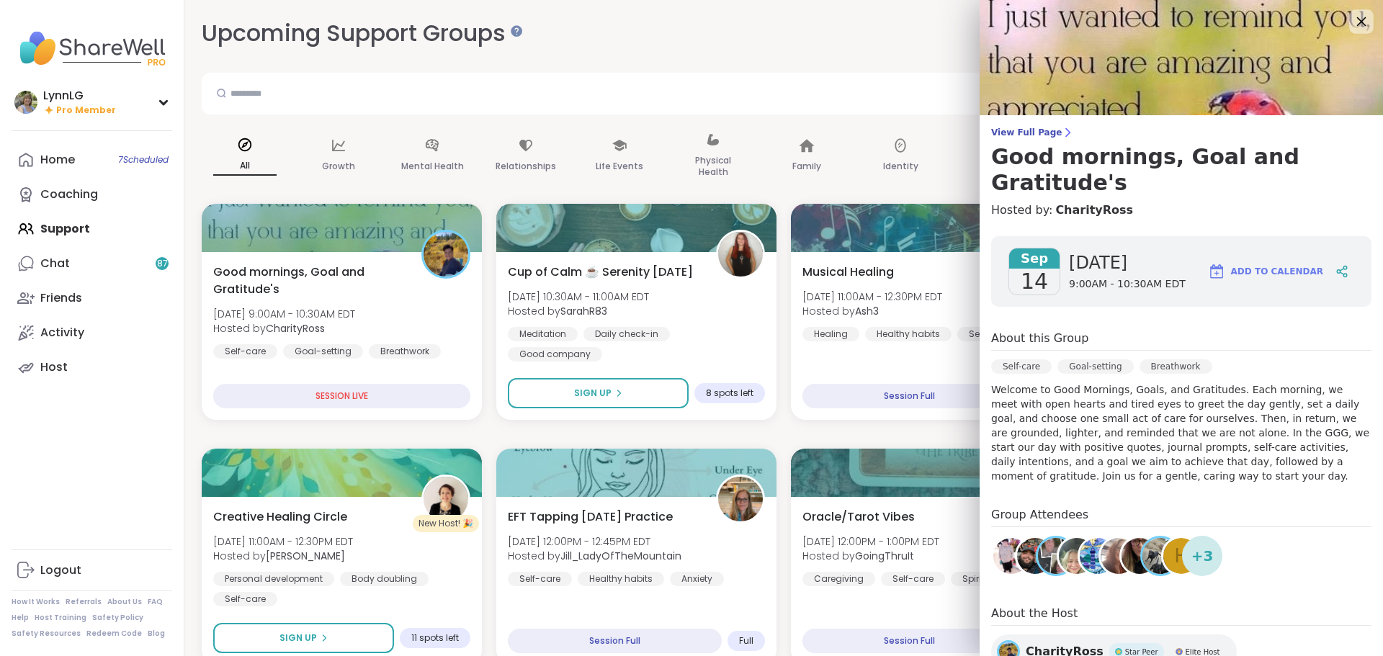
click at [1352, 24] on icon at bounding box center [1361, 21] width 18 height 18
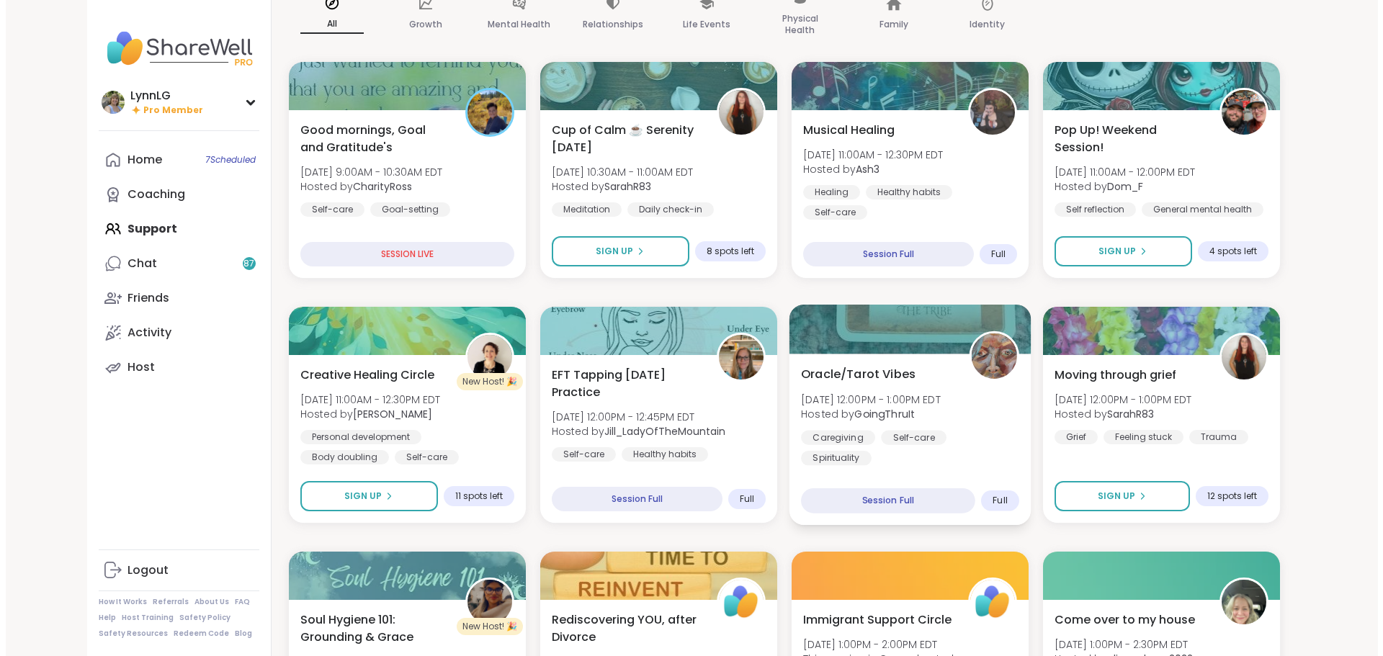
scroll to position [143, 0]
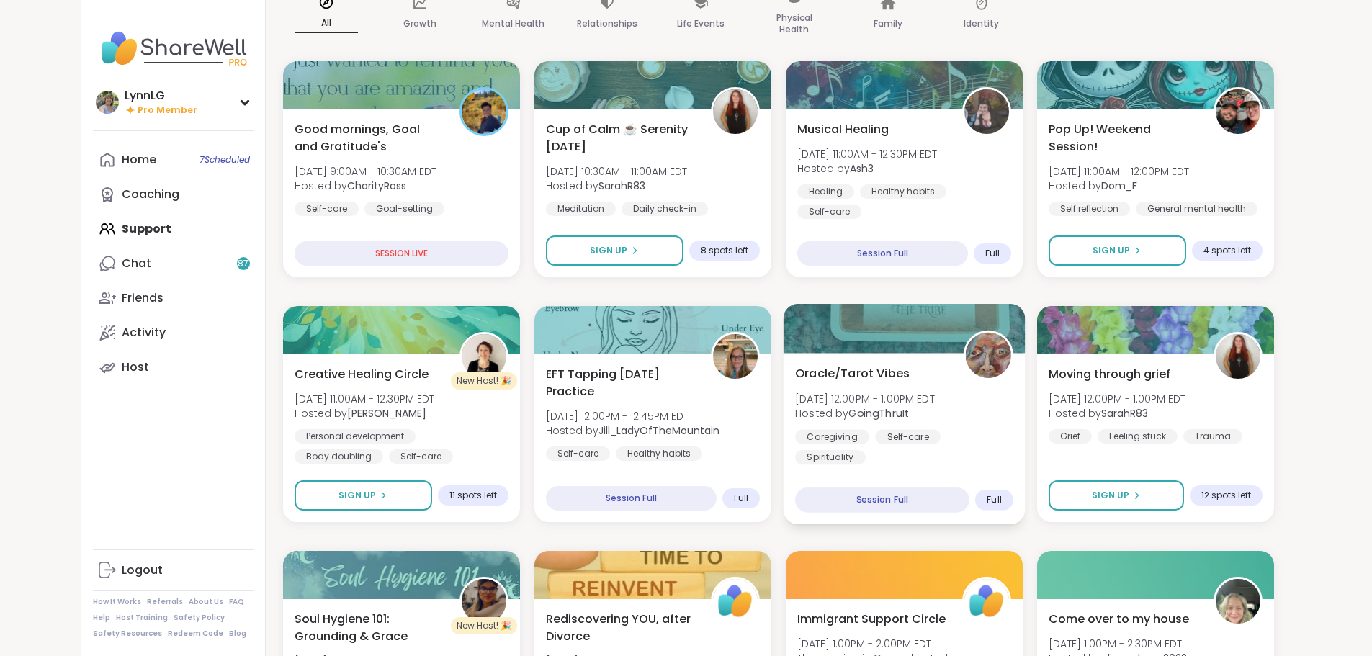
click at [986, 396] on div "Oracle/Tarot Vibes Sun, Sep 14 | 12:00PM - 1:00PM EDT Hosted by GoingThruIt Car…" at bounding box center [904, 414] width 218 height 100
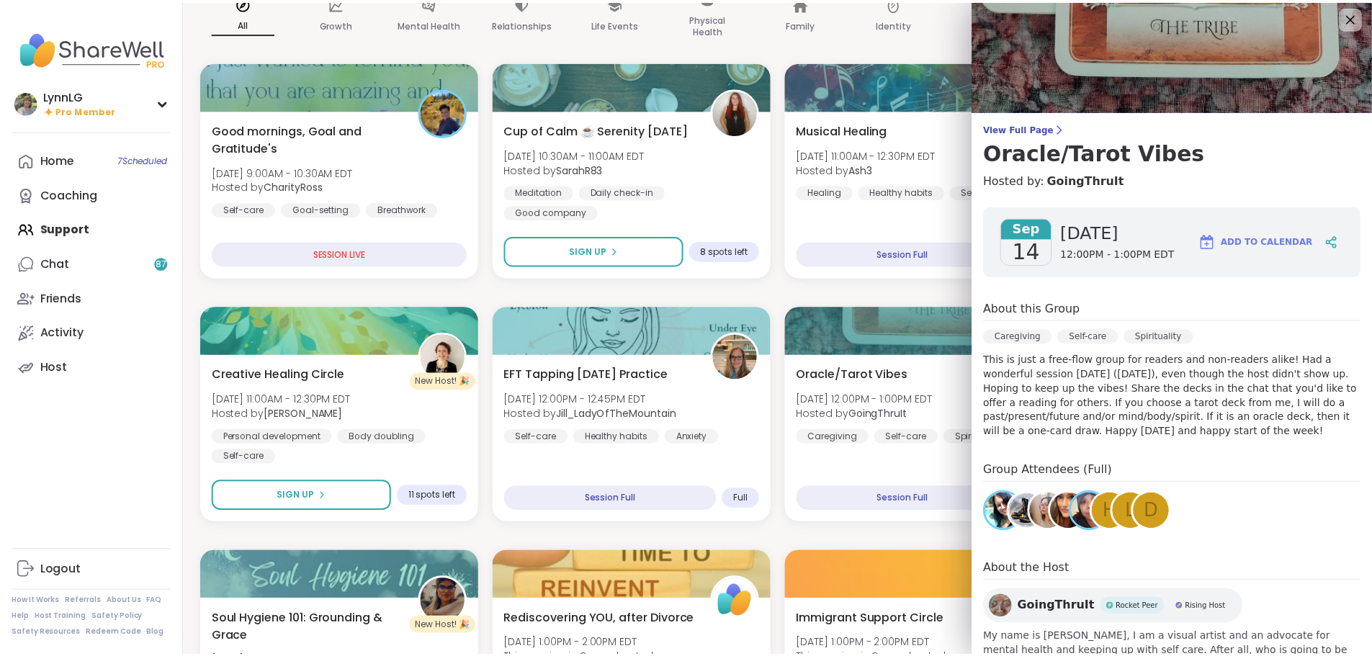
scroll to position [0, 0]
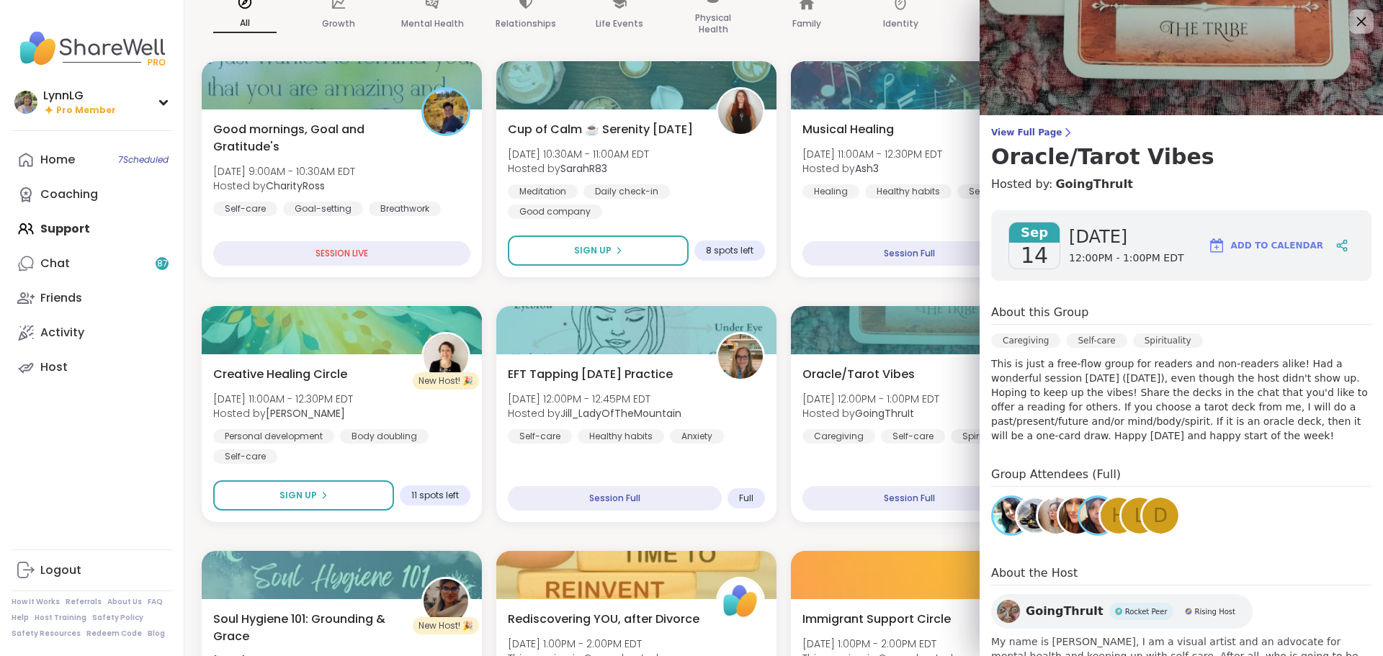
click at [1357, 22] on icon at bounding box center [1361, 21] width 9 height 9
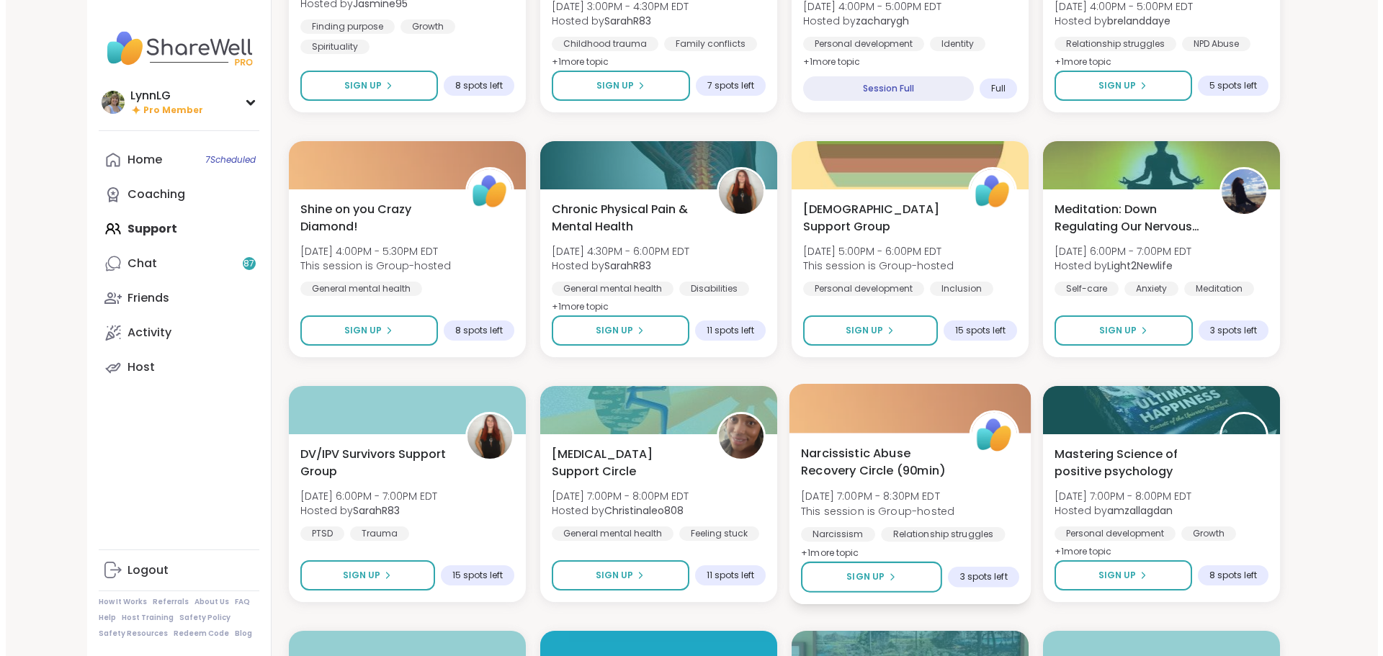
scroll to position [1288, 0]
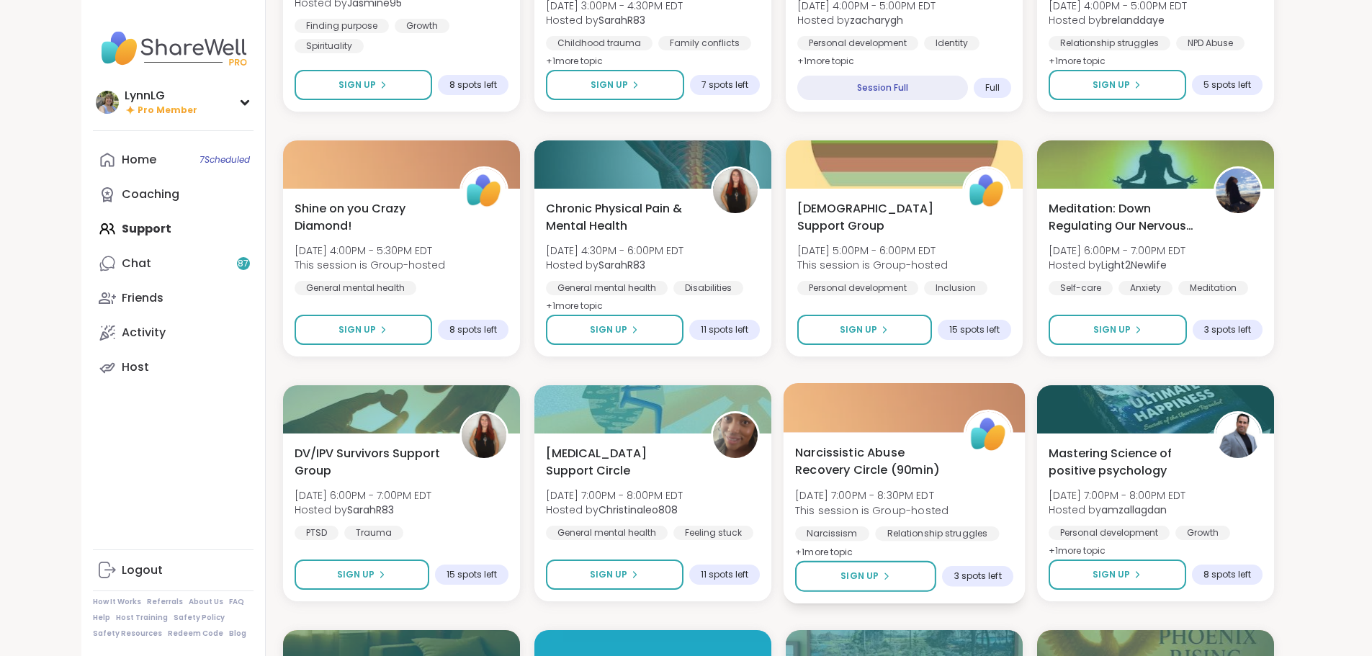
click at [1002, 498] on div "Narcissistic Abuse Recovery Circle (90min) Sun, Sep 14 | 7:00PM - 8:30PM EDT Th…" at bounding box center [904, 502] width 218 height 117
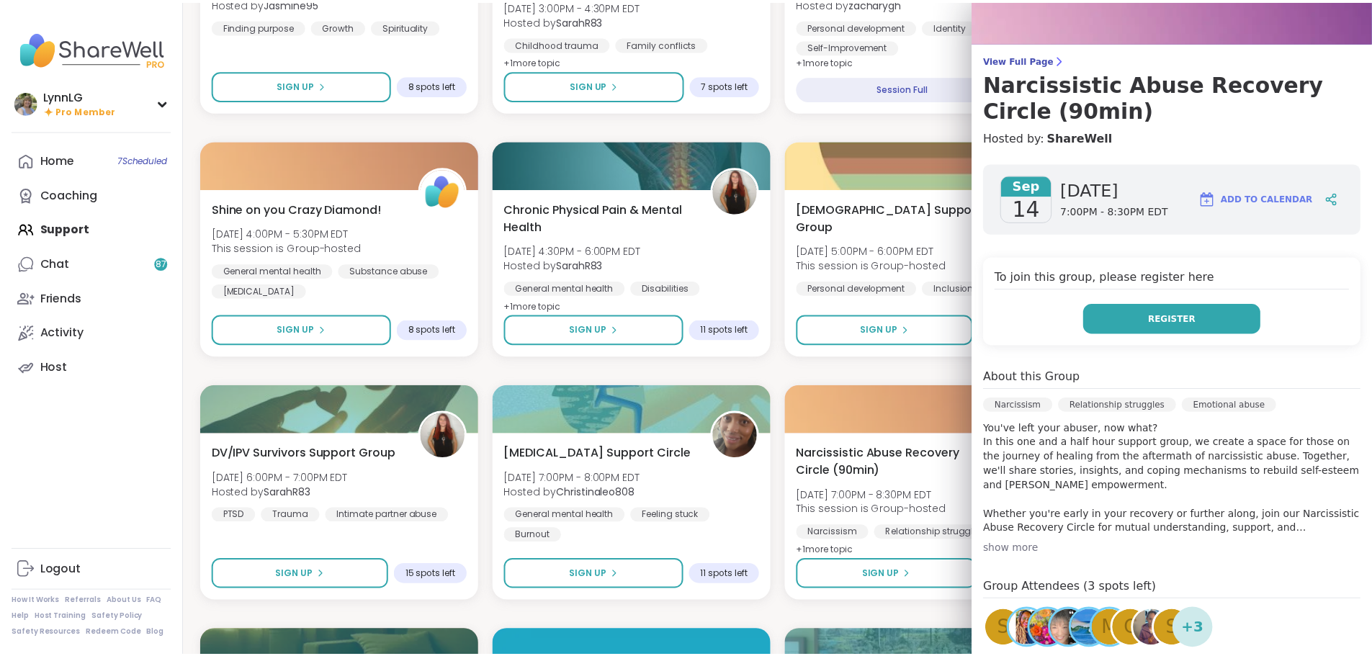
scroll to position [73, 0]
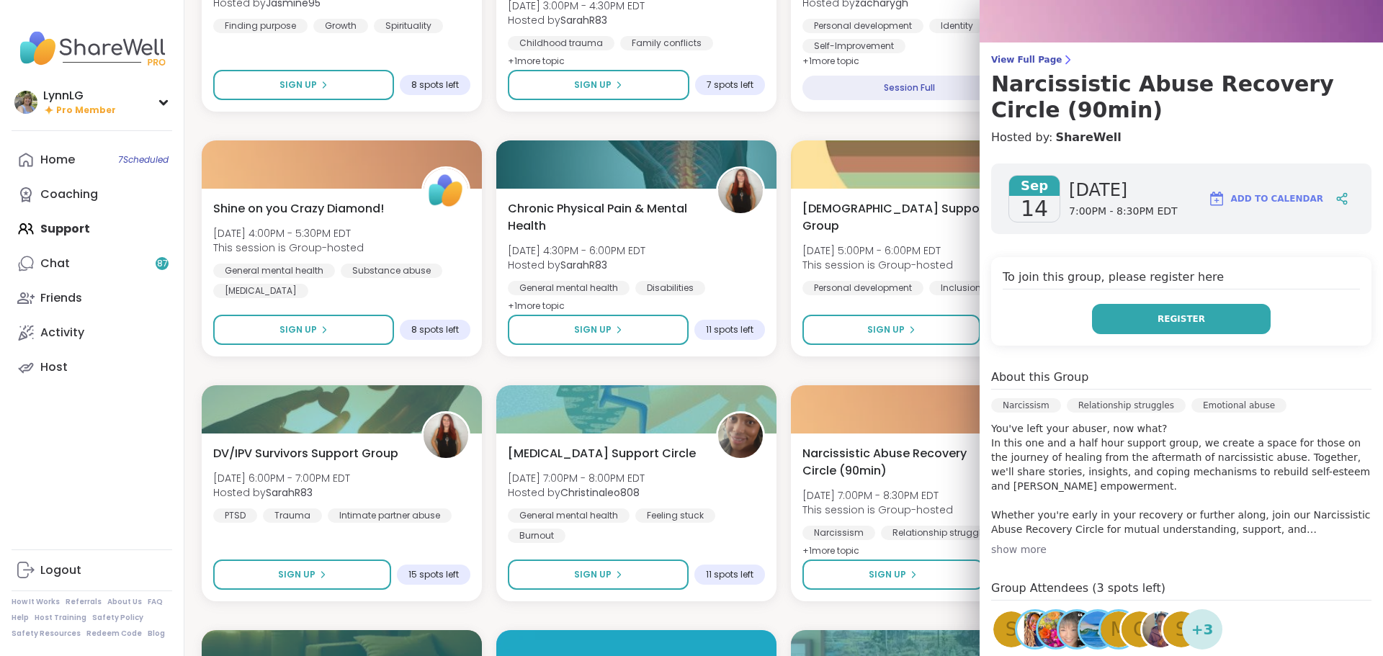
click at [1162, 318] on span "Register" at bounding box center [1181, 319] width 48 height 13
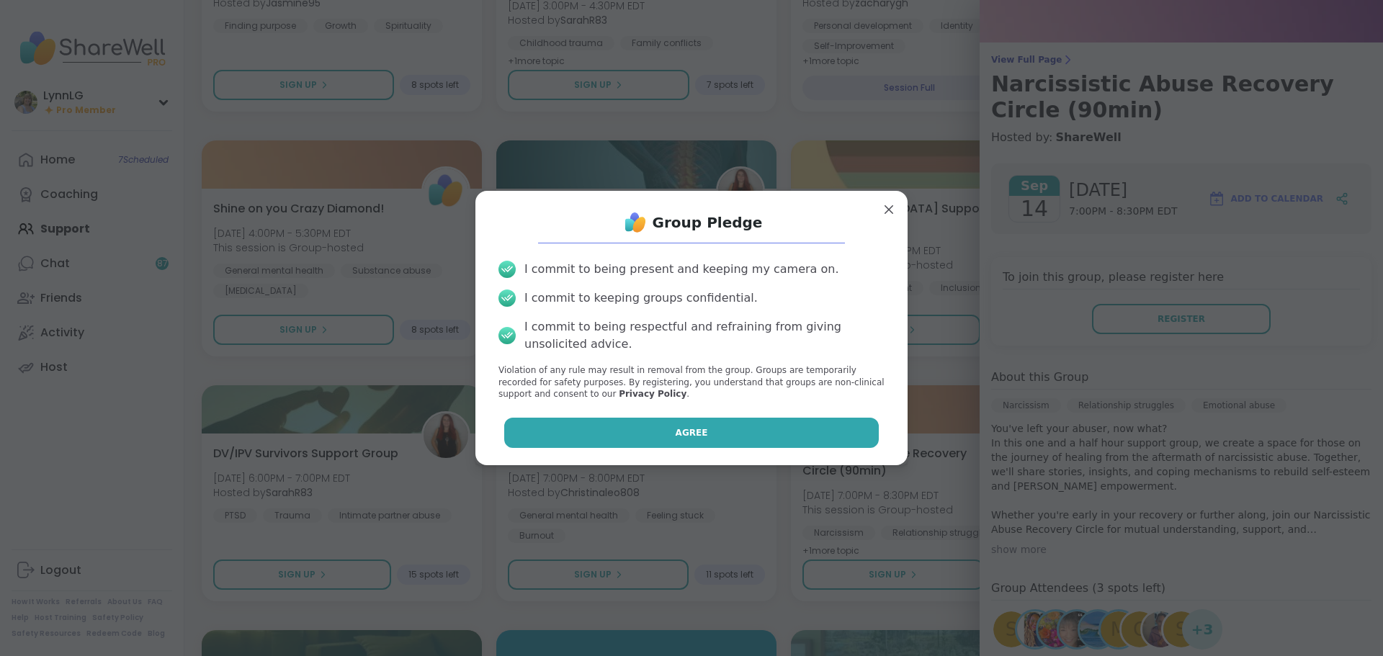
click at [676, 431] on span "Agree" at bounding box center [692, 432] width 32 height 13
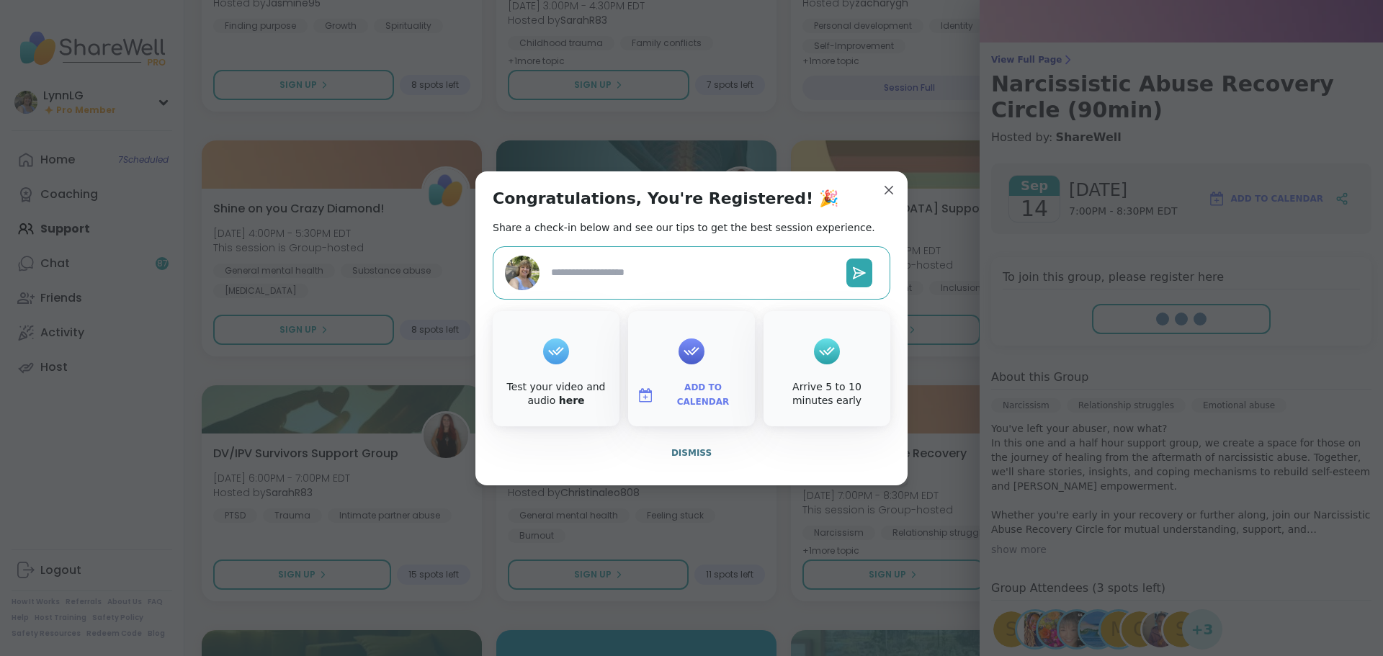
type textarea "*"
click at [685, 452] on span "Dismiss" at bounding box center [691, 453] width 40 height 10
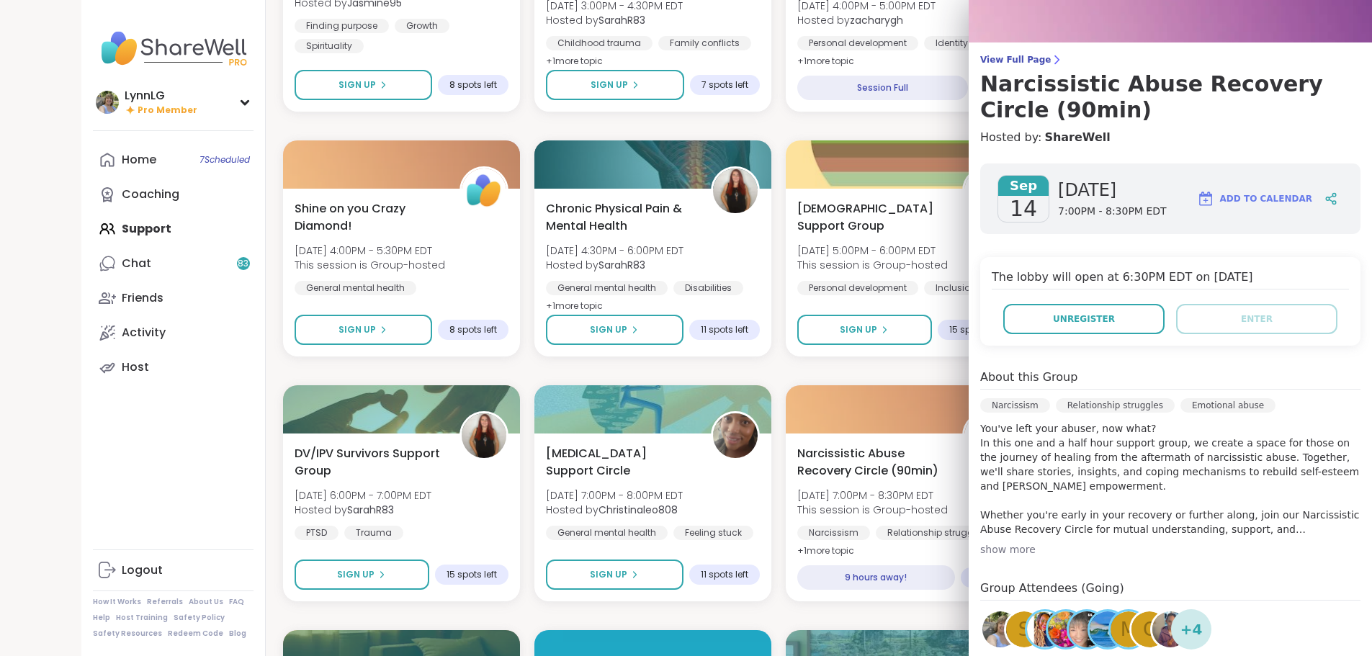
click at [782, 127] on div "Good mornings, Goal and Gratitude's Sun, Sep 14 | 9:00AM - 10:30AM EDT Hosted b…" at bounding box center [778, 3] width 991 height 2175
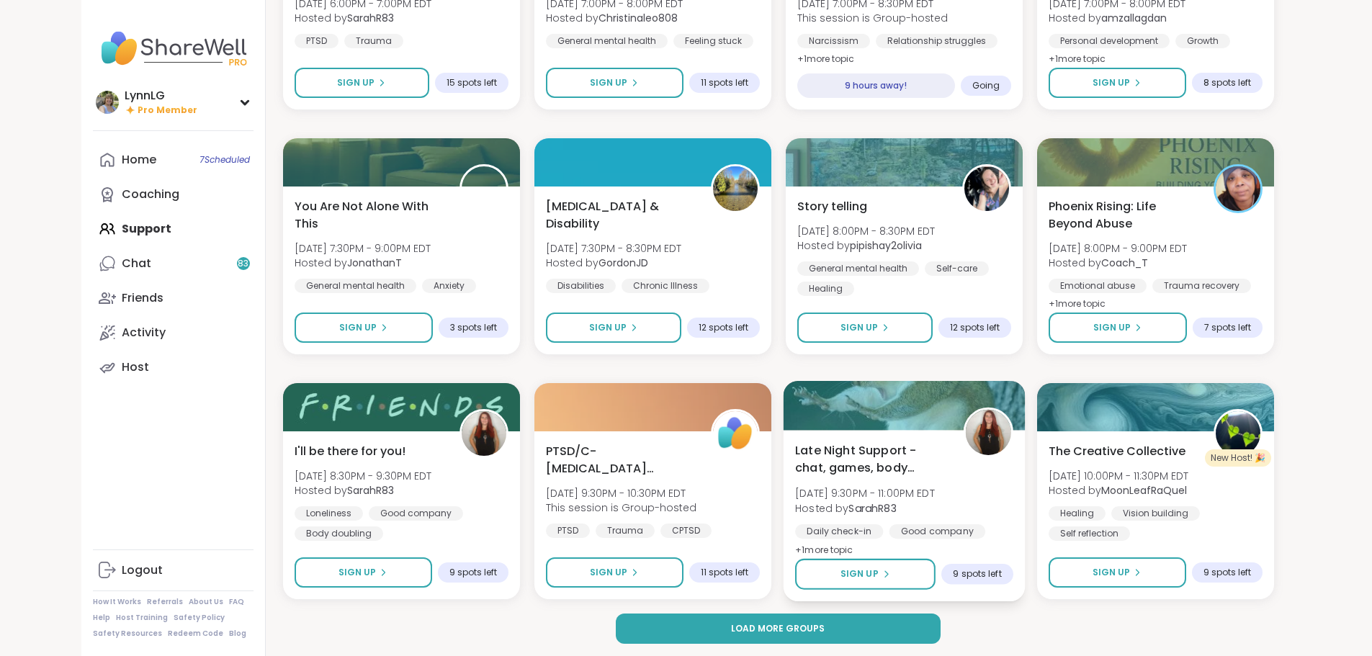
scroll to position [1782, 0]
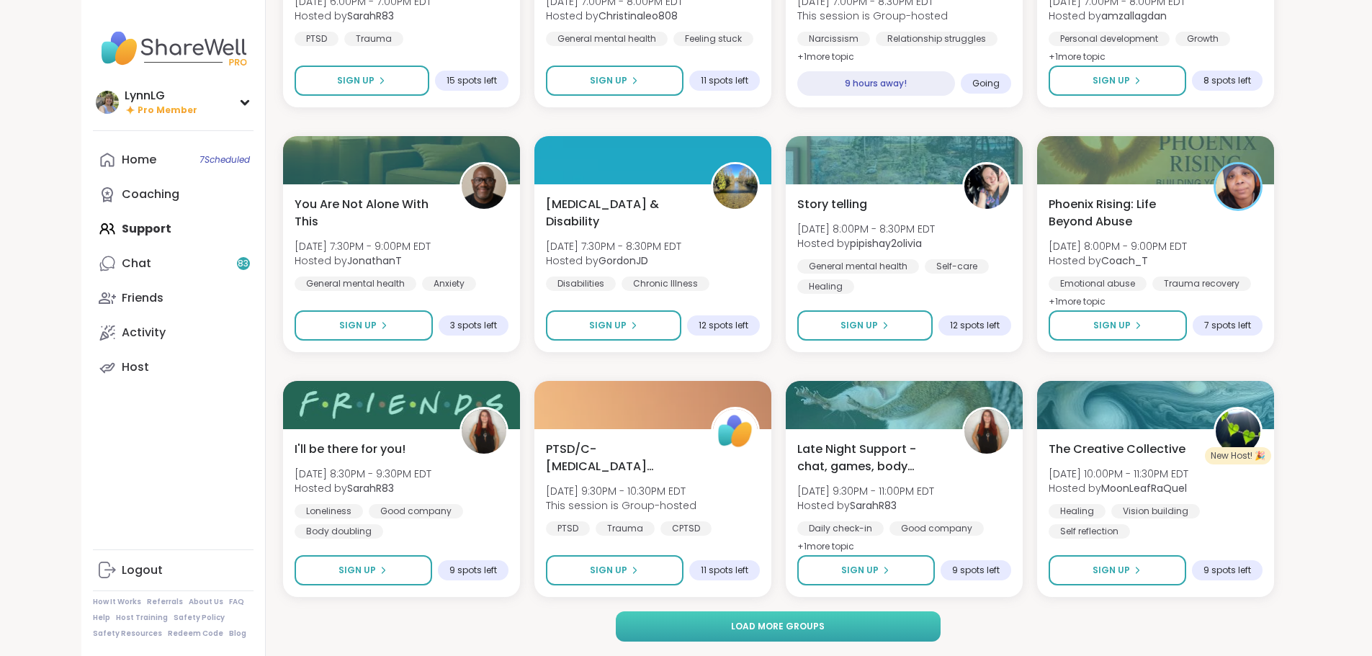
click at [758, 625] on span "Load more groups" at bounding box center [778, 626] width 94 height 13
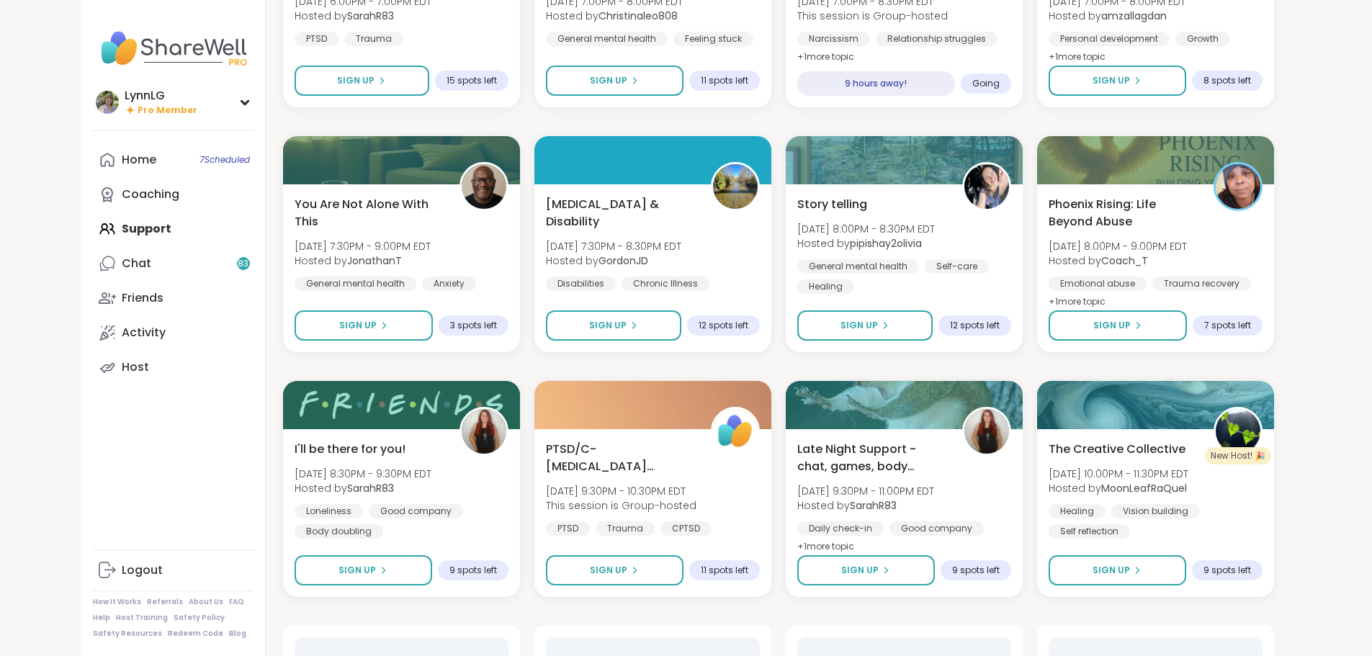
scroll to position [1783, 0]
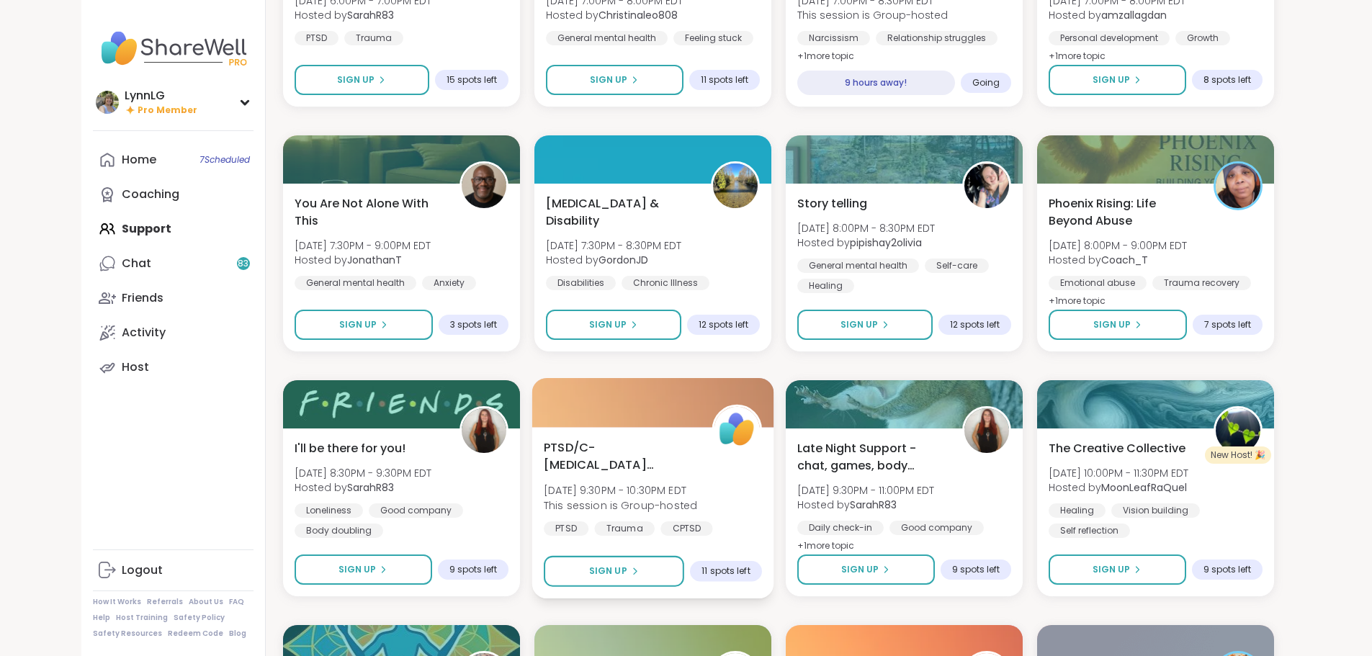
click at [690, 506] on div "PTSD/C-PTSD Support Group Sun, Sep 14 | 9:30PM - 10:30PM EDT This session is Gr…" at bounding box center [653, 487] width 218 height 97
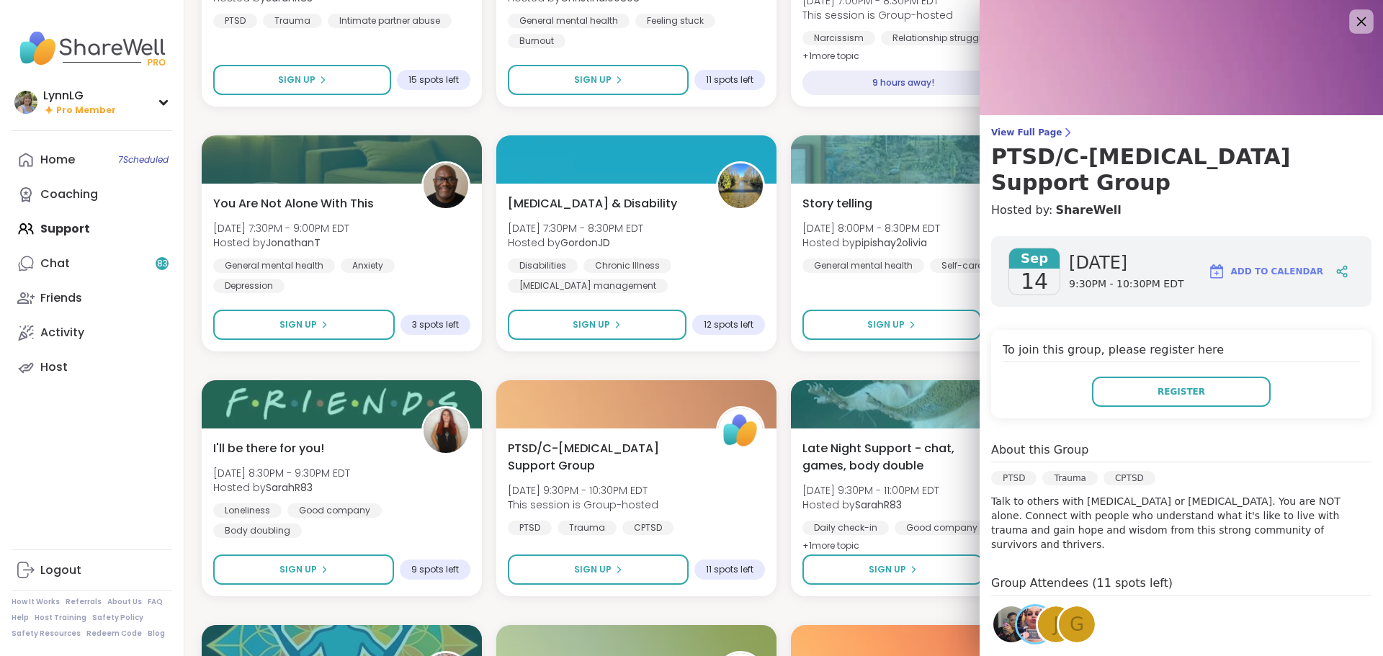
click at [1357, 19] on icon at bounding box center [1361, 21] width 9 height 9
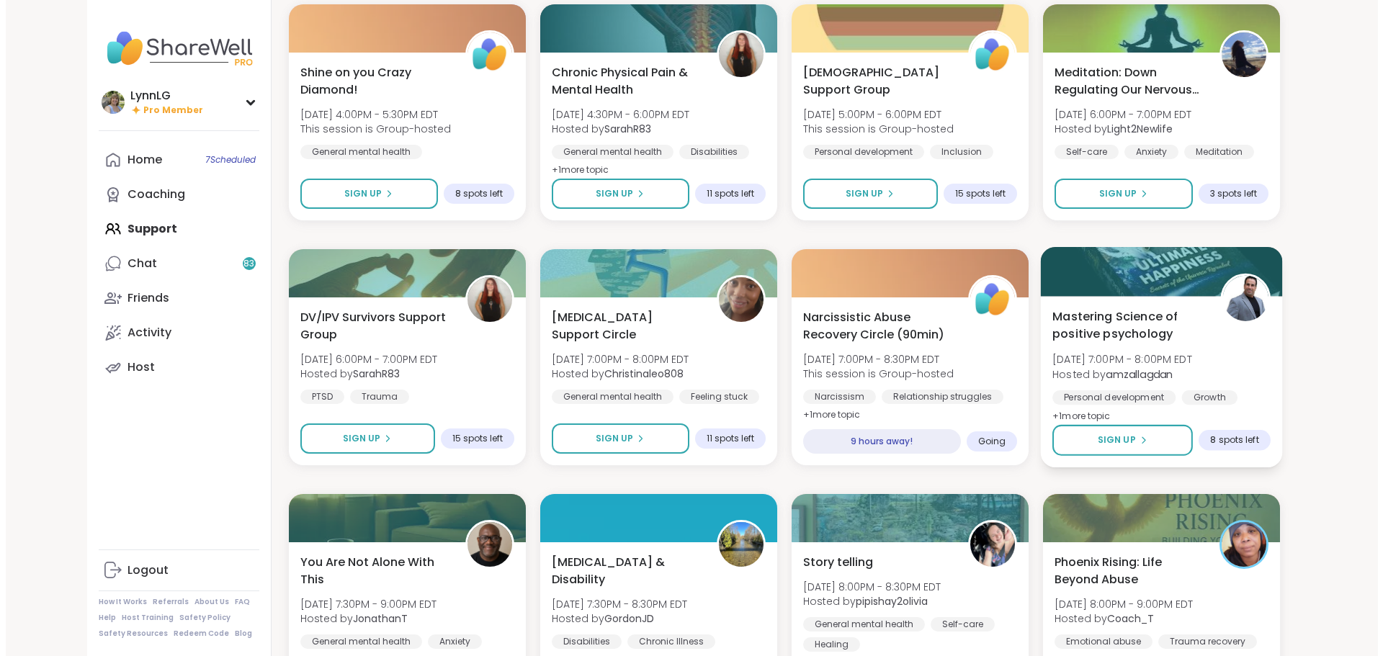
scroll to position [1423, 0]
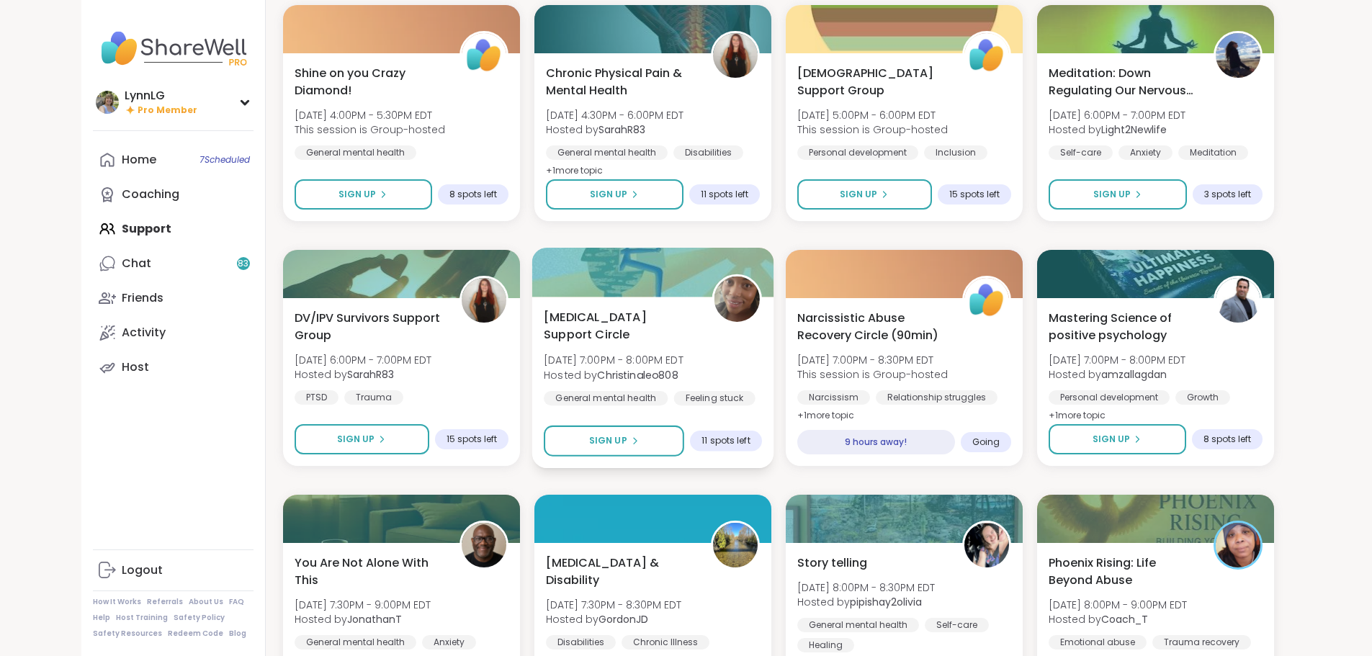
click at [714, 369] on div "Brain Fog Support Circle Sun, Sep 14 | 7:00PM - 8:00PM EDT Hosted by Christinal…" at bounding box center [653, 366] width 218 height 117
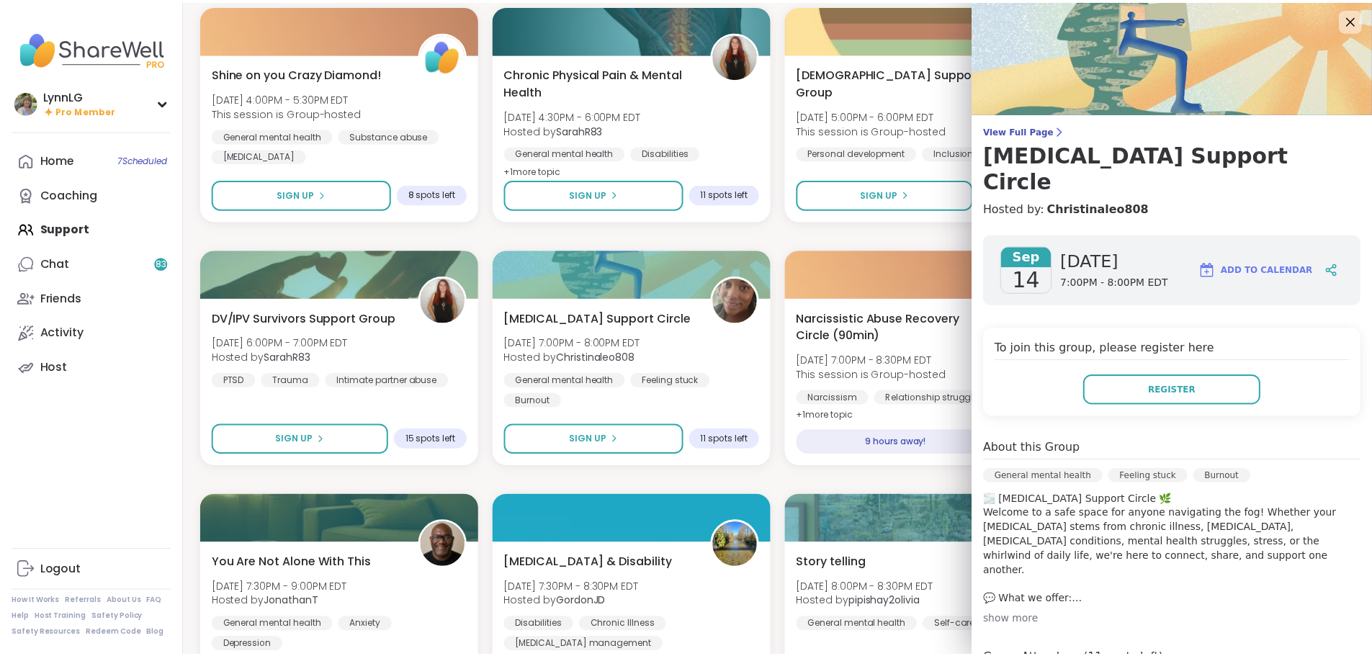
scroll to position [0, 0]
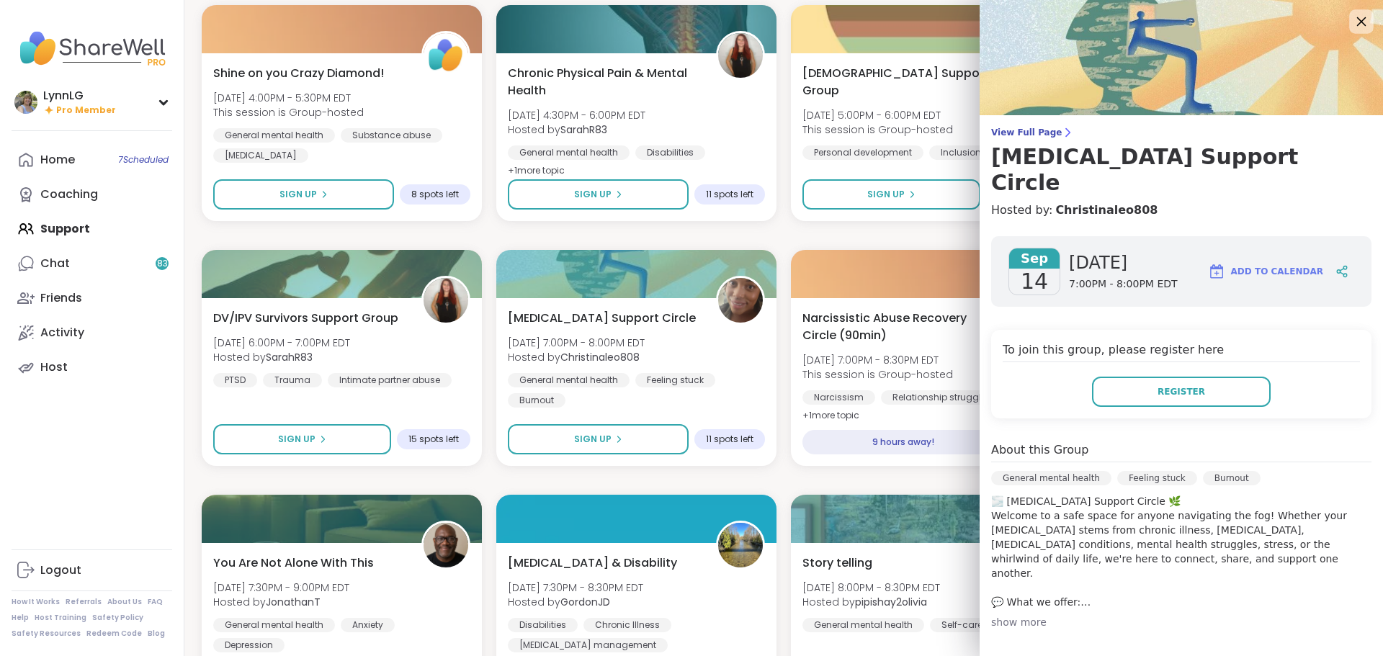
click at [1352, 18] on icon at bounding box center [1361, 21] width 18 height 18
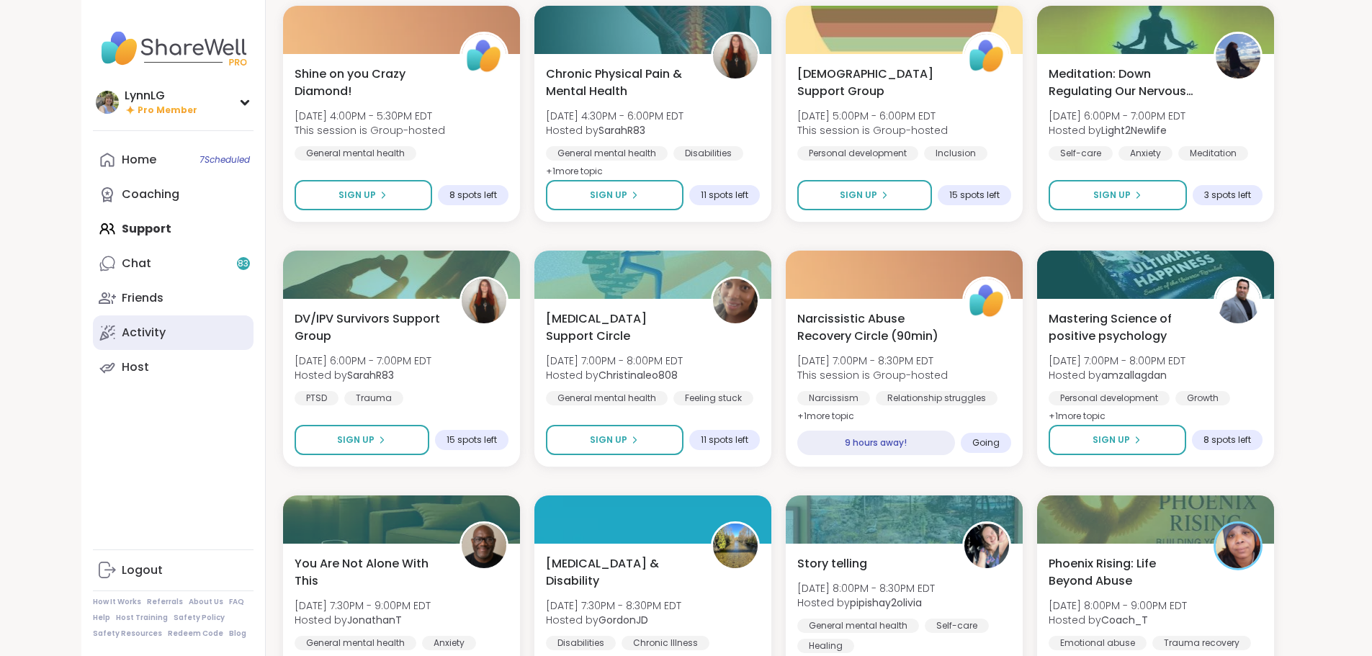
scroll to position [1422, 0]
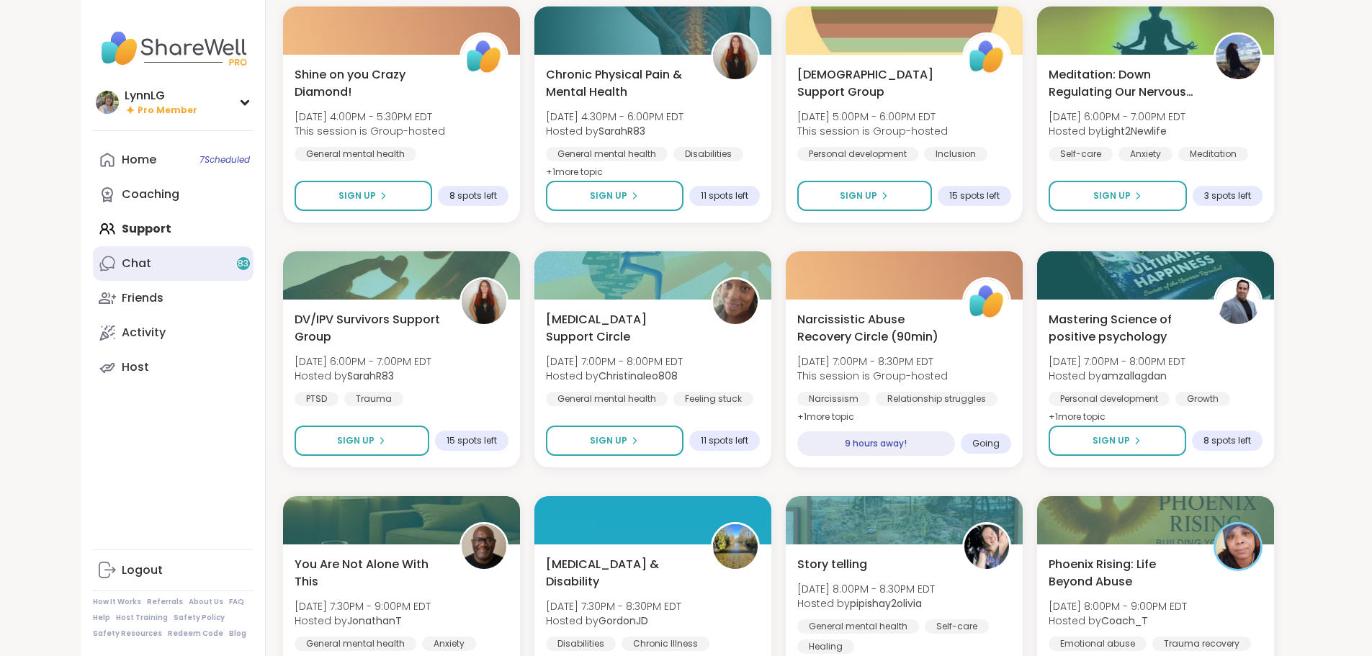
click at [122, 266] on div "Chat 83" at bounding box center [137, 264] width 30 height 16
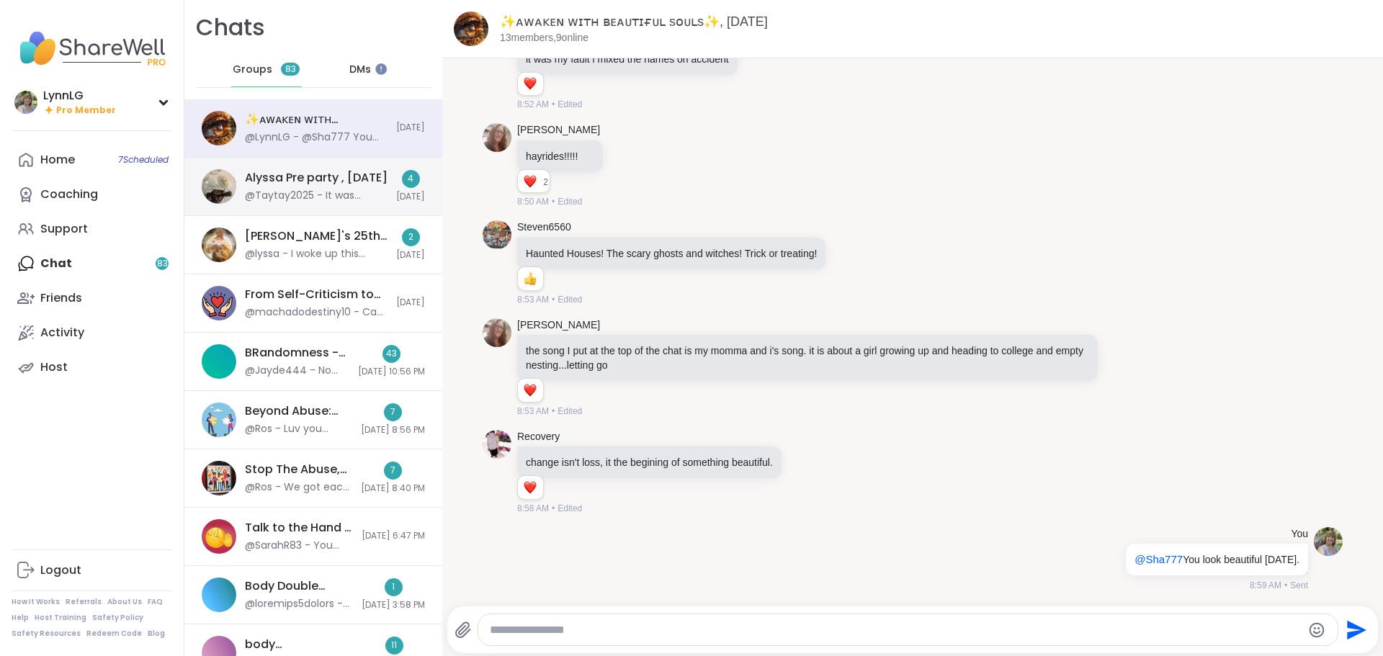
click at [329, 170] on div "Alyssa Pre party , Sep 13" at bounding box center [316, 178] width 143 height 16
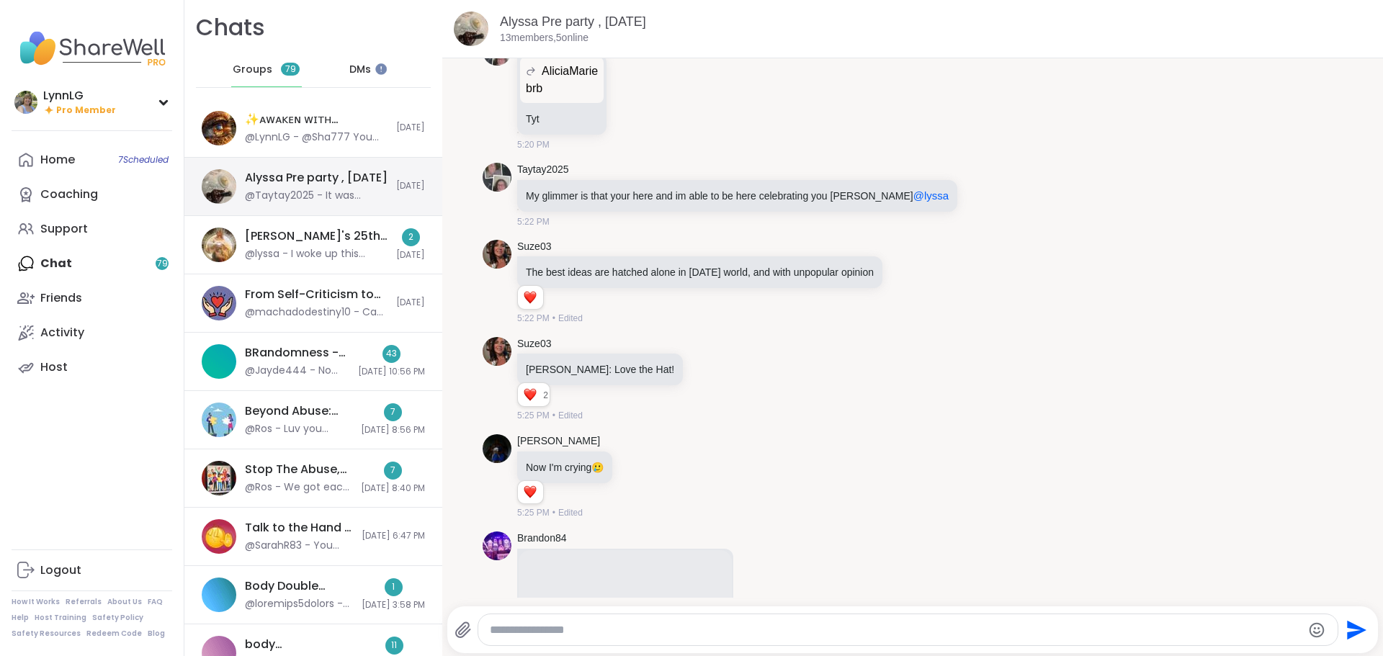
scroll to position [6677, 0]
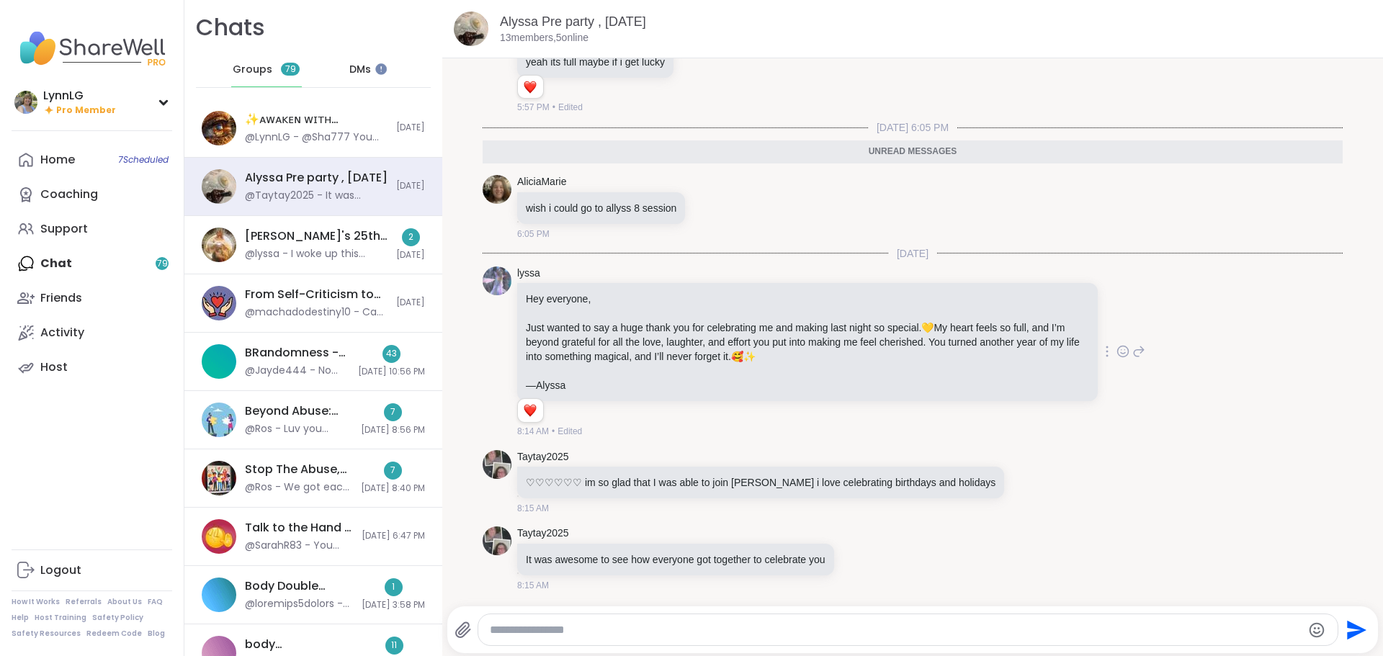
click at [1116, 349] on icon at bounding box center [1122, 351] width 13 height 14
click at [1002, 322] on div "Select Reaction: Heart" at bounding box center [1008, 328] width 13 height 13
click at [358, 347] on div "43 9/13/2025, 10:56 PM" at bounding box center [391, 361] width 67 height 33
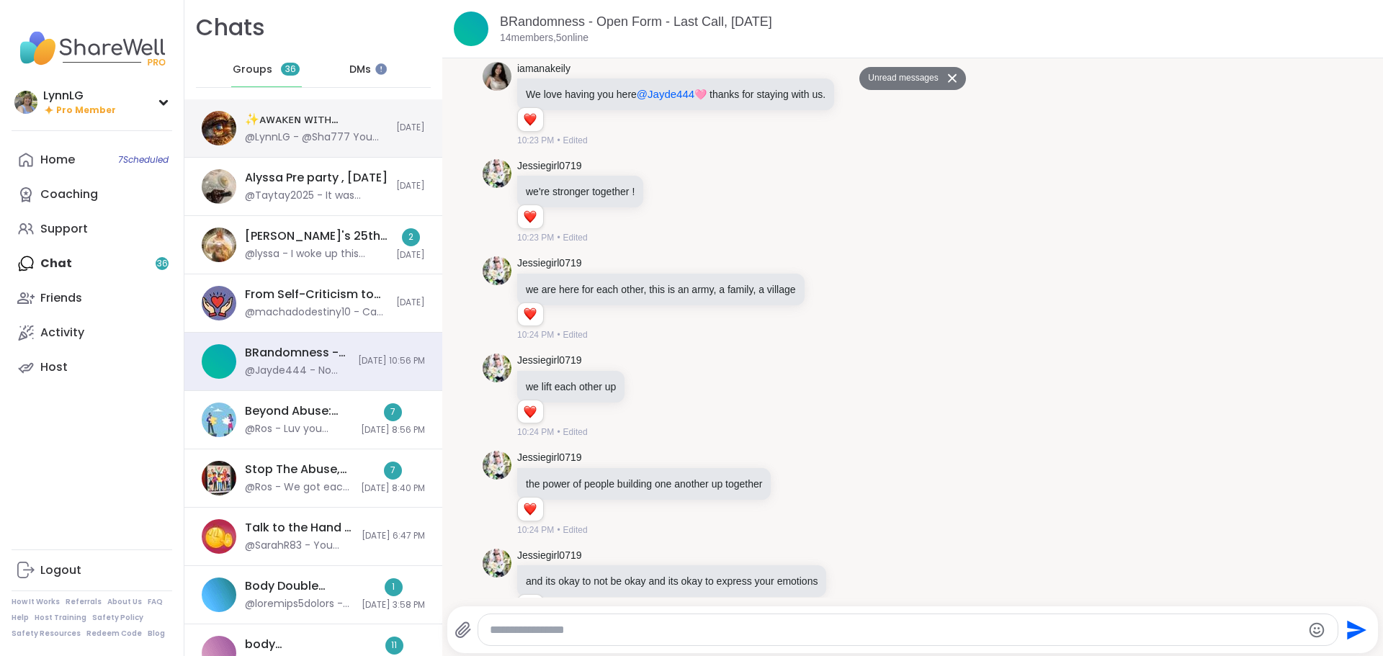
scroll to position [1906, 0]
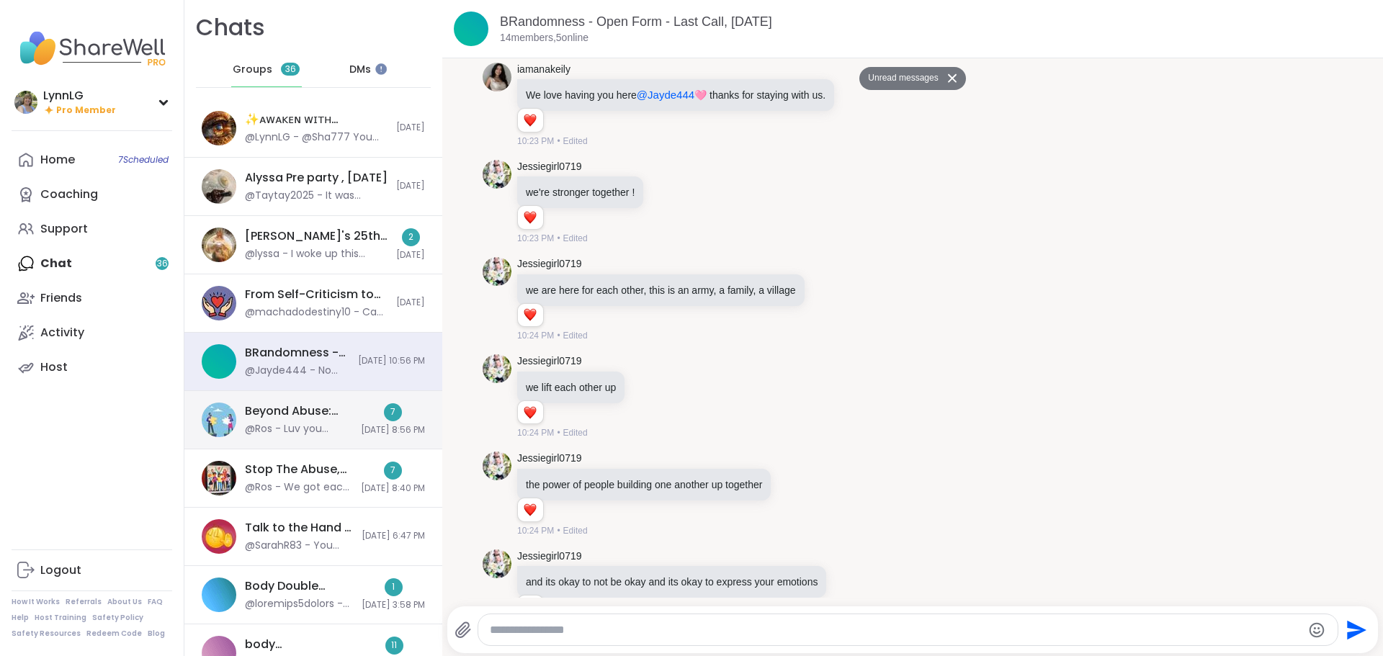
click at [336, 402] on div "Beyond Abuse: Healing After No-Contact, Sep 13 @Ros - Luv you Darling Dar Dar D…" at bounding box center [313, 420] width 258 height 58
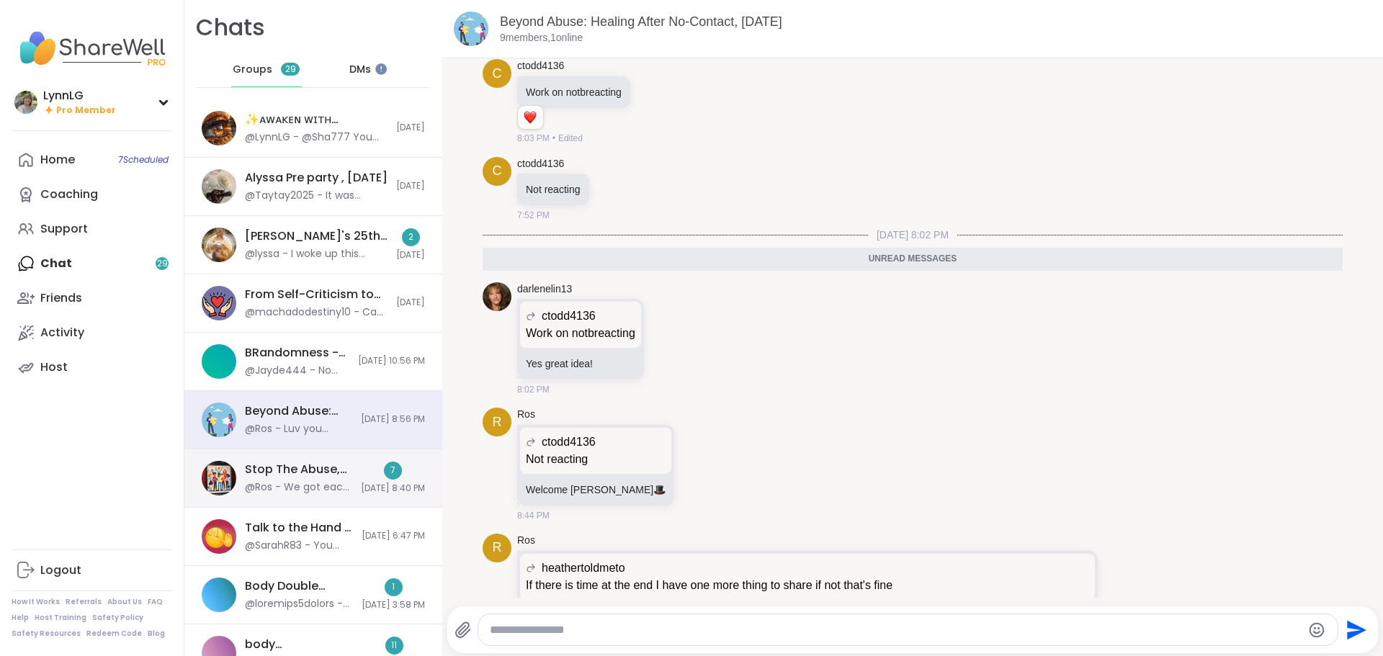
scroll to position [709, 0]
click at [361, 468] on div "7 9/13/2025, 8:40 PM" at bounding box center [393, 478] width 64 height 33
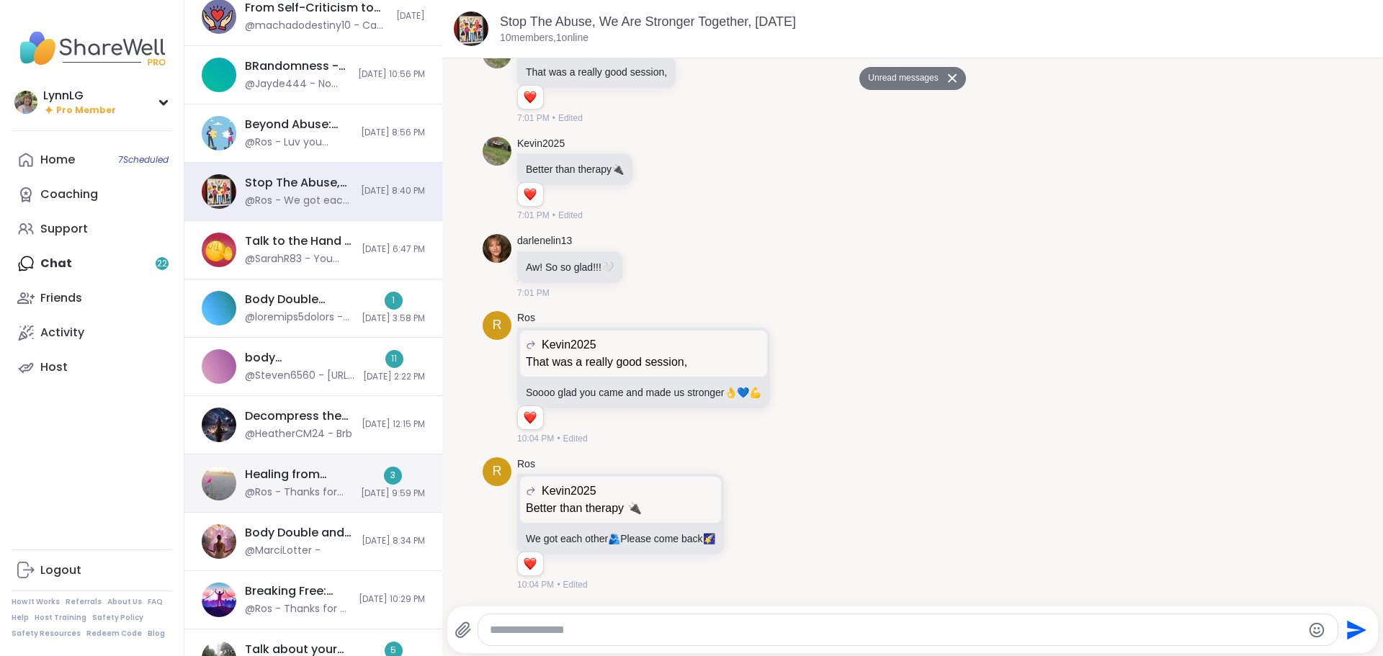
scroll to position [287, 0]
click at [332, 476] on div "Healing from Emotional Abuse, Sep 12 @Ros - Thanks for showing up for me 👭🫂🦋💖 3…" at bounding box center [313, 483] width 258 height 58
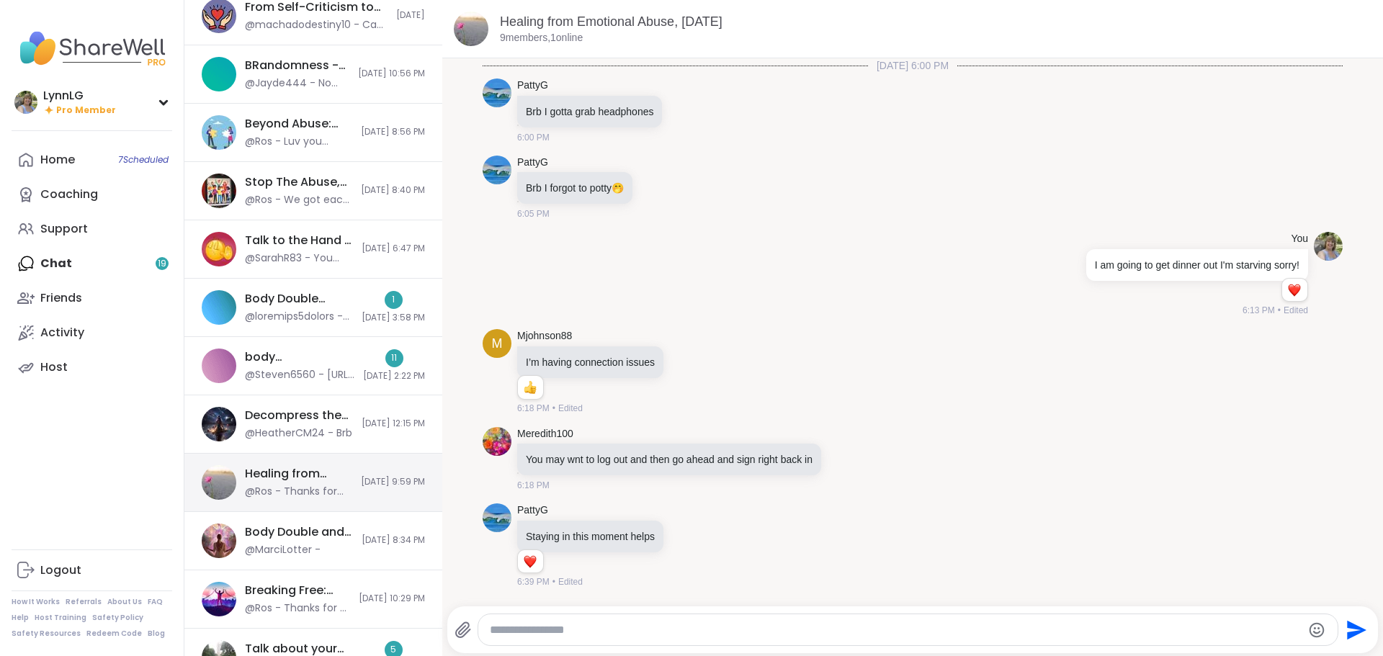
scroll to position [1183, 0]
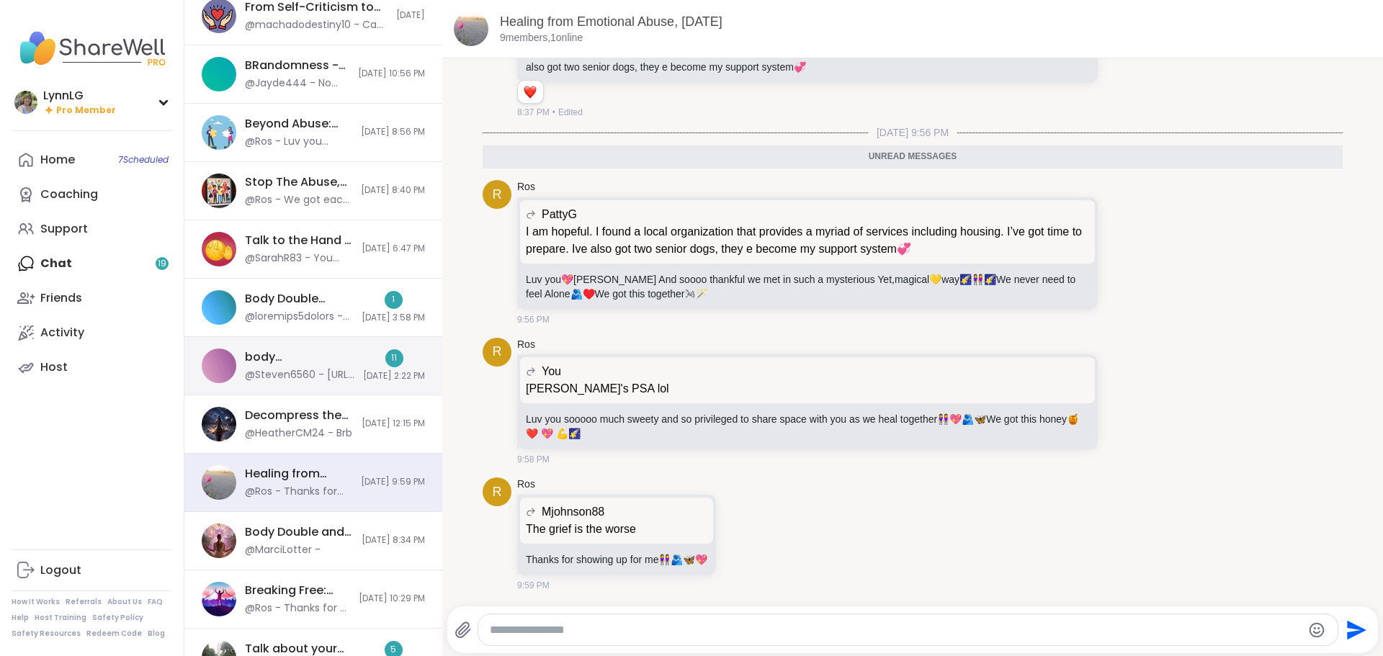
click at [324, 344] on div "body double/chat, Sep 13 @Steven6560 - https://sharewellnow.com/session/a46ca26…" at bounding box center [313, 366] width 258 height 58
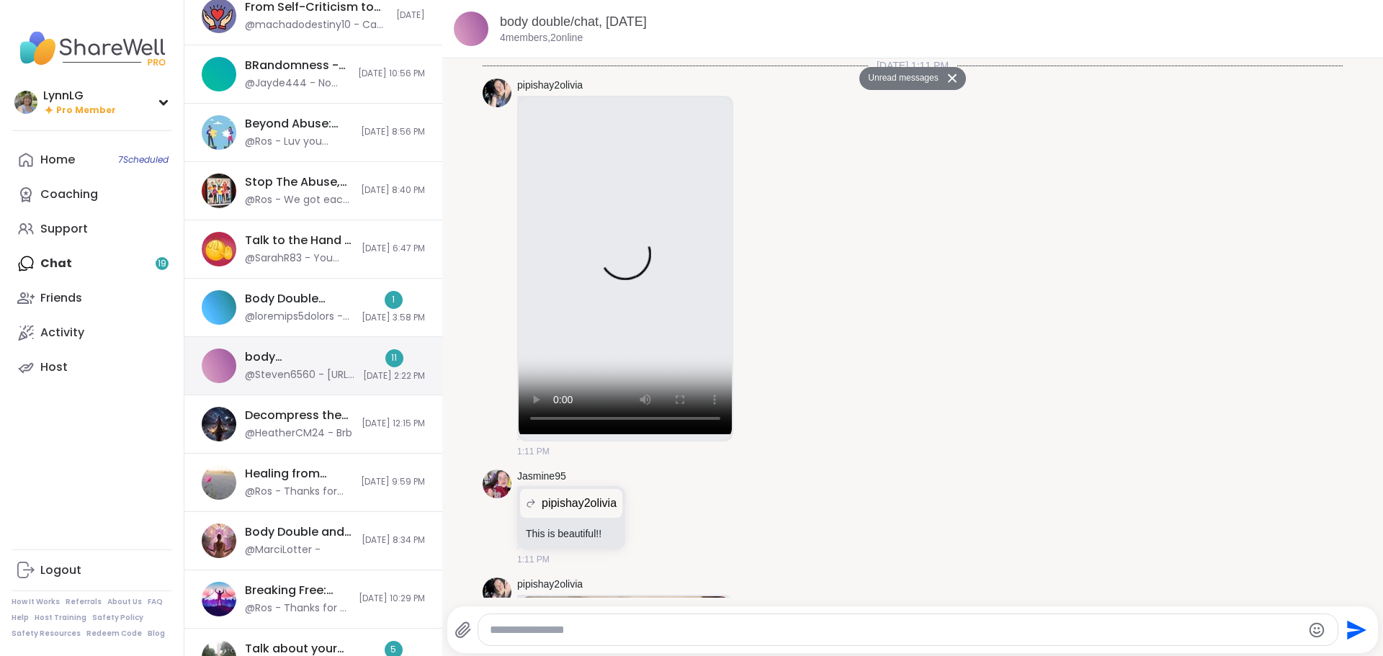
scroll to position [1657, 0]
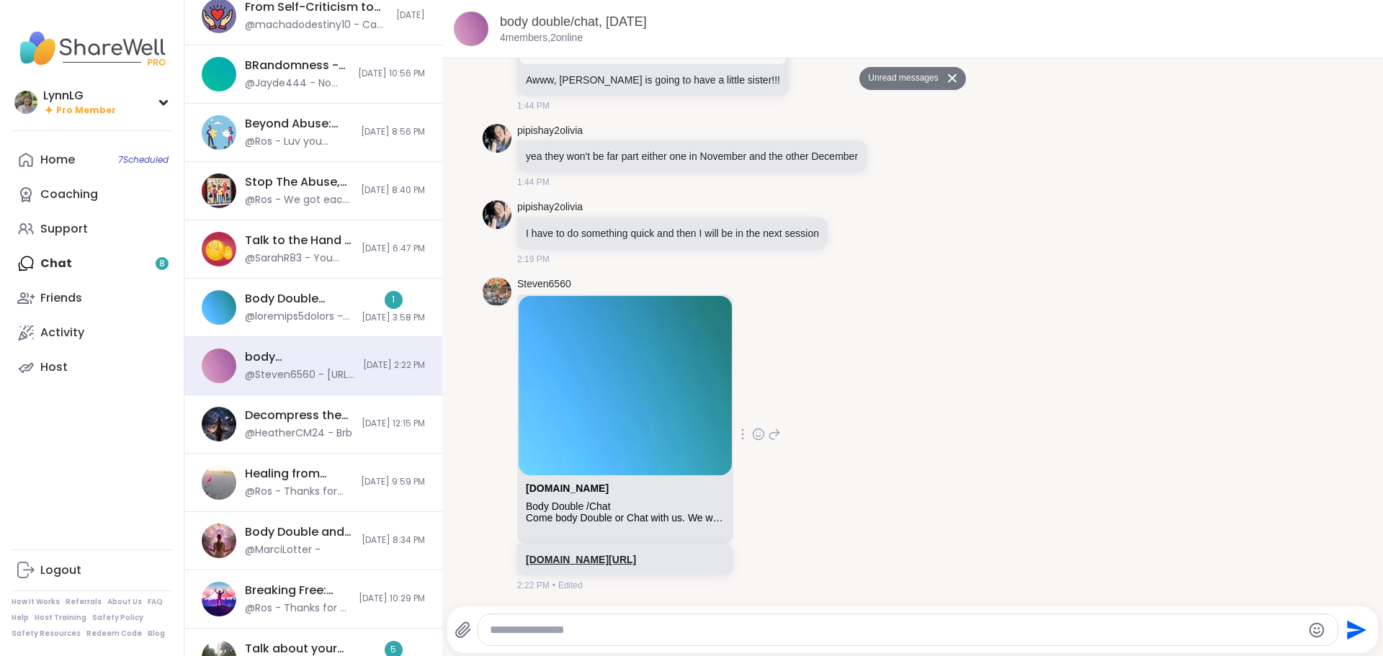
click at [588, 561] on link "sharewellnow.com/session/a46ca267-bfc3-41ca-839d-cfc91850d469" at bounding box center [581, 560] width 110 height 12
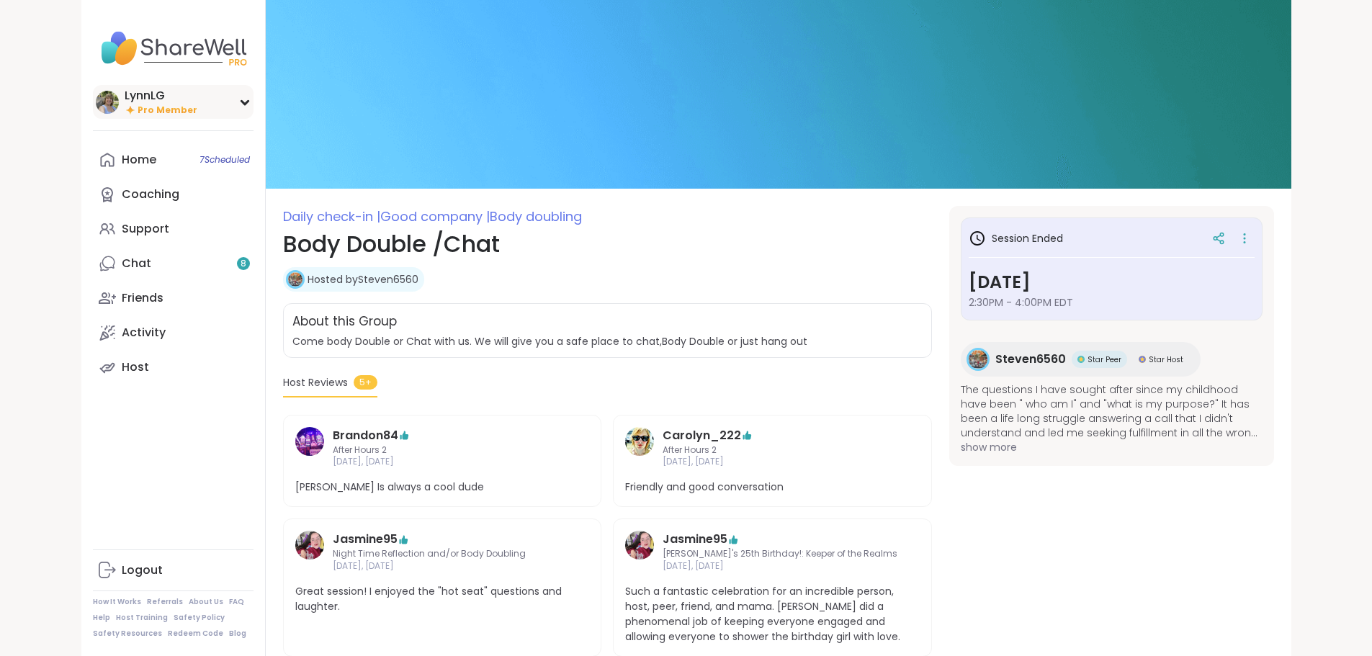
click at [125, 101] on div "LynnLG" at bounding box center [161, 96] width 73 height 16
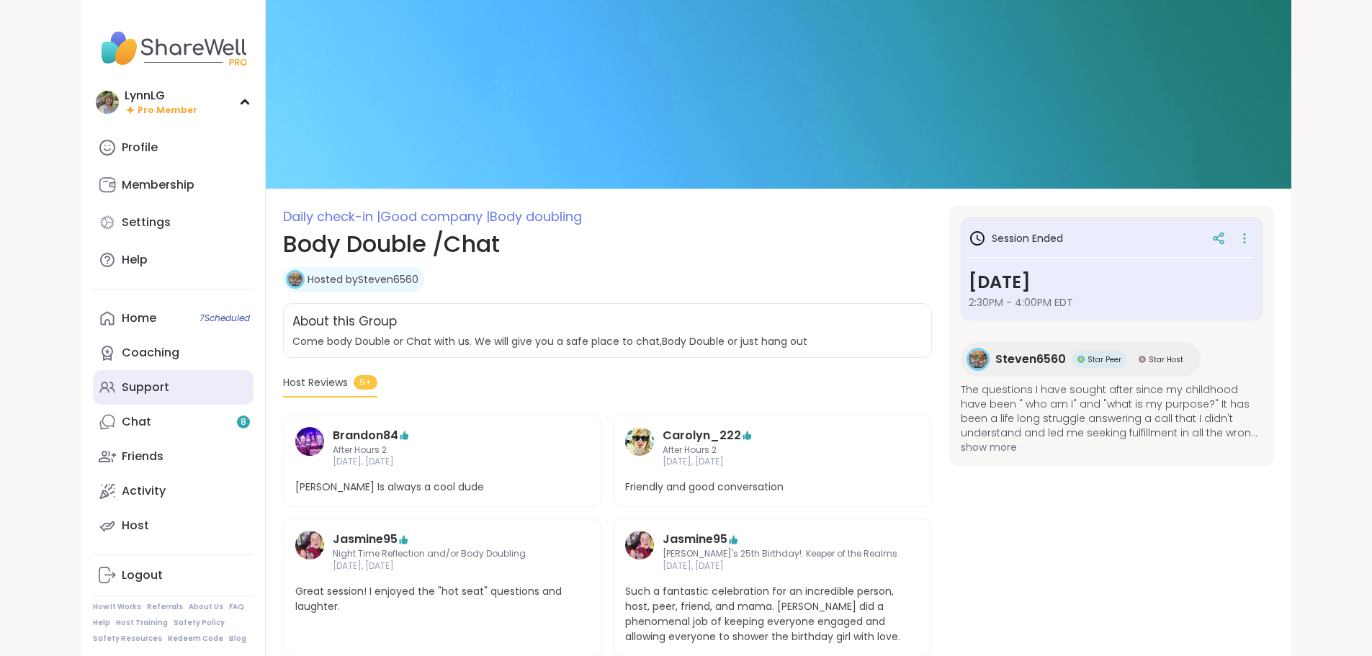
click at [122, 382] on div "Support" at bounding box center [146, 388] width 48 height 16
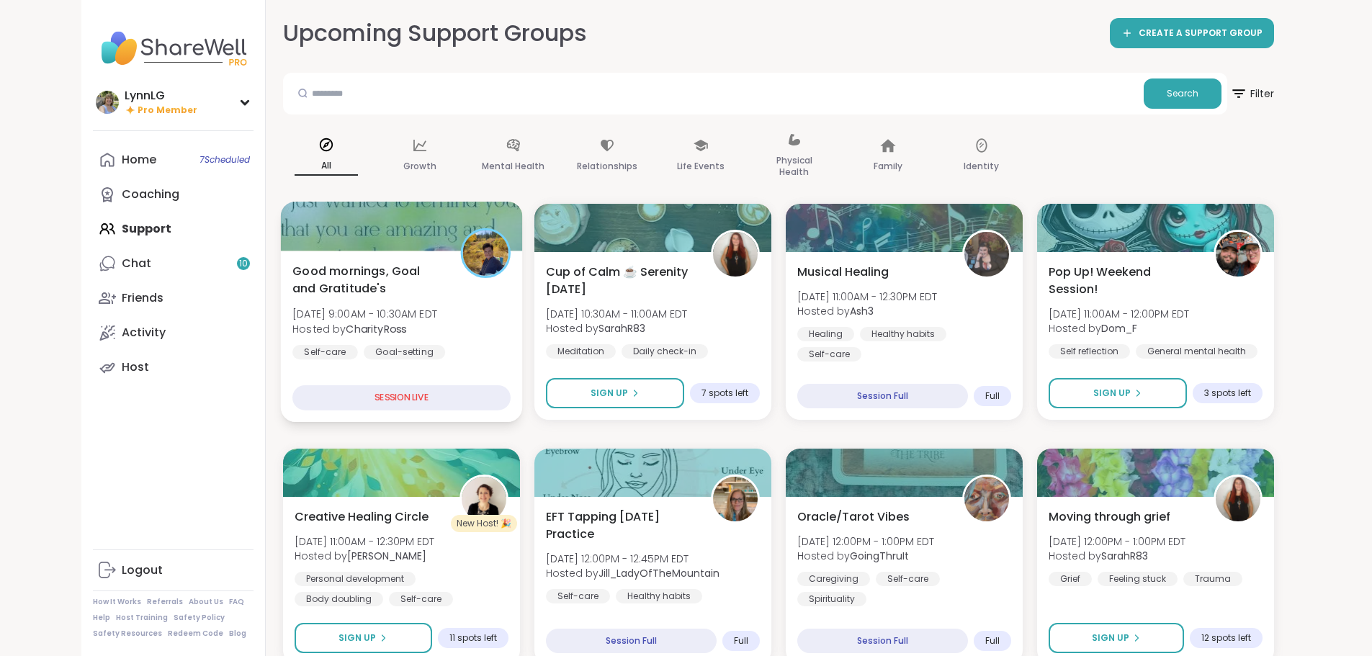
click at [418, 308] on div "Good mornings, Goal and Gratitude's Sun, Sep 14 | 9:00AM - 10:30AM EDT Hosted b…" at bounding box center [401, 320] width 218 height 117
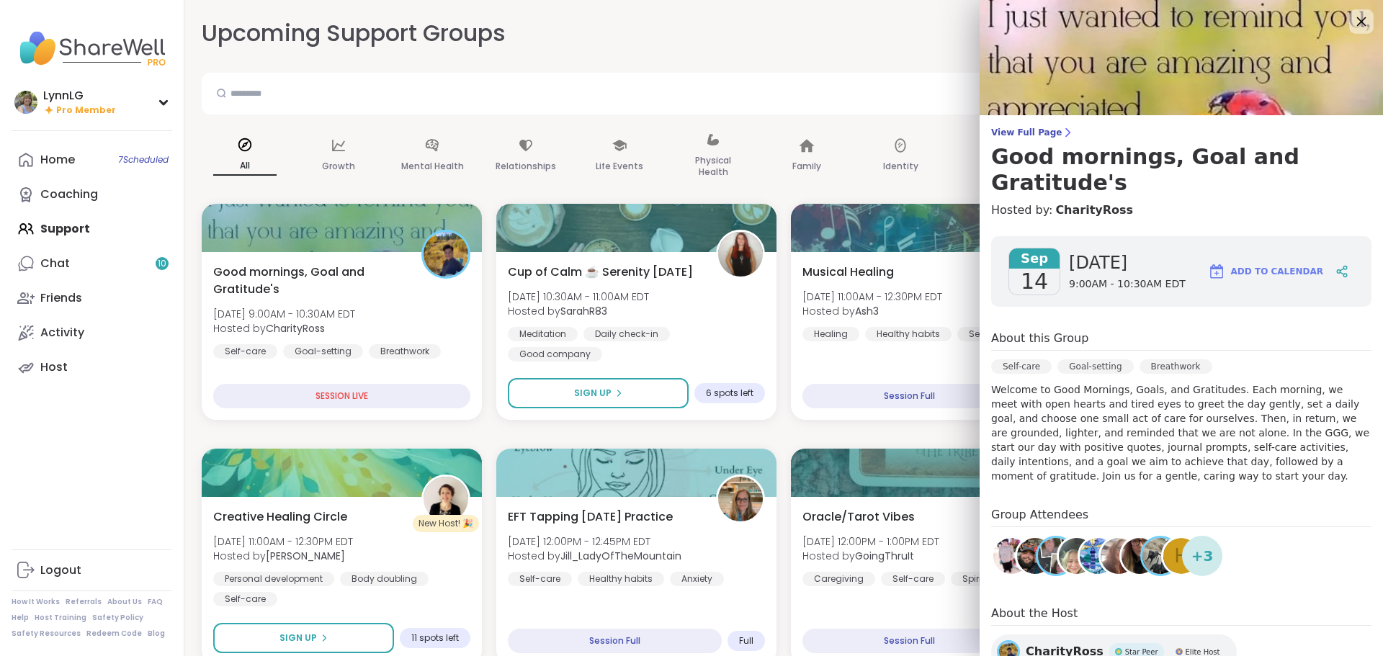
click at [1357, 25] on icon at bounding box center [1361, 21] width 9 height 9
